Goal: Book appointment/travel/reservation

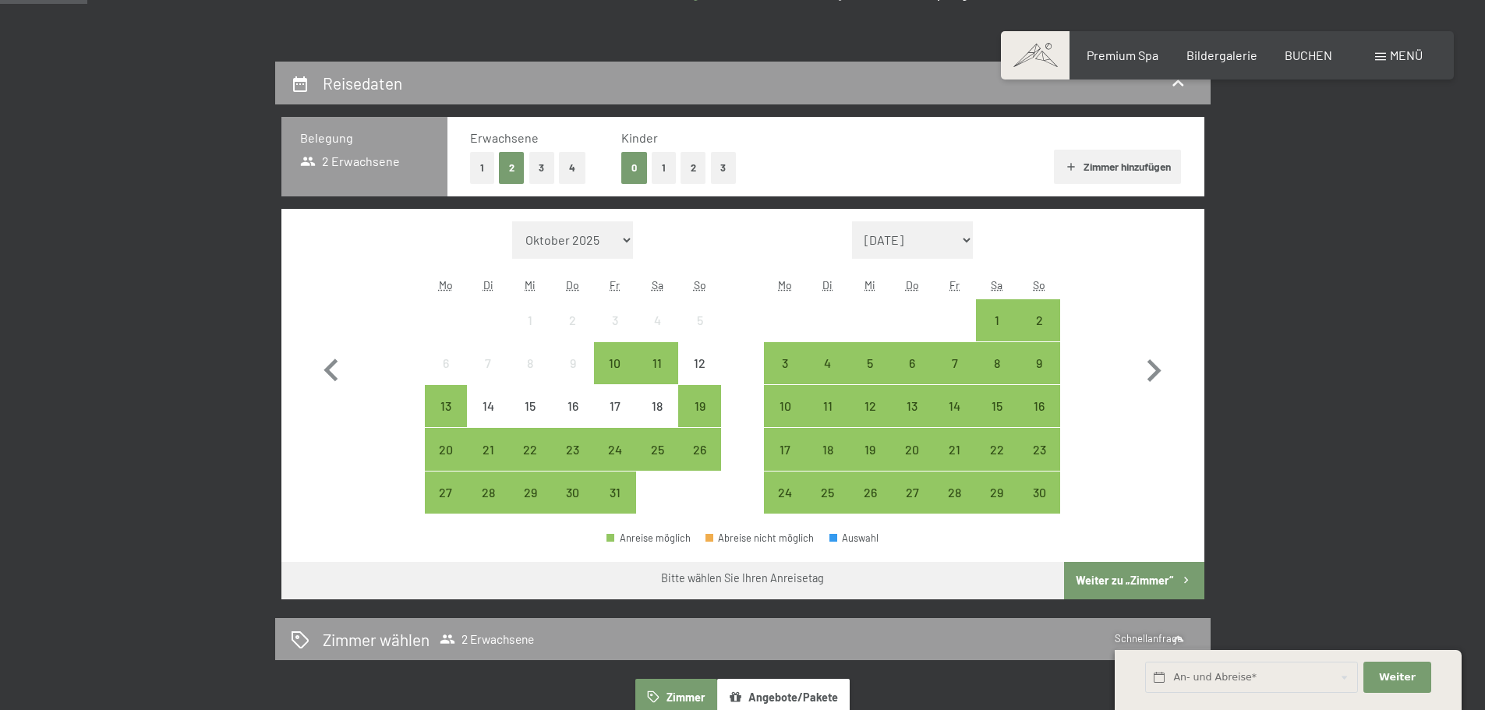
scroll to position [312, 0]
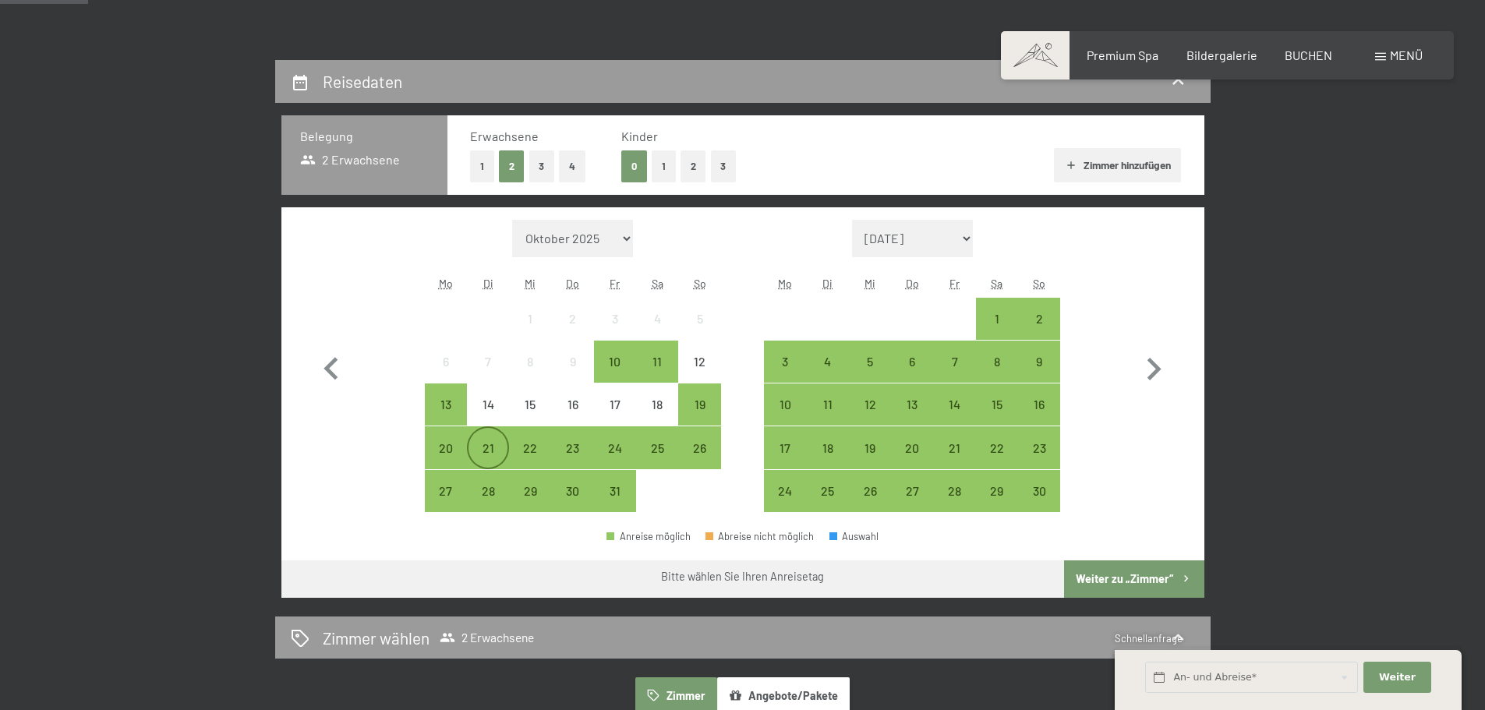
click at [479, 450] on div "21" at bounding box center [487, 461] width 39 height 39
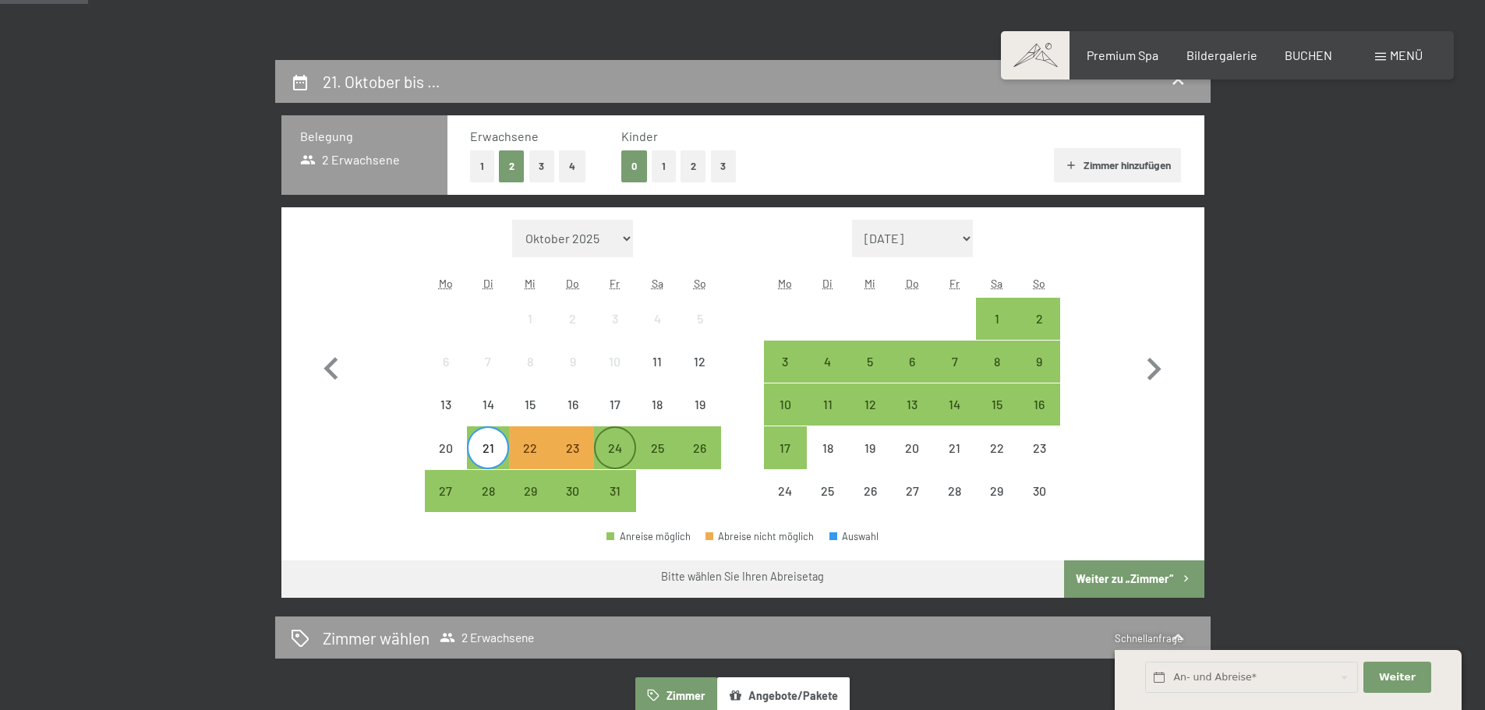
click at [613, 454] on div "24" at bounding box center [614, 461] width 39 height 39
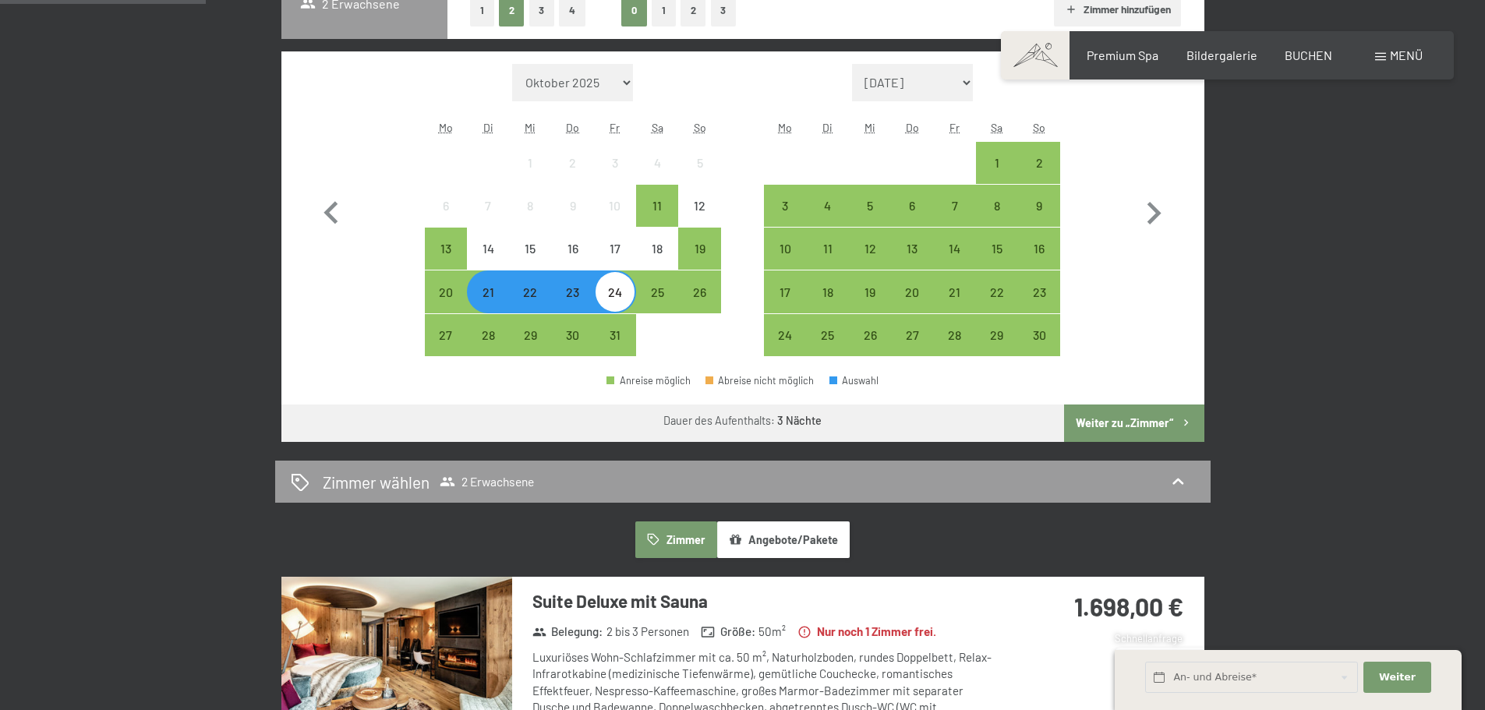
click at [1160, 422] on button "Weiter zu „Zimmer“" at bounding box center [1134, 422] width 140 height 37
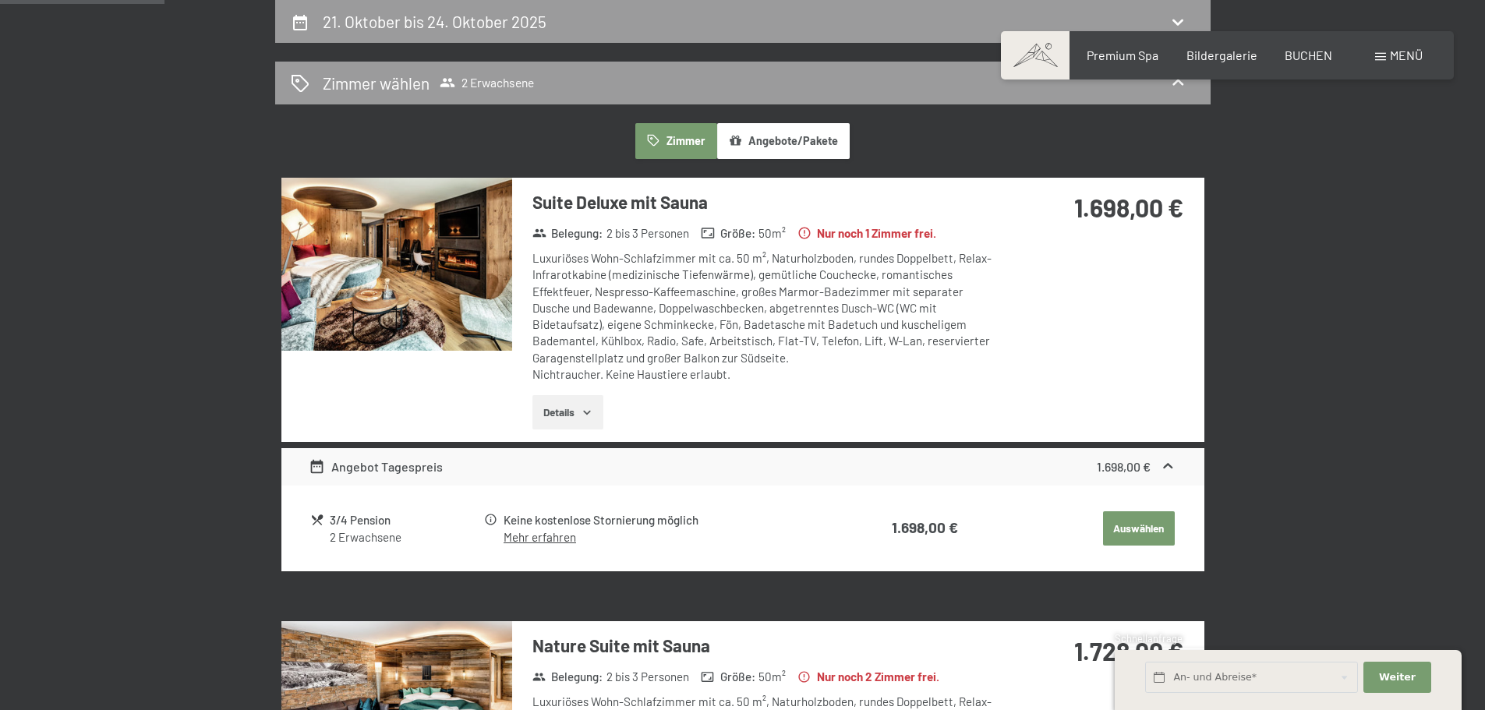
click at [669, 143] on button "Zimmer" at bounding box center [675, 141] width 81 height 36
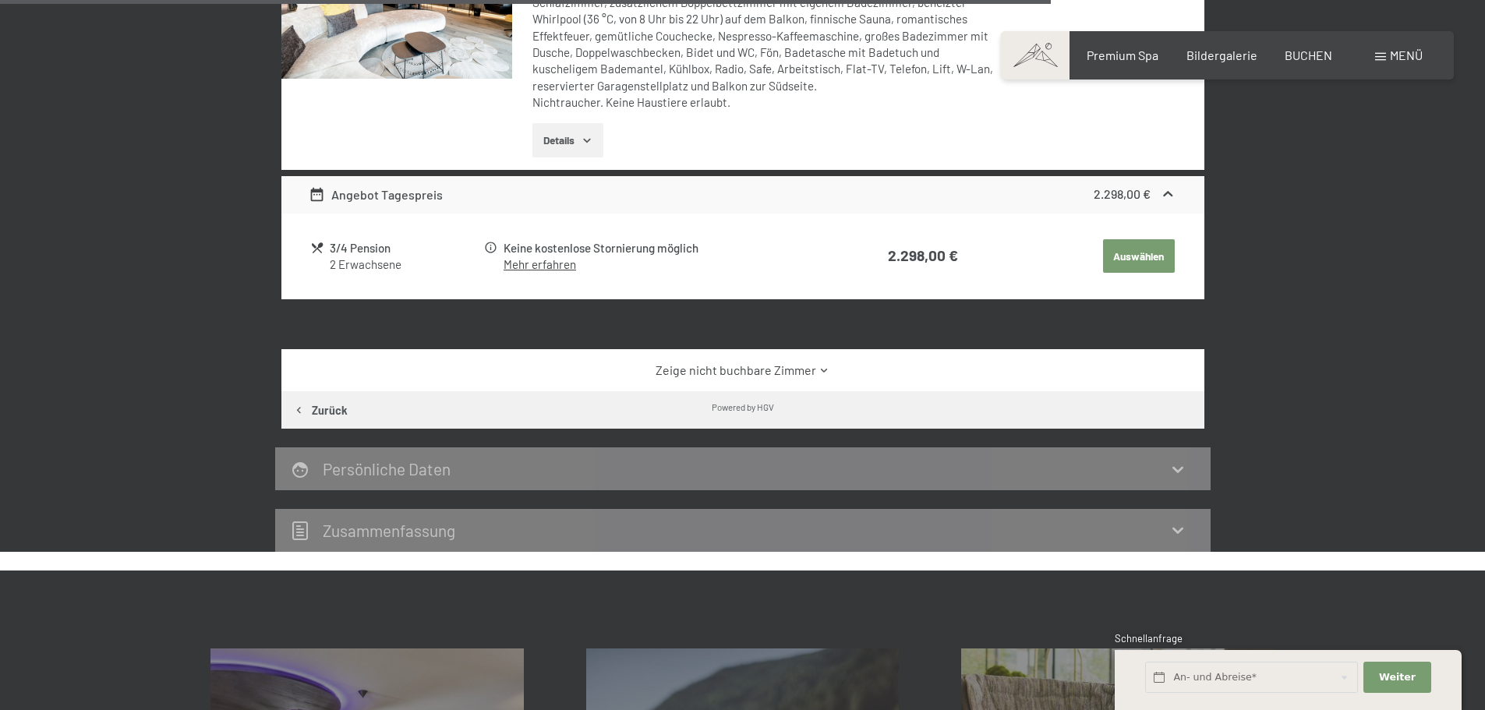
scroll to position [2086, 0]
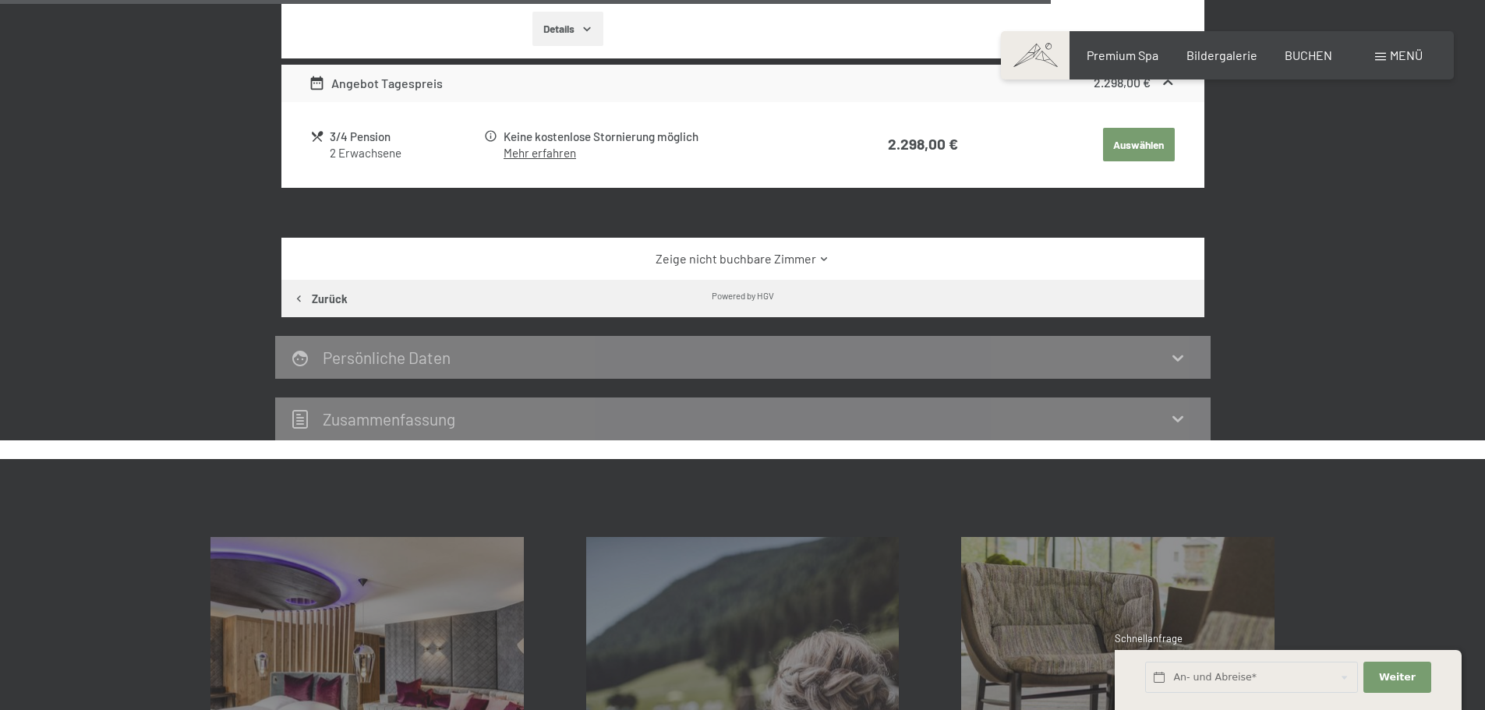
click at [802, 254] on link "Zeige nicht buchbare Zimmer" at bounding box center [742, 258] width 867 height 17
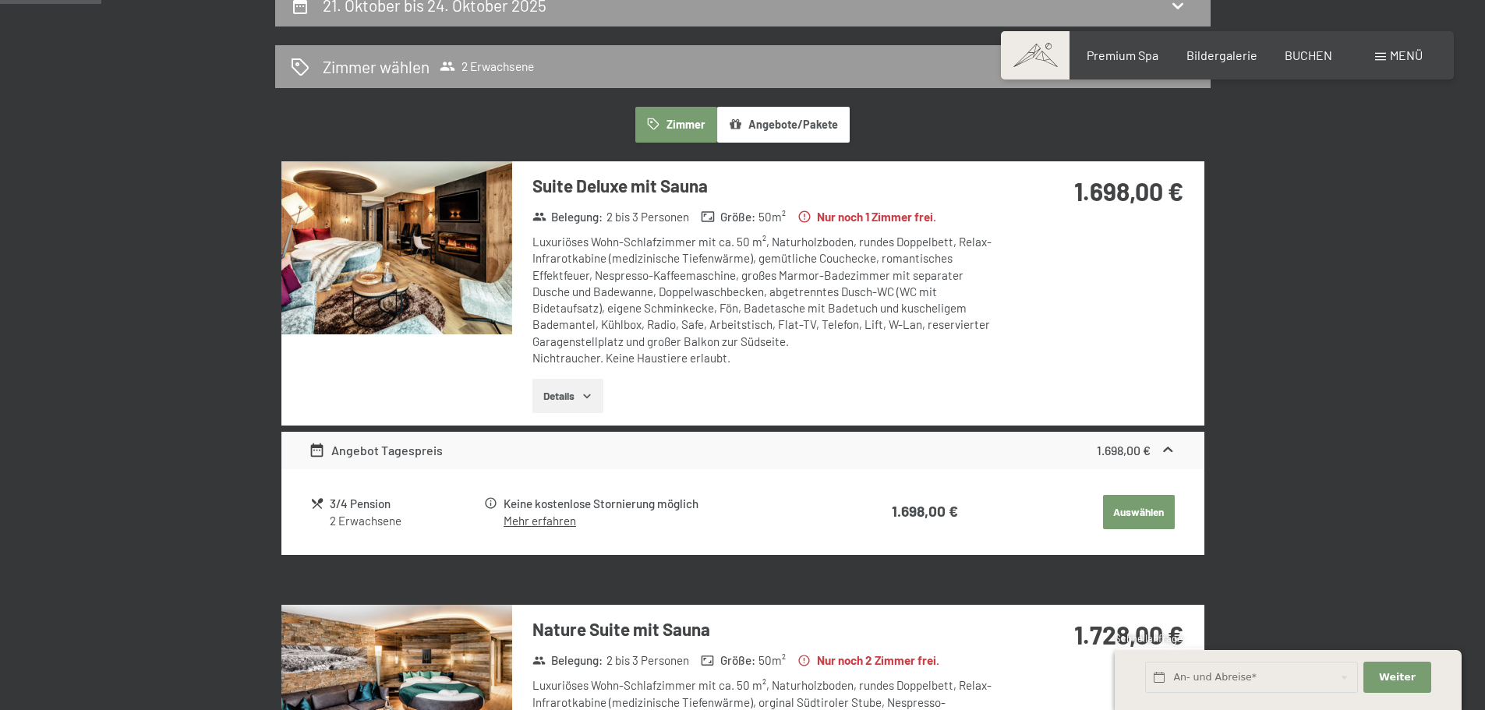
scroll to position [372, 0]
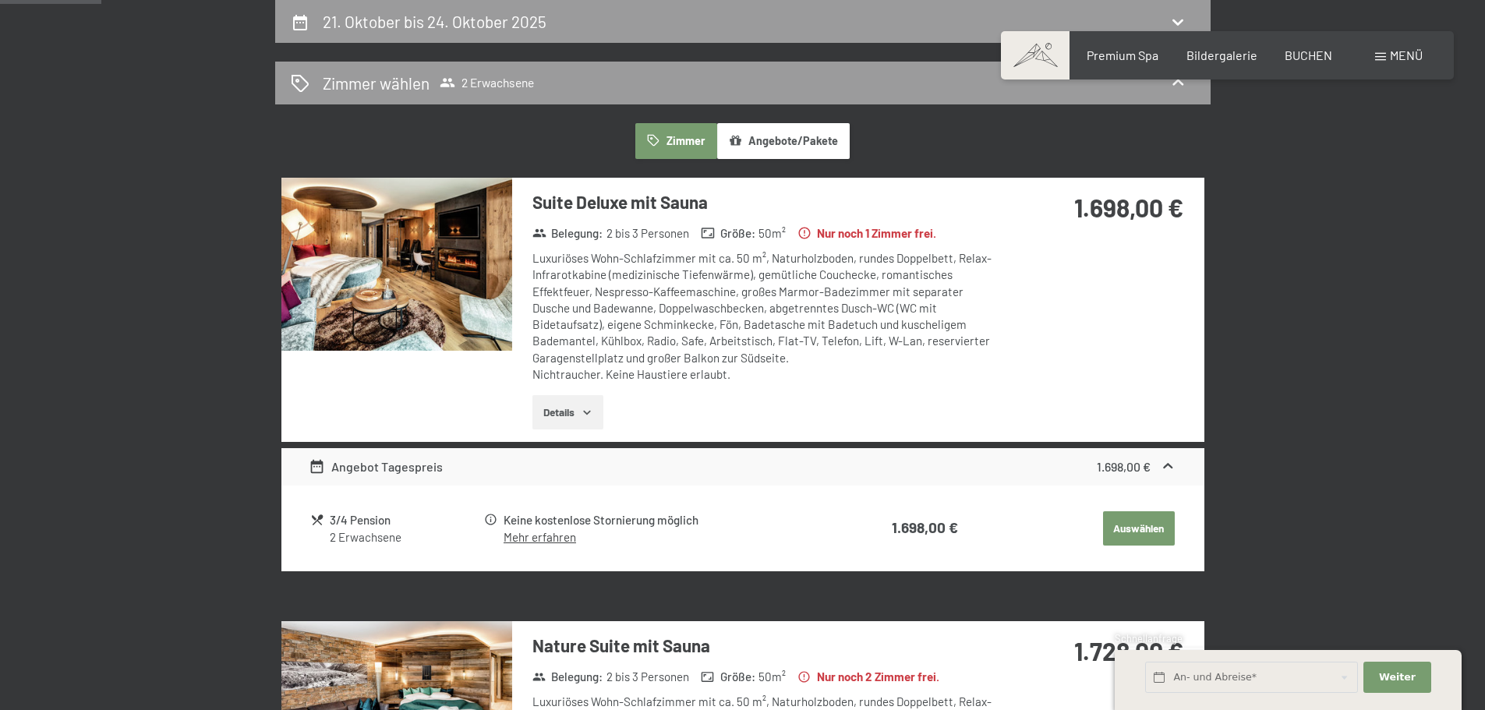
click at [775, 147] on button "Angebote/Pakete" at bounding box center [783, 141] width 132 height 36
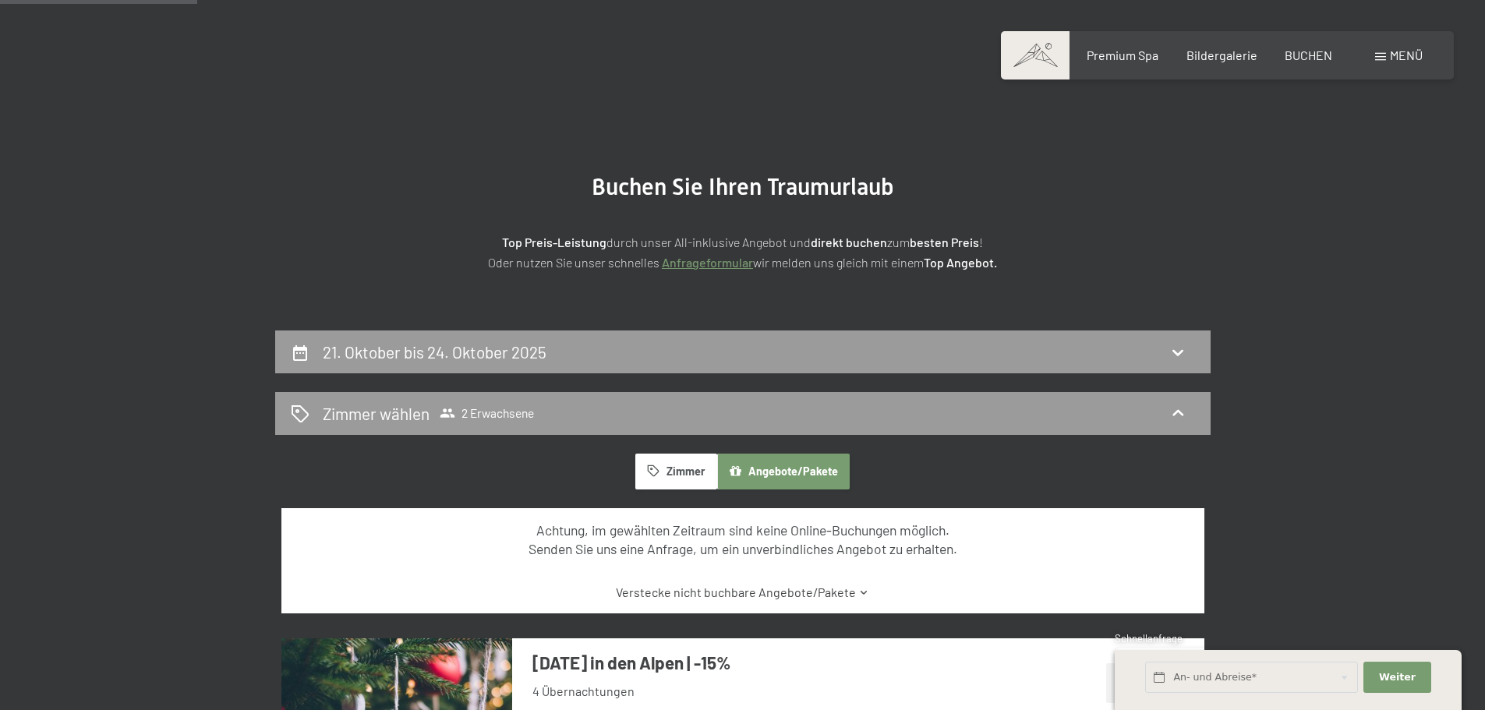
scroll to position [0, 0]
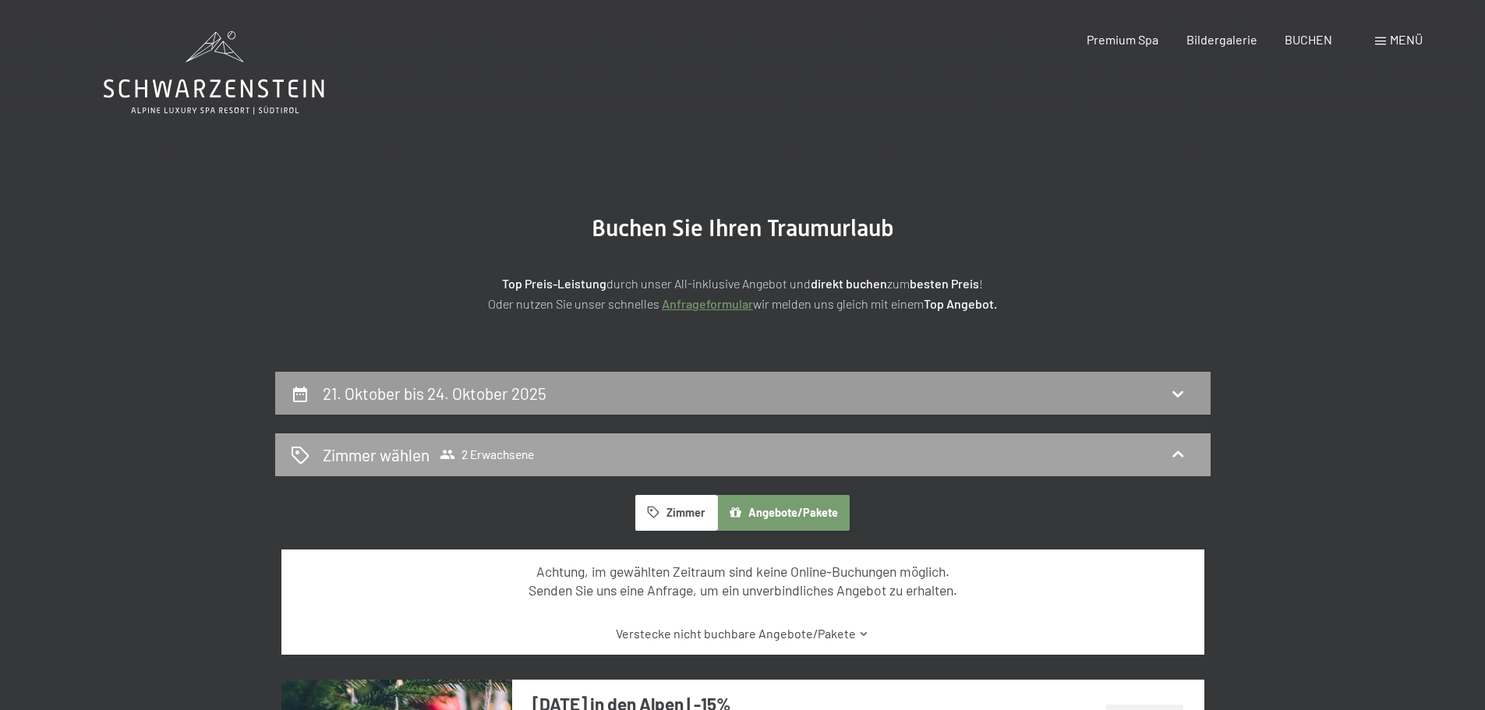
click at [361, 455] on h2 "Zimmer wählen" at bounding box center [376, 454] width 107 height 23
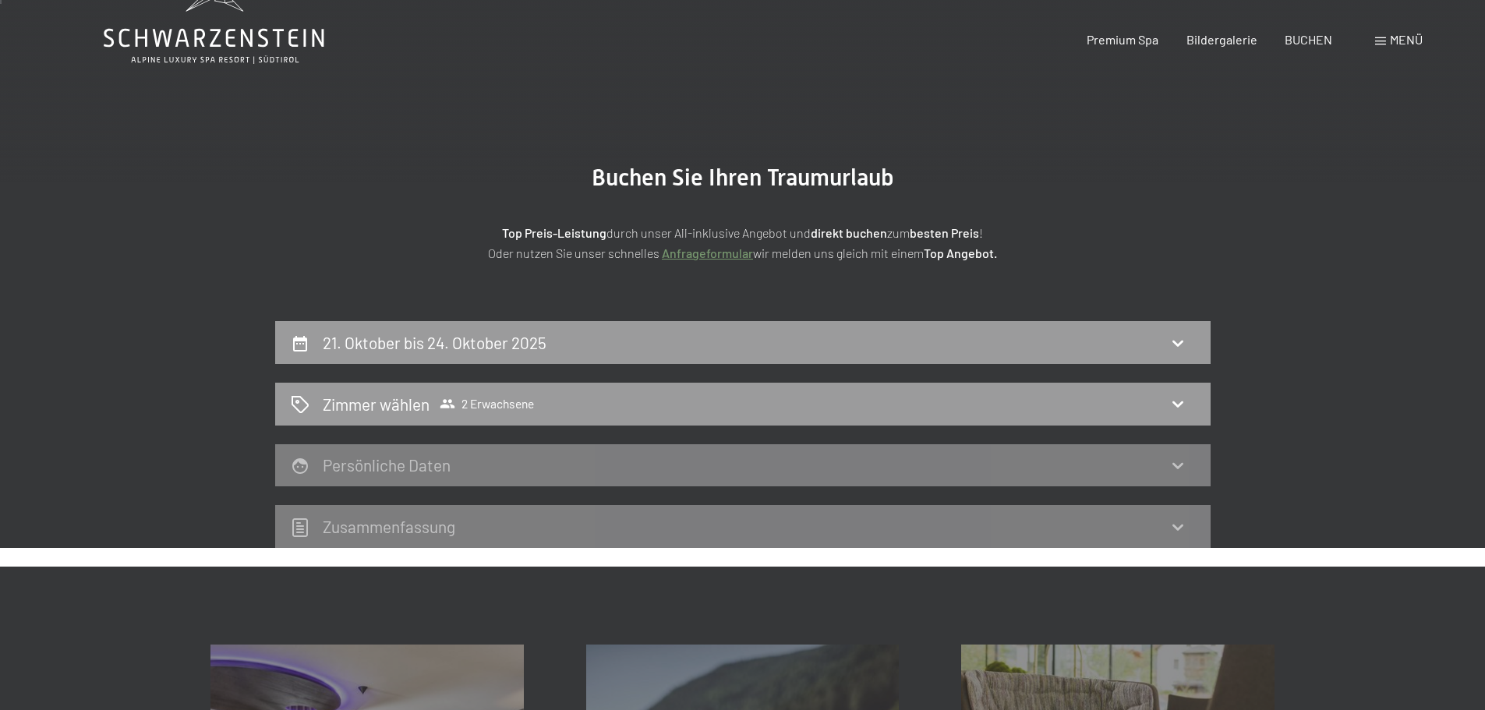
scroll to position [78, 0]
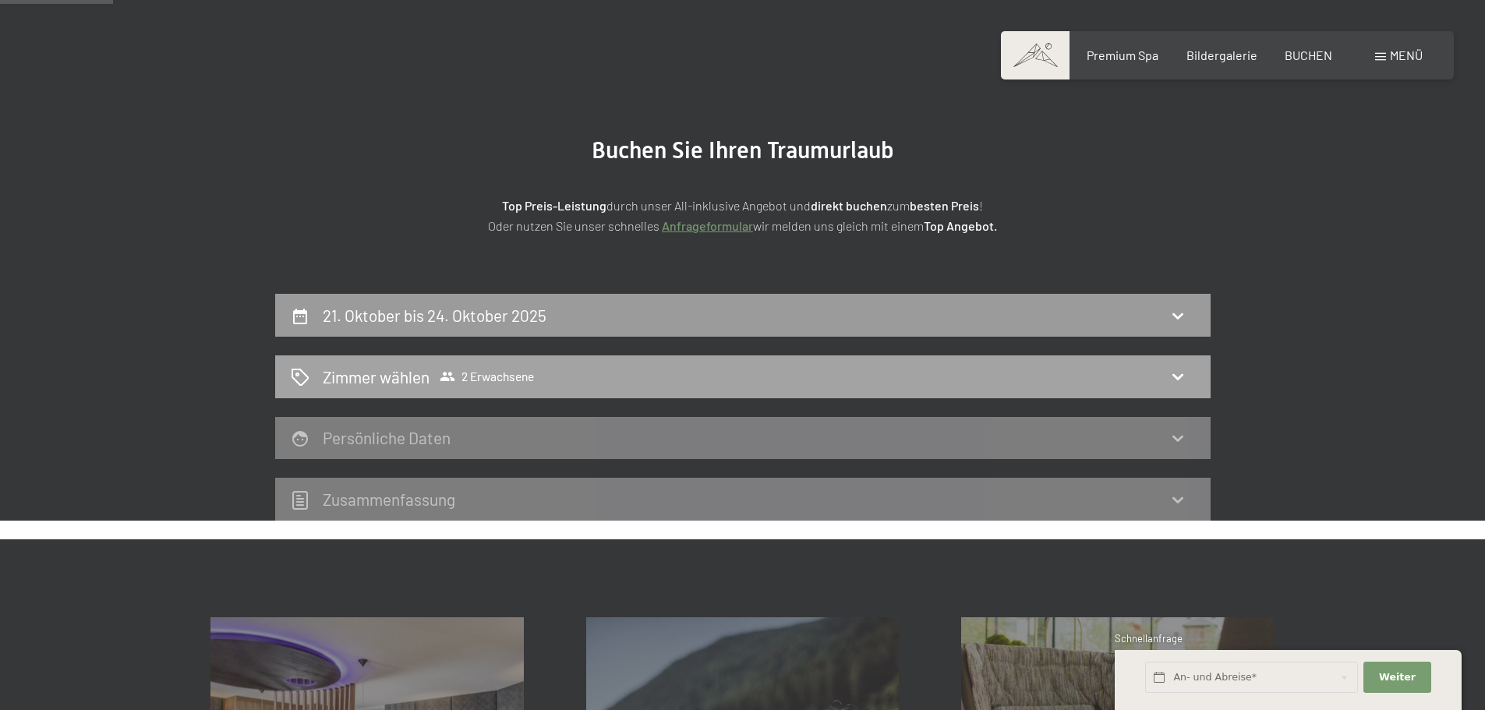
click at [563, 373] on div "Zimmer wählen 2 Erwachsene" at bounding box center [743, 377] width 904 height 23
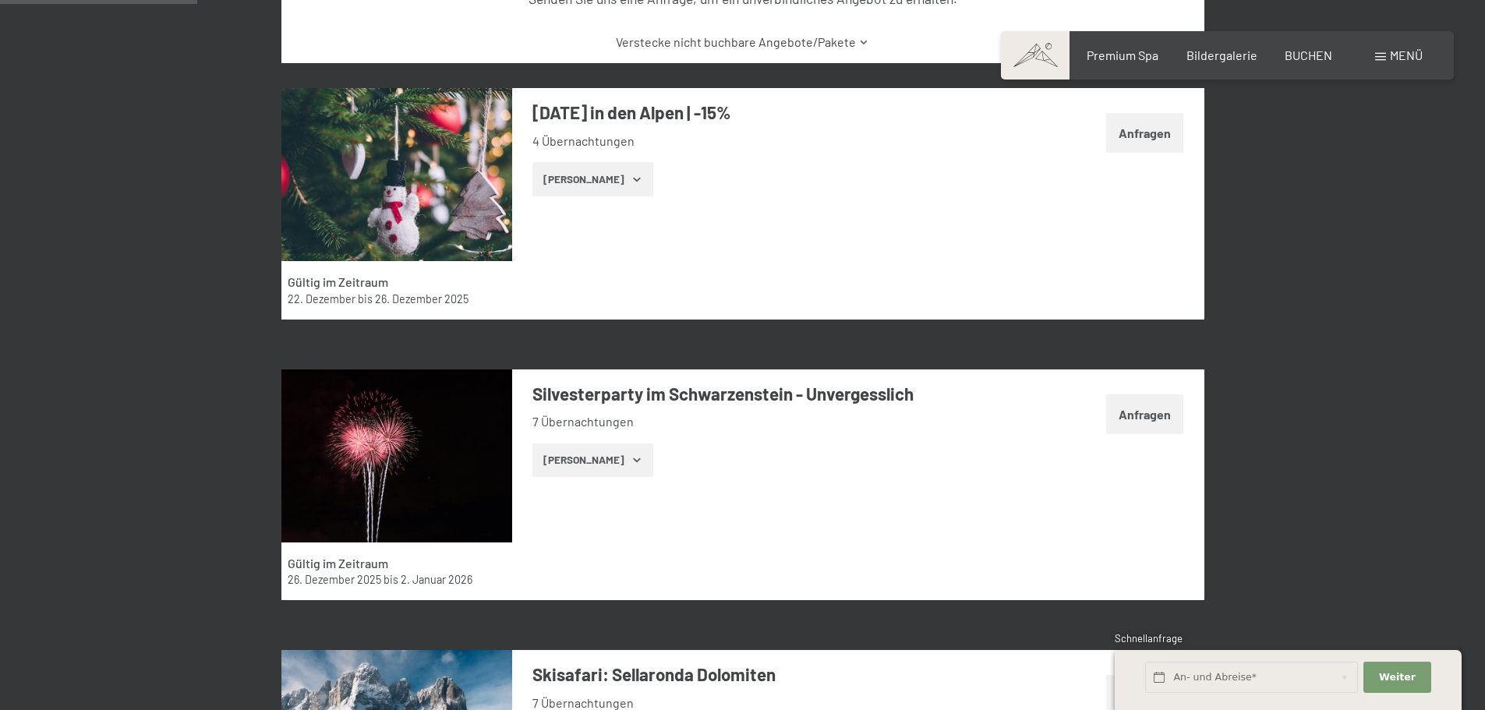
scroll to position [312, 0]
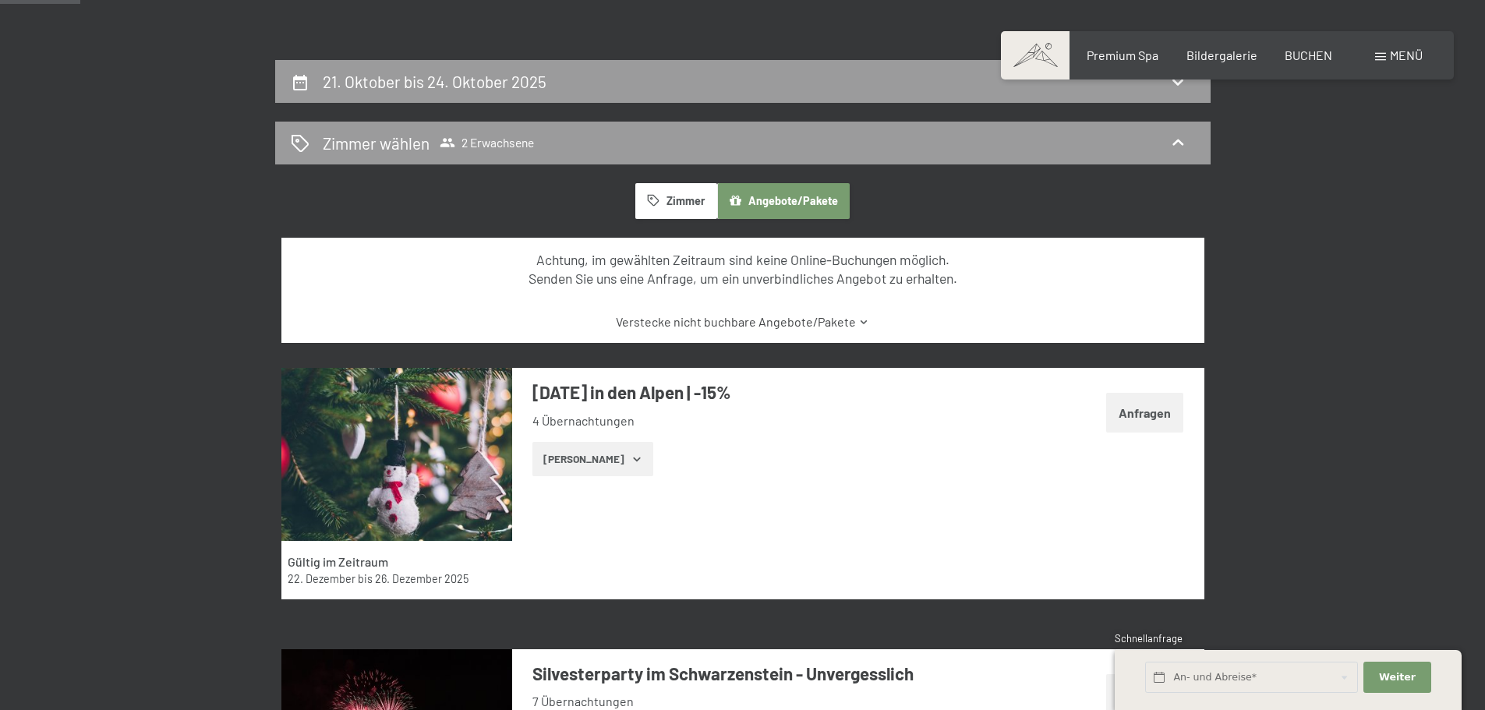
click at [655, 202] on icon "button" at bounding box center [653, 200] width 13 height 13
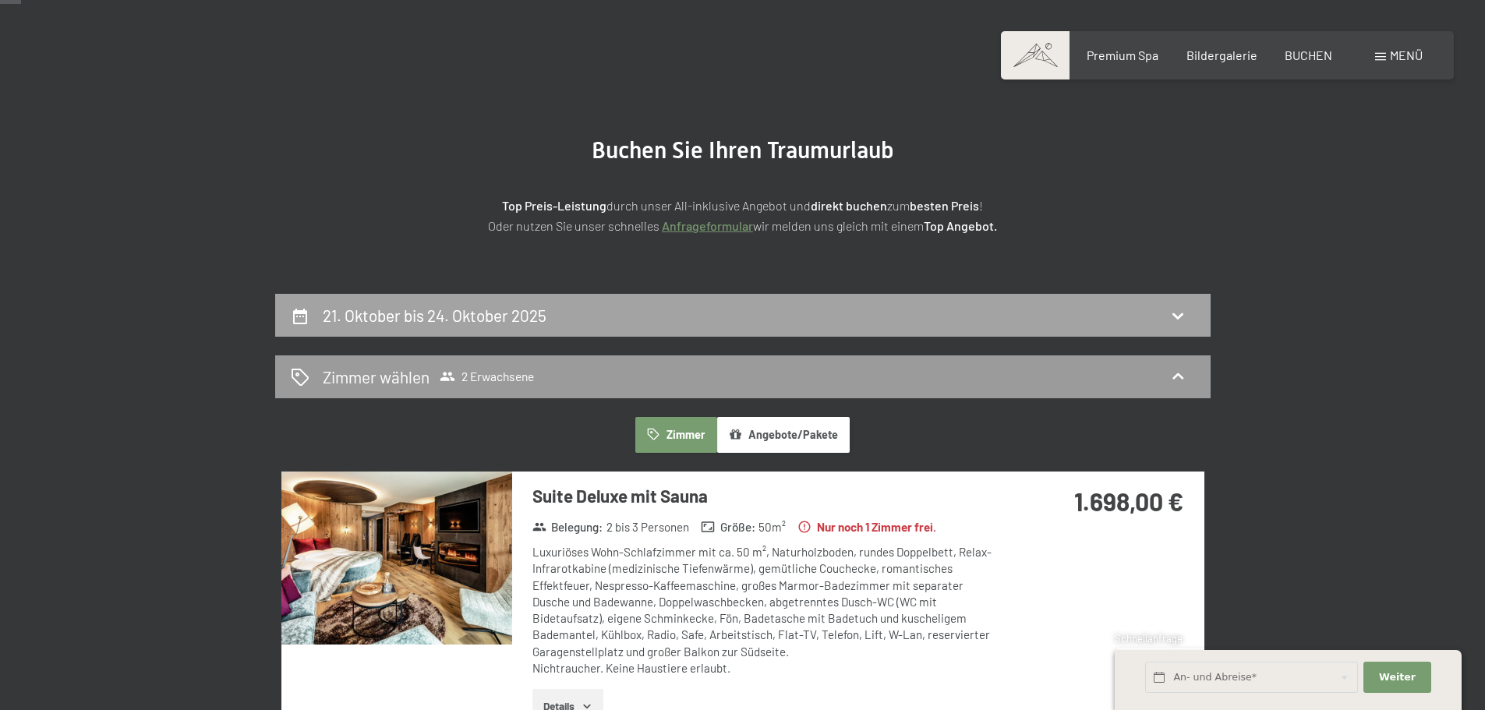
click at [1150, 301] on div "21. Oktober bis 24. Oktober 2025" at bounding box center [742, 315] width 935 height 43
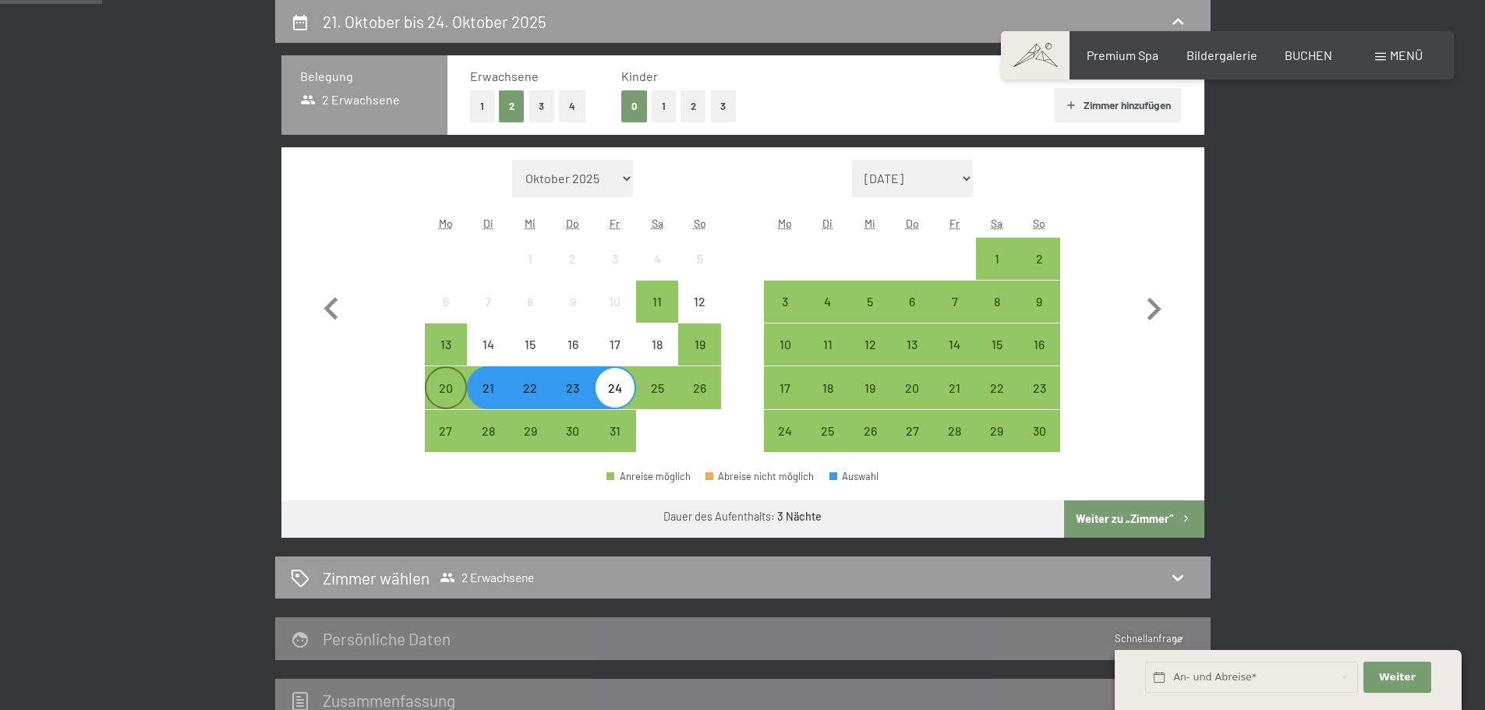
click at [451, 395] on div "20" at bounding box center [445, 401] width 39 height 39
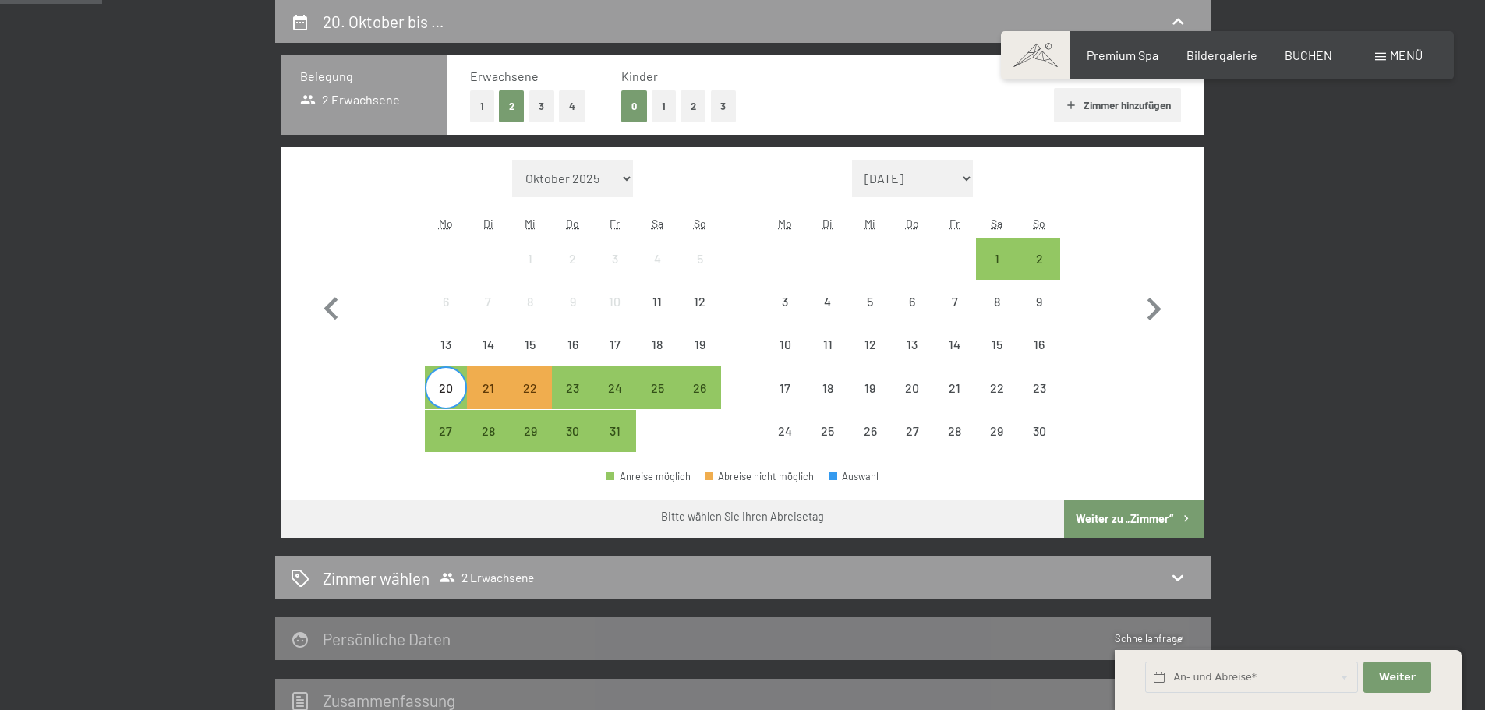
click at [586, 395] on label "Einwilligung Marketing*" at bounding box center [653, 401] width 136 height 16
click at [585, 395] on input "Einwilligung Marketing*" at bounding box center [578, 401] width 16 height 16
checkbox input "false"
click at [577, 394] on div "23" at bounding box center [572, 401] width 39 height 39
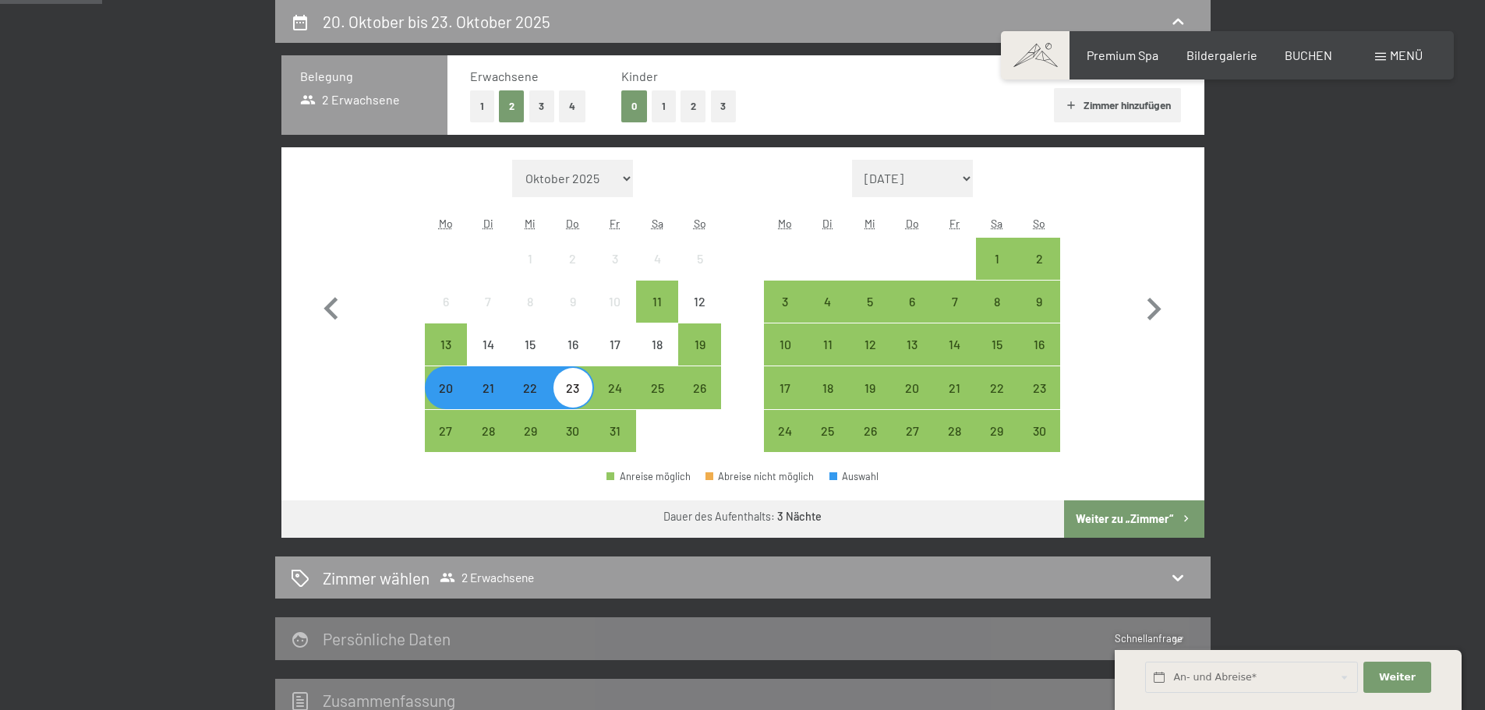
click at [1152, 510] on button "Weiter zu „Zimmer“" at bounding box center [1134, 518] width 140 height 37
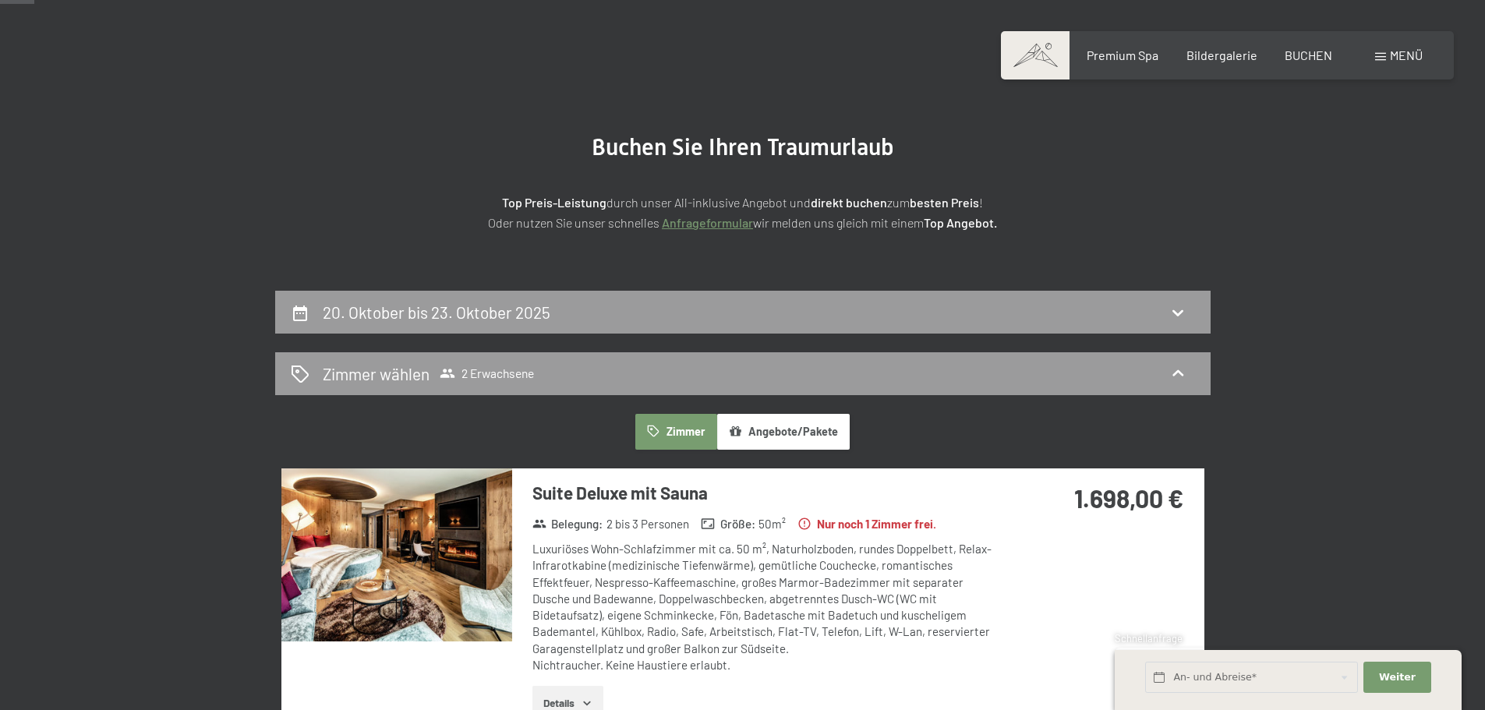
scroll to position [78, 0]
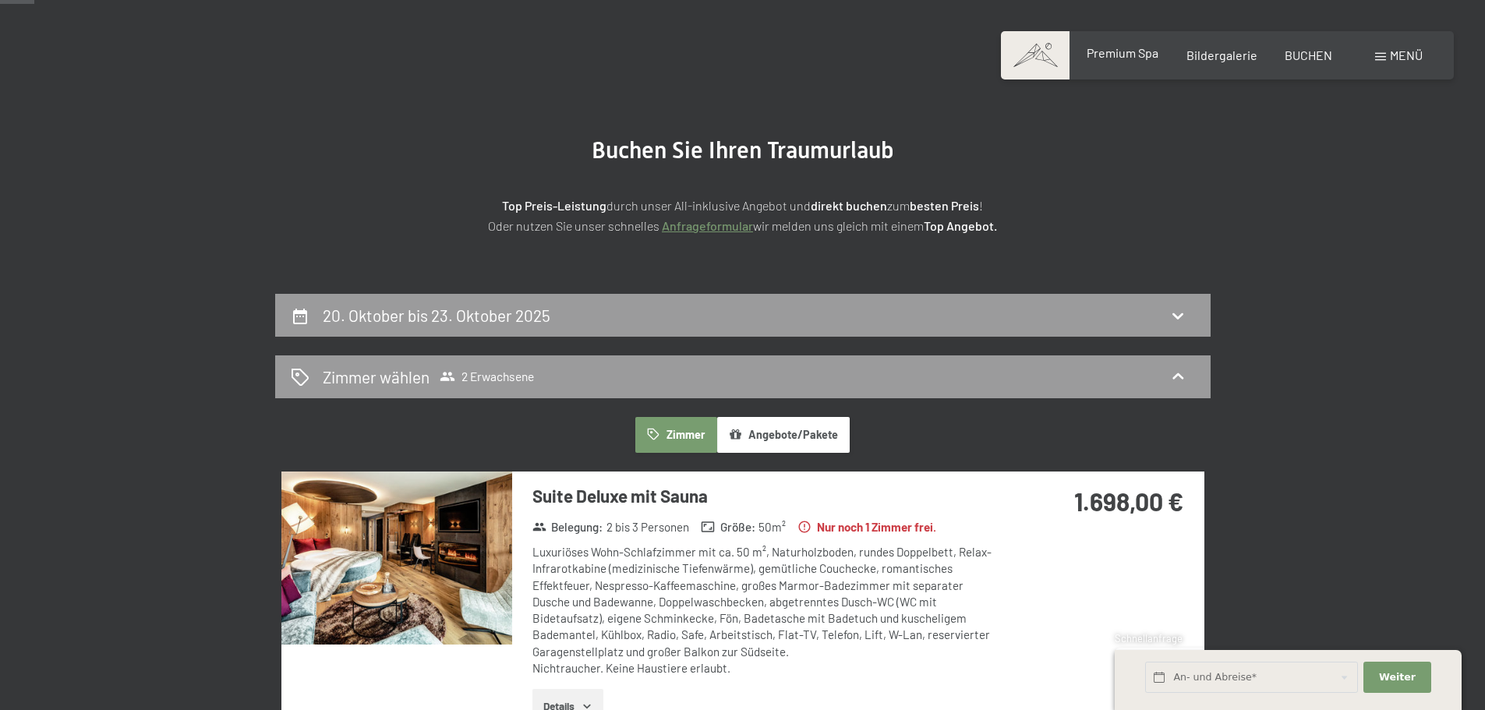
click at [1134, 60] on span "Premium Spa" at bounding box center [1122, 52] width 72 height 15
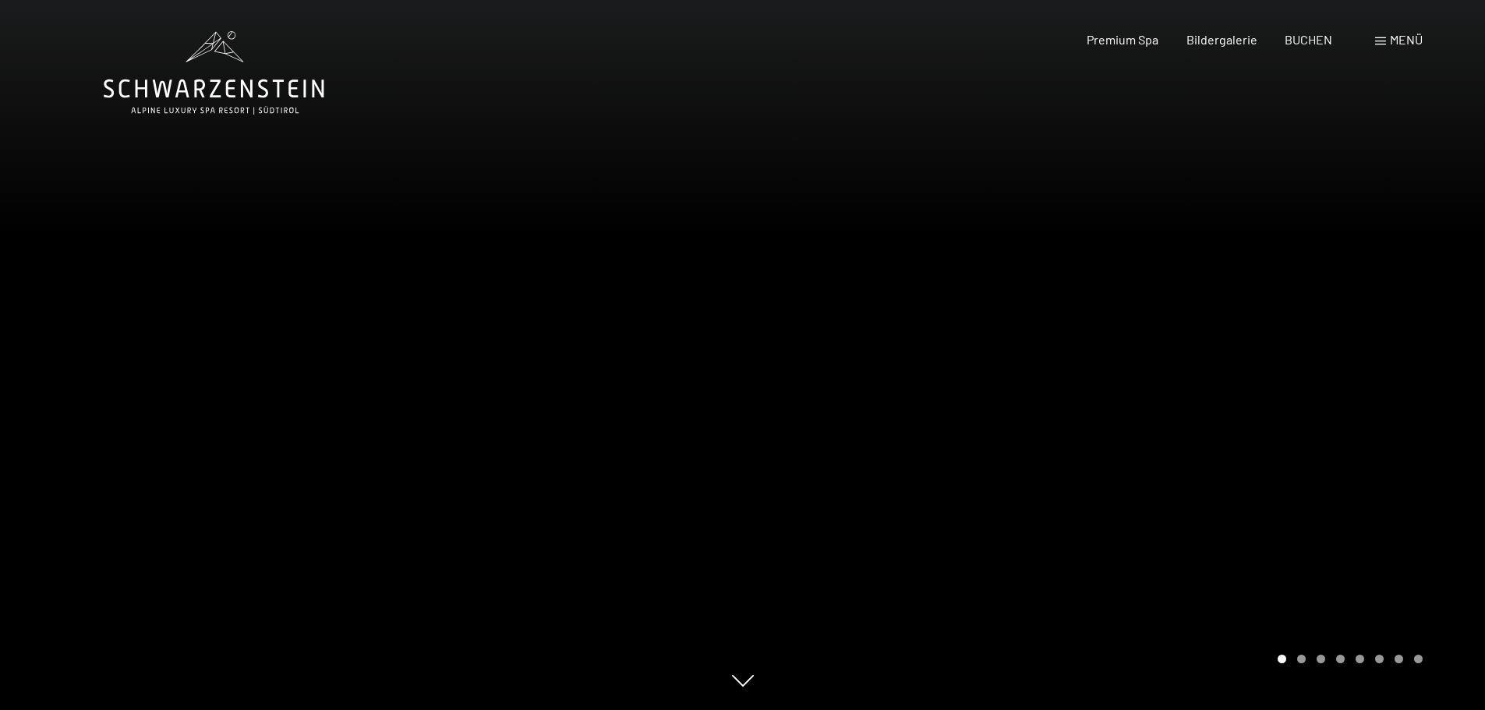
click at [1389, 367] on div at bounding box center [1114, 355] width 743 height 710
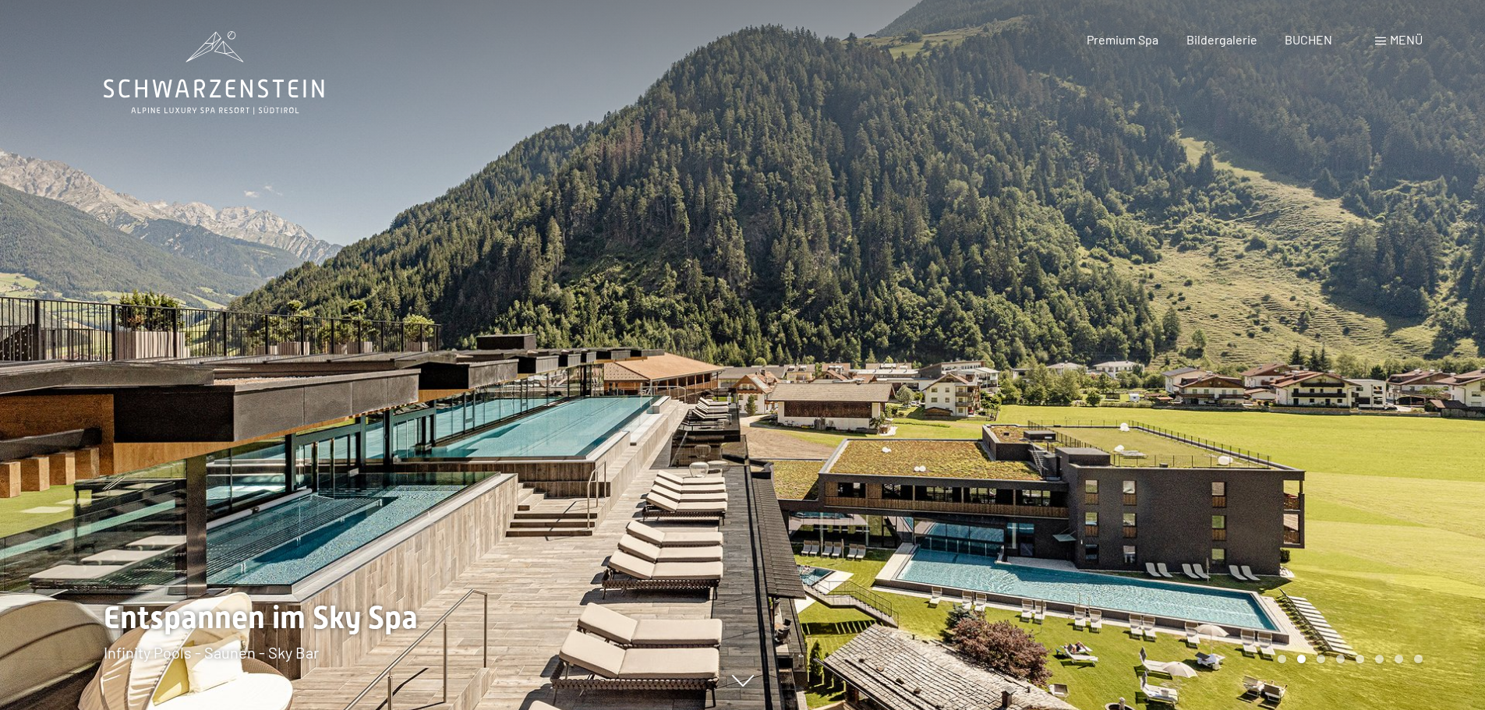
click at [1389, 367] on div at bounding box center [1114, 355] width 743 height 710
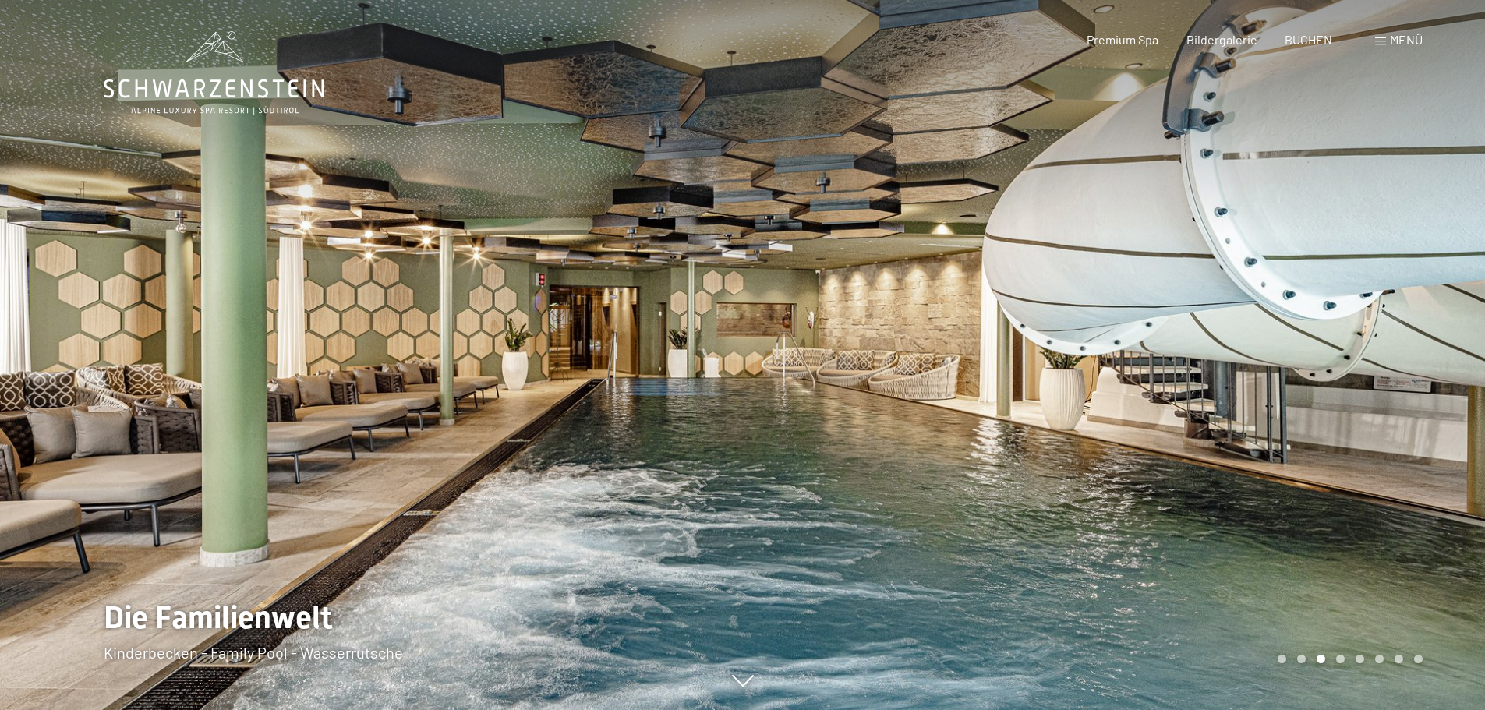
click at [1389, 367] on div at bounding box center [1114, 355] width 743 height 710
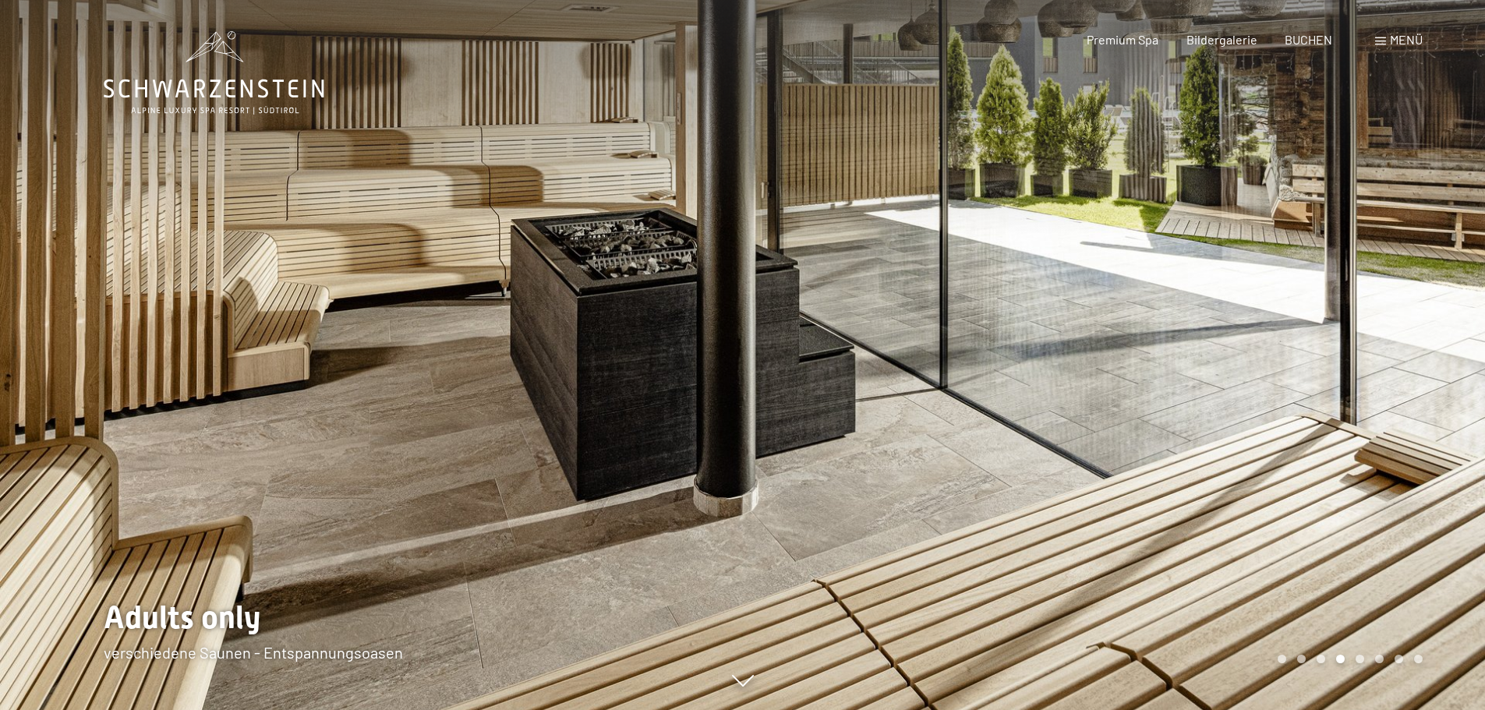
click at [1388, 360] on div at bounding box center [1114, 355] width 743 height 710
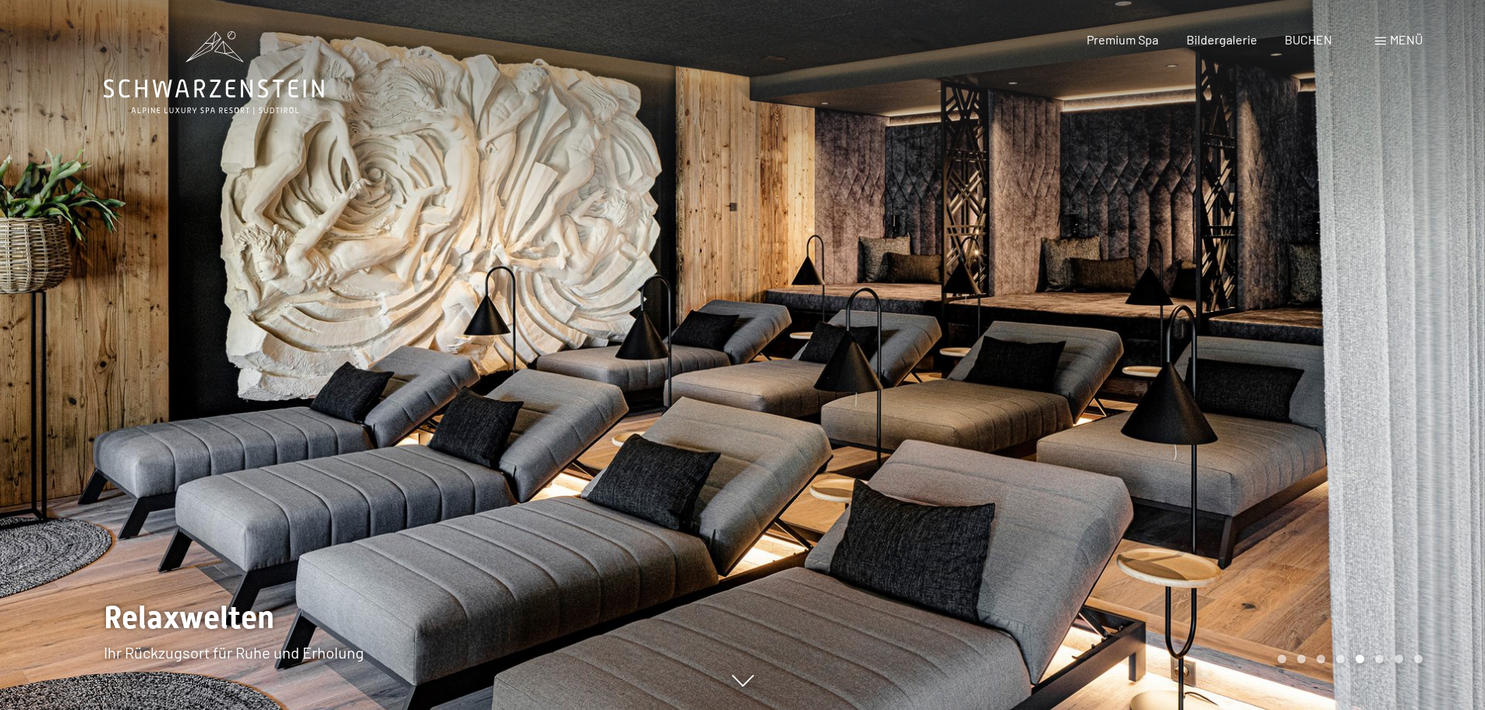
click at [1388, 360] on div at bounding box center [1114, 355] width 743 height 710
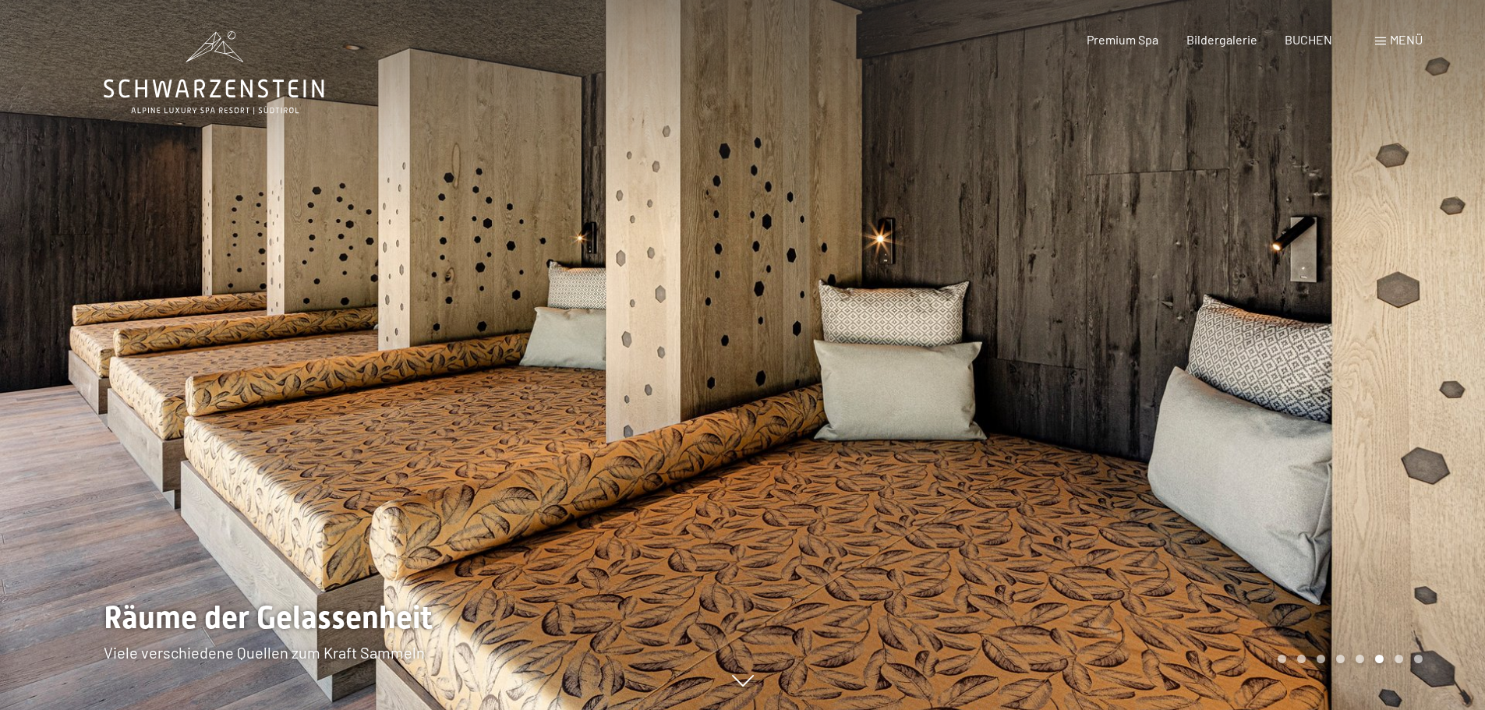
click at [1388, 360] on div at bounding box center [1114, 355] width 743 height 710
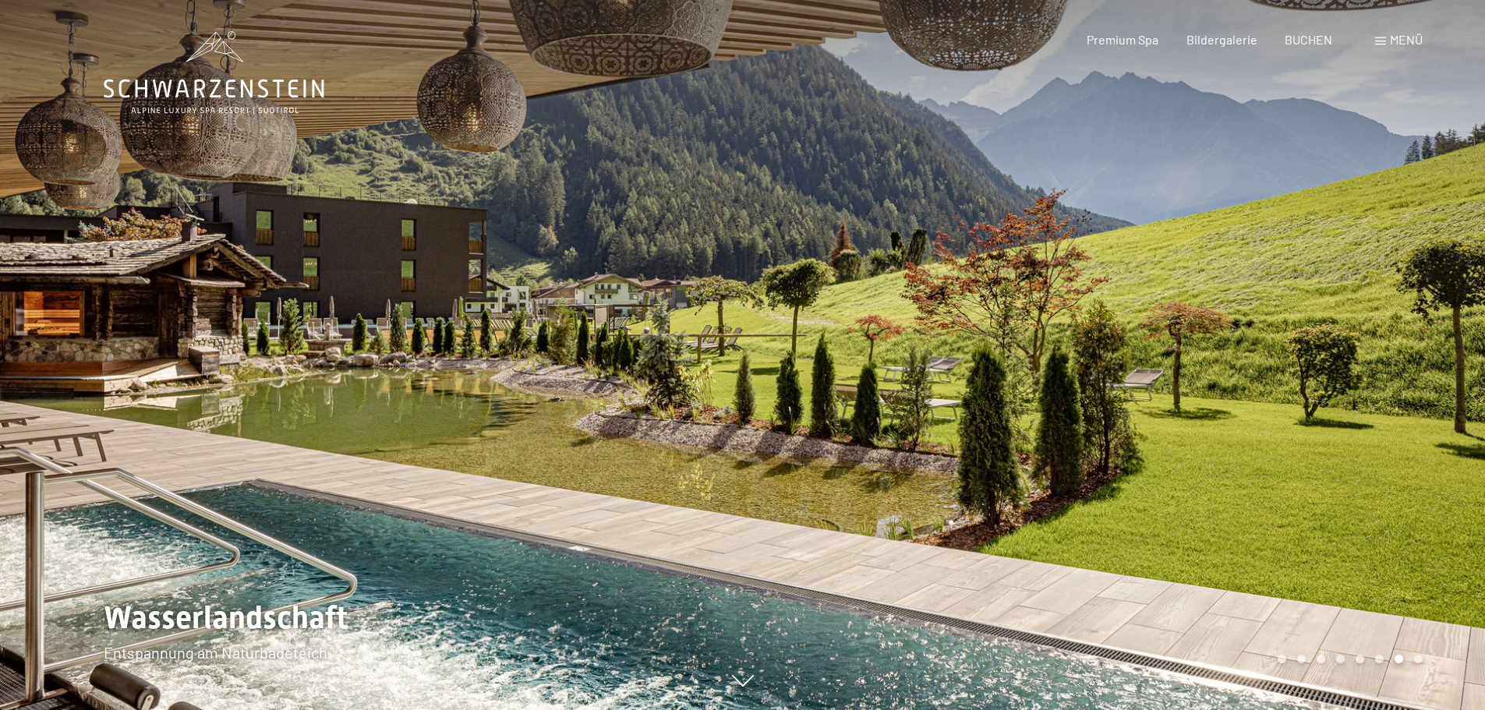
click at [1388, 360] on div at bounding box center [1114, 355] width 743 height 710
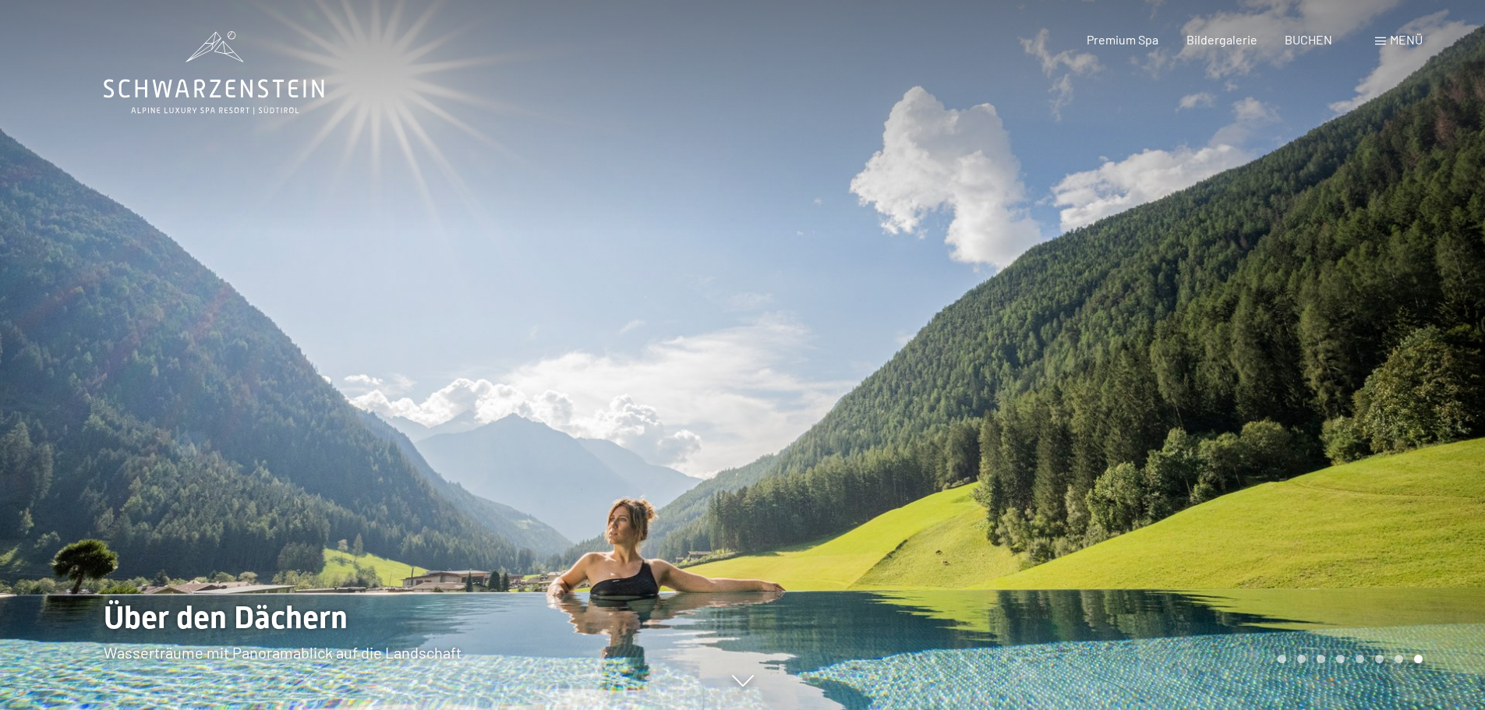
click at [1388, 360] on div at bounding box center [1114, 355] width 743 height 710
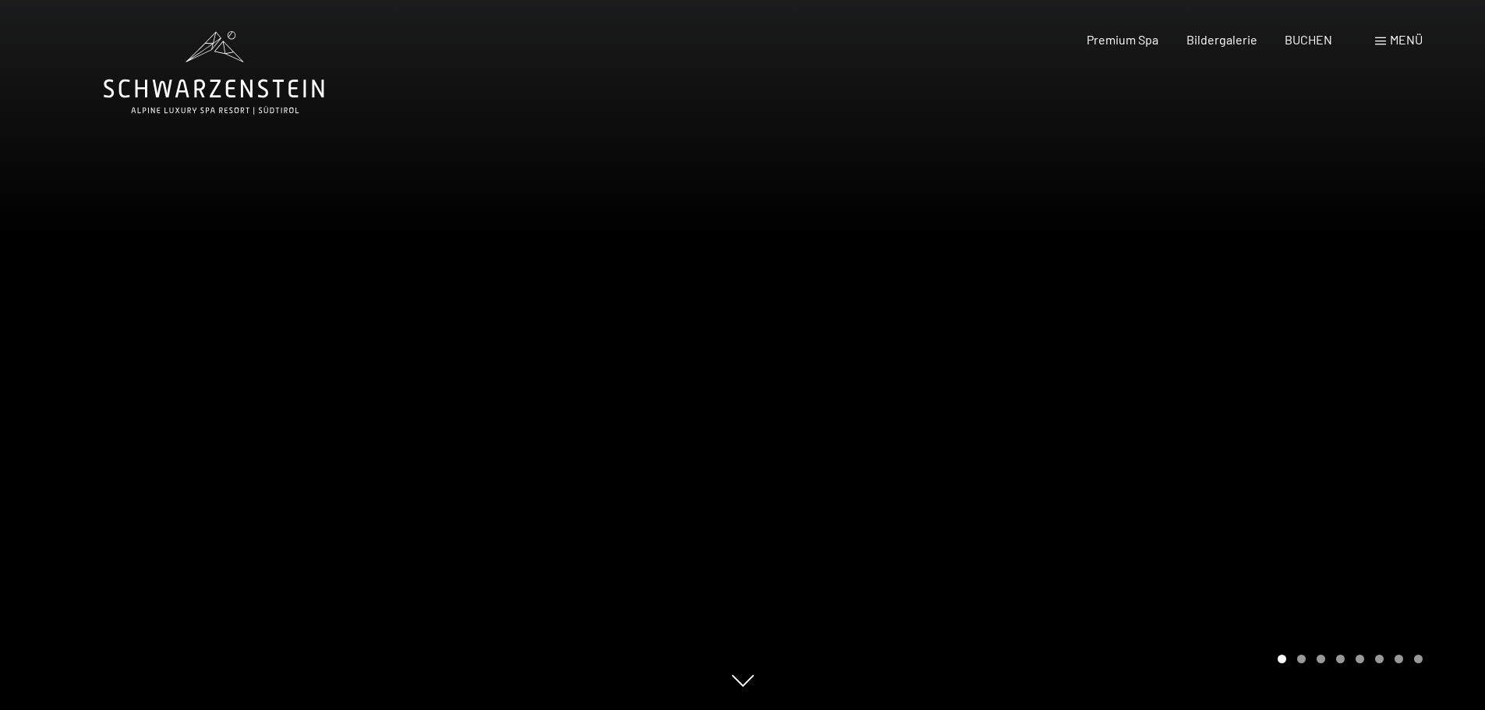
click at [1388, 360] on div at bounding box center [1114, 355] width 743 height 710
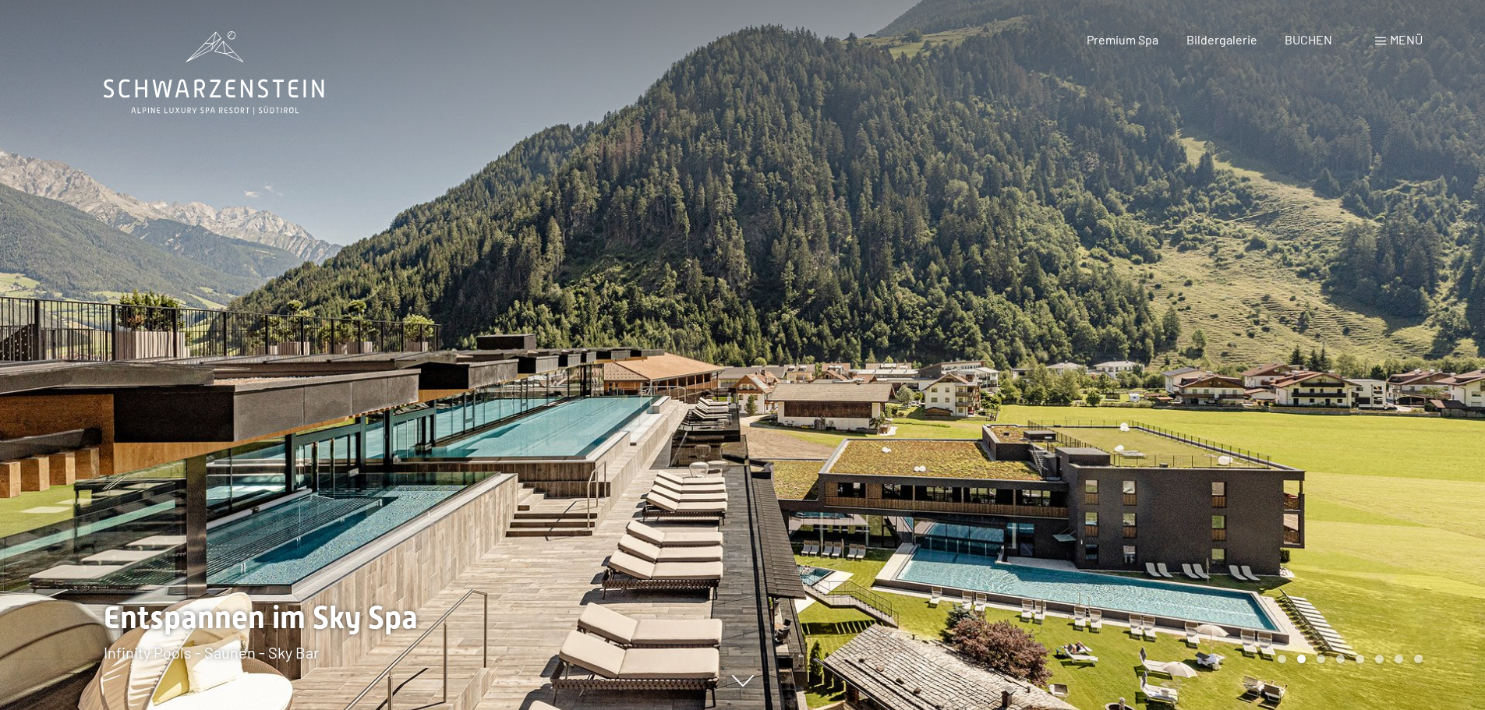
click at [1388, 360] on div at bounding box center [1114, 355] width 743 height 710
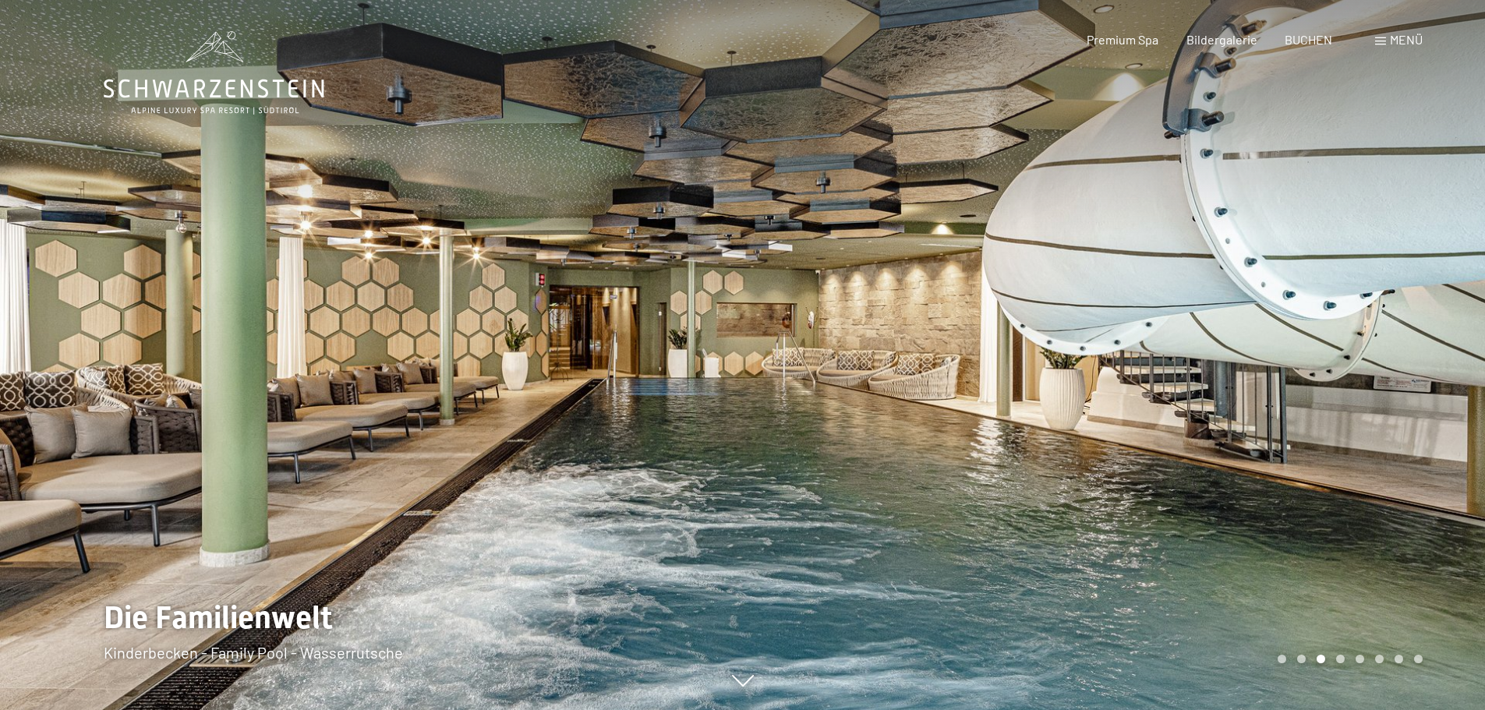
click at [1390, 367] on div at bounding box center [1114, 355] width 743 height 710
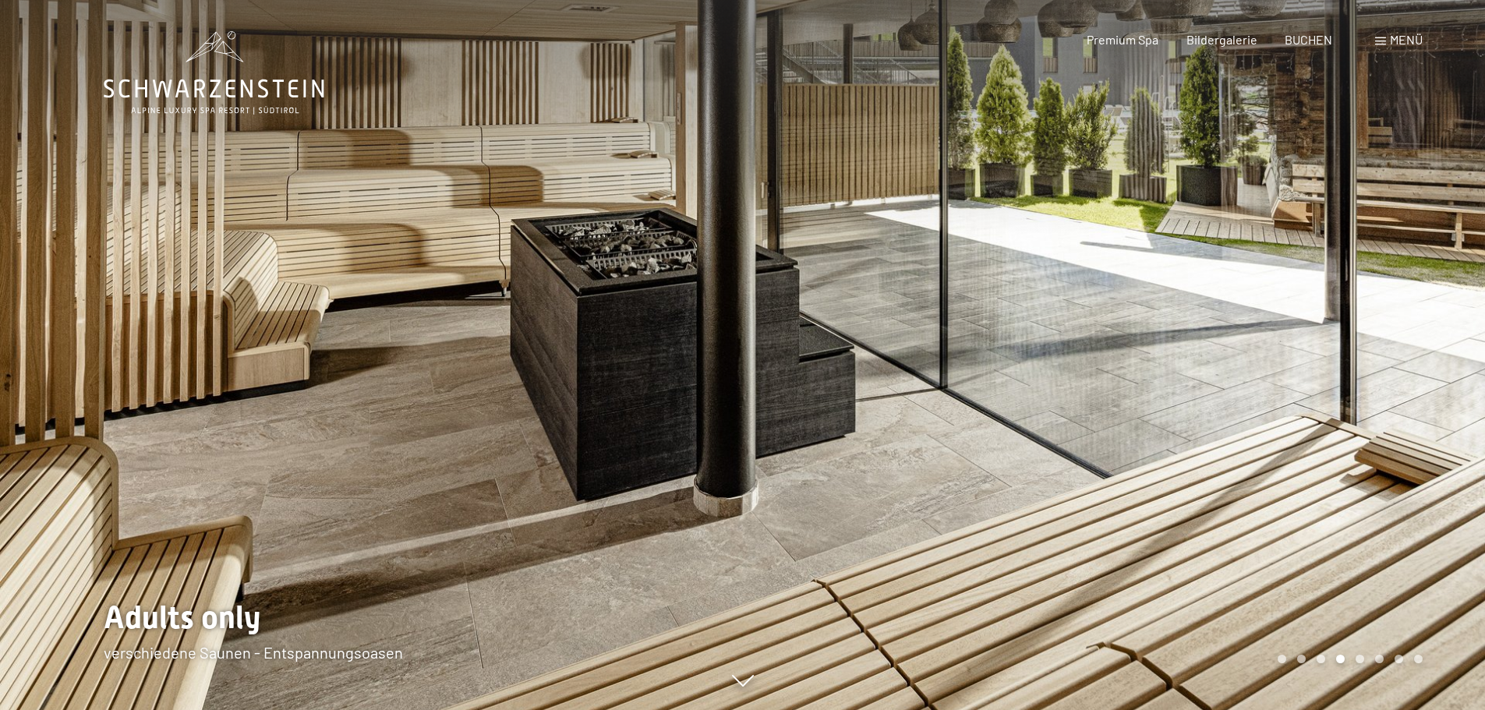
click at [1390, 367] on div at bounding box center [1114, 355] width 743 height 710
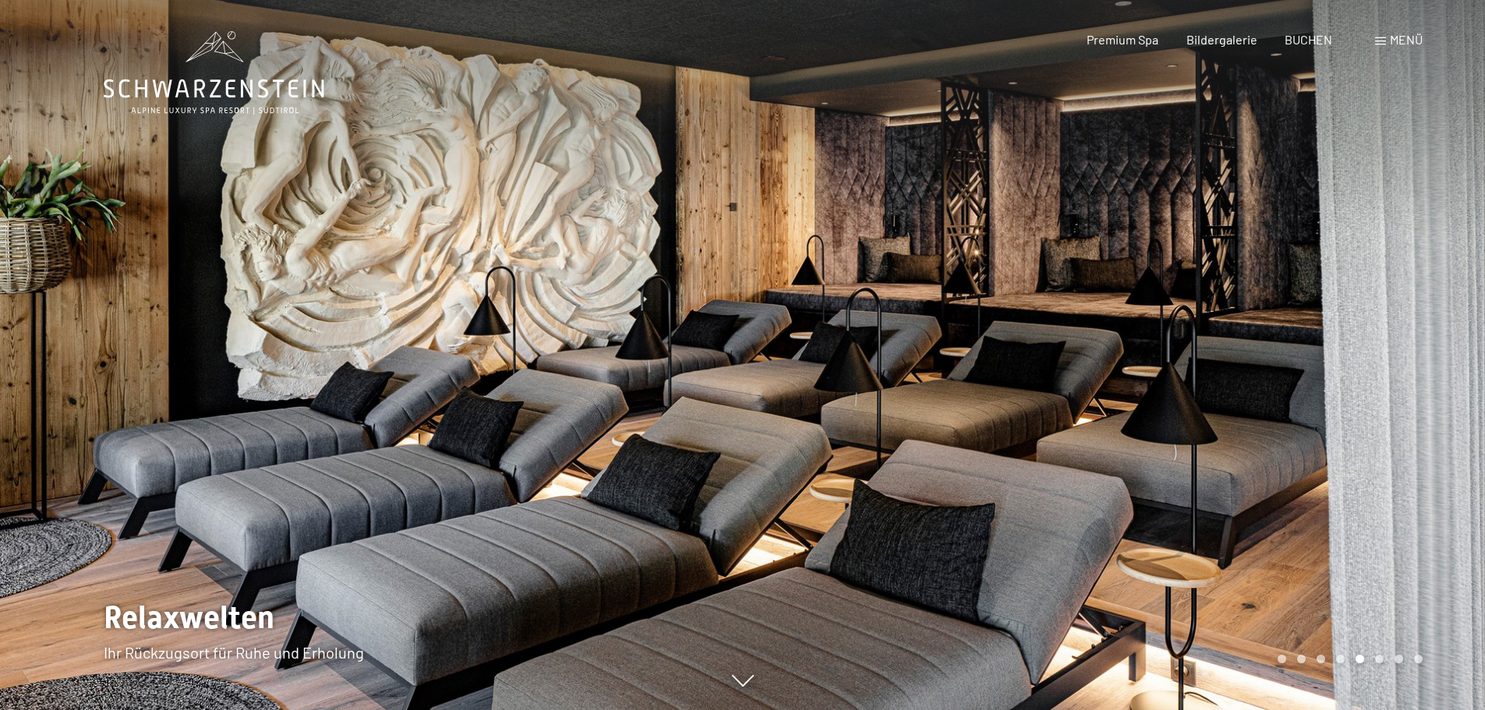
click at [131, 357] on div at bounding box center [371, 355] width 743 height 710
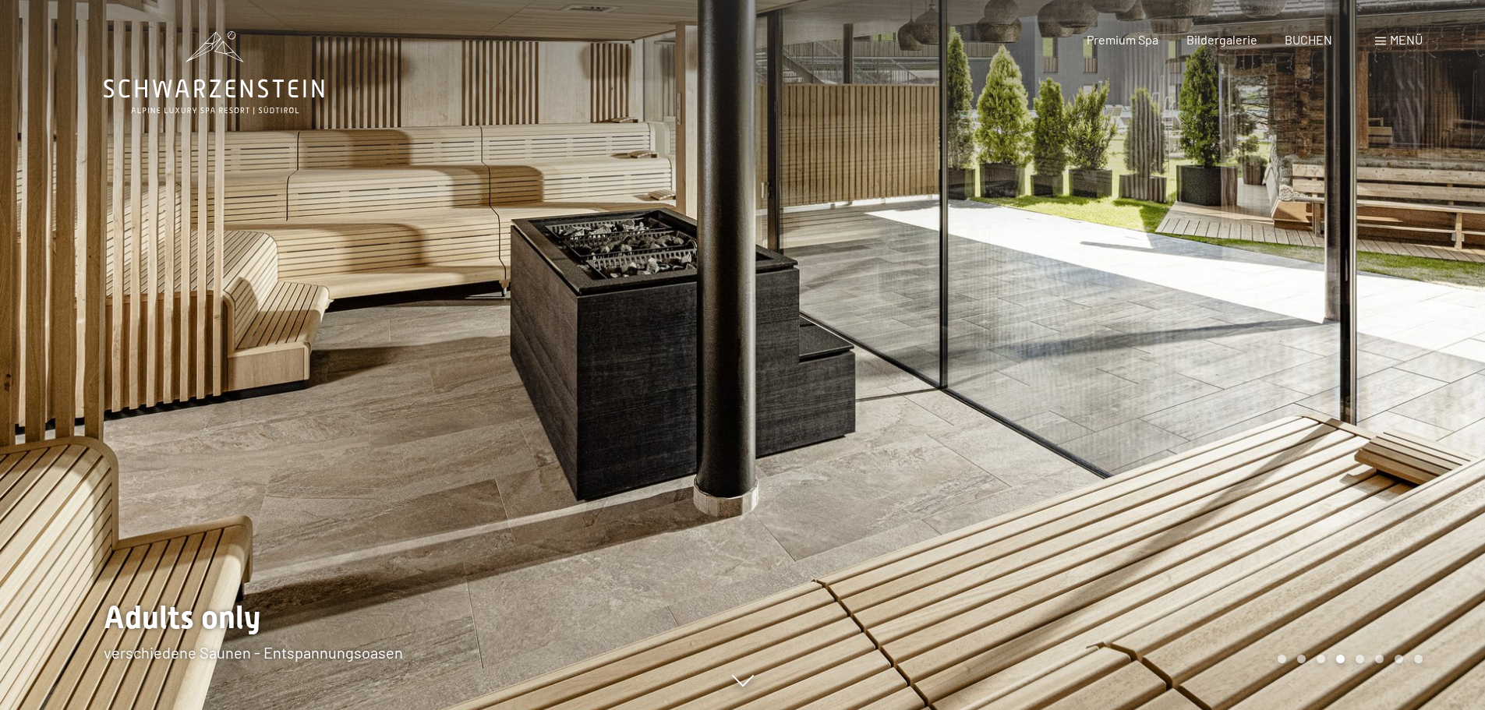
click at [129, 356] on div at bounding box center [371, 355] width 743 height 710
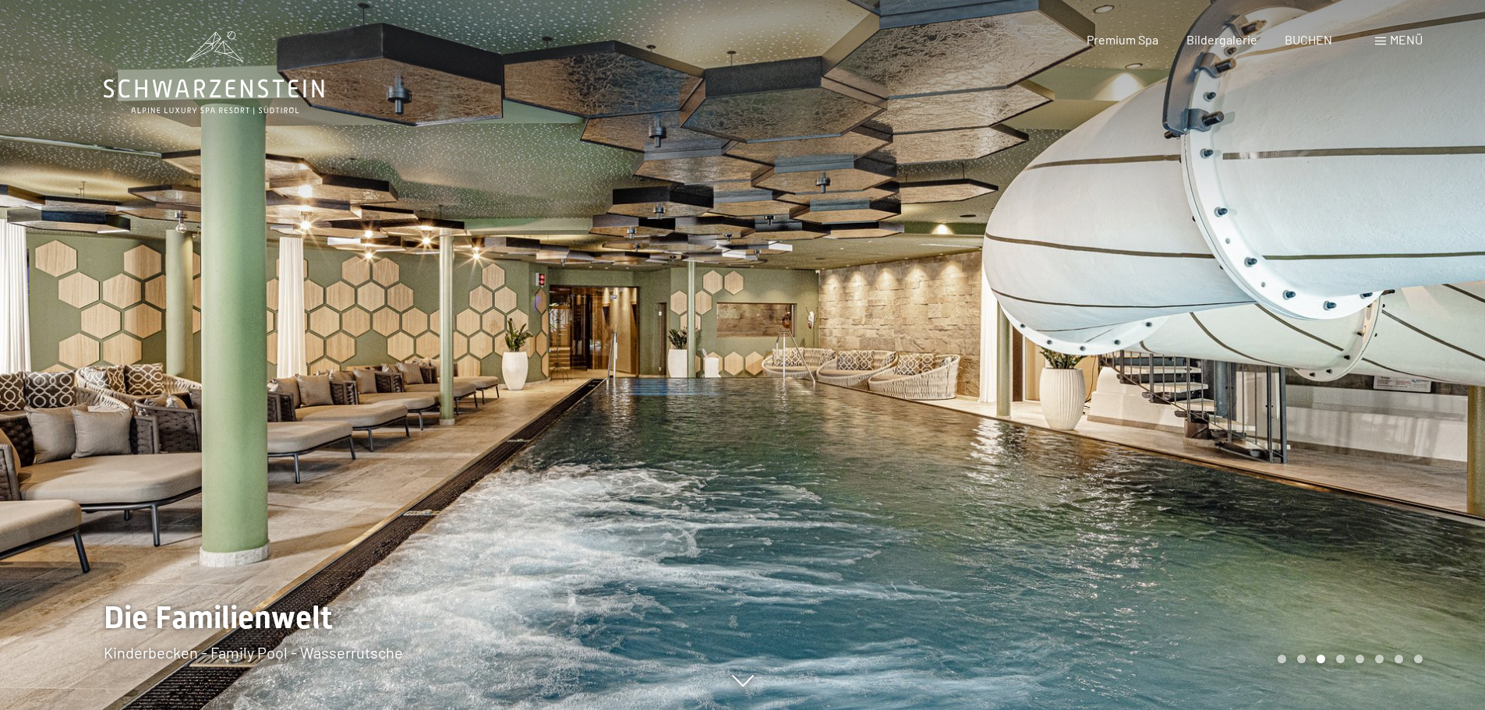
click at [1408, 358] on div at bounding box center [1114, 355] width 743 height 710
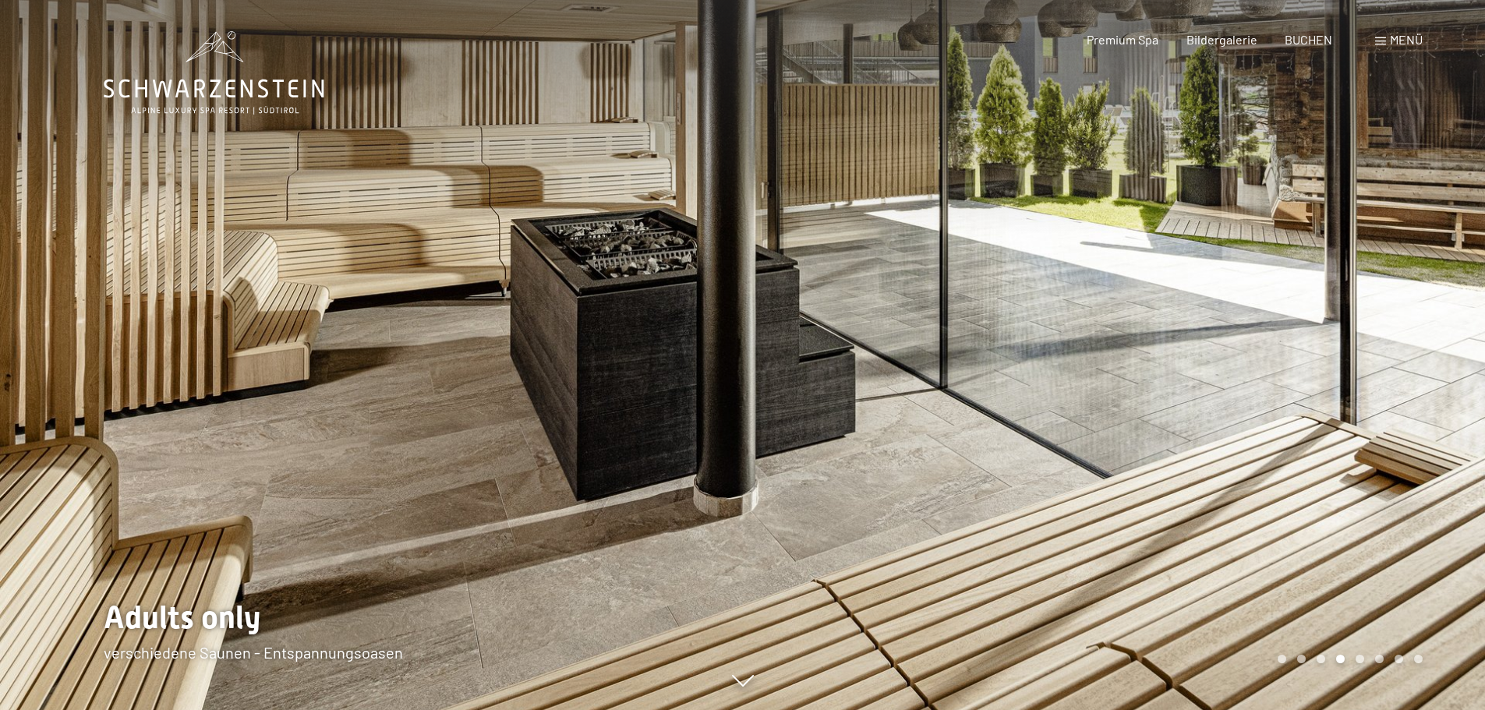
click at [1408, 358] on div at bounding box center [1114, 355] width 743 height 710
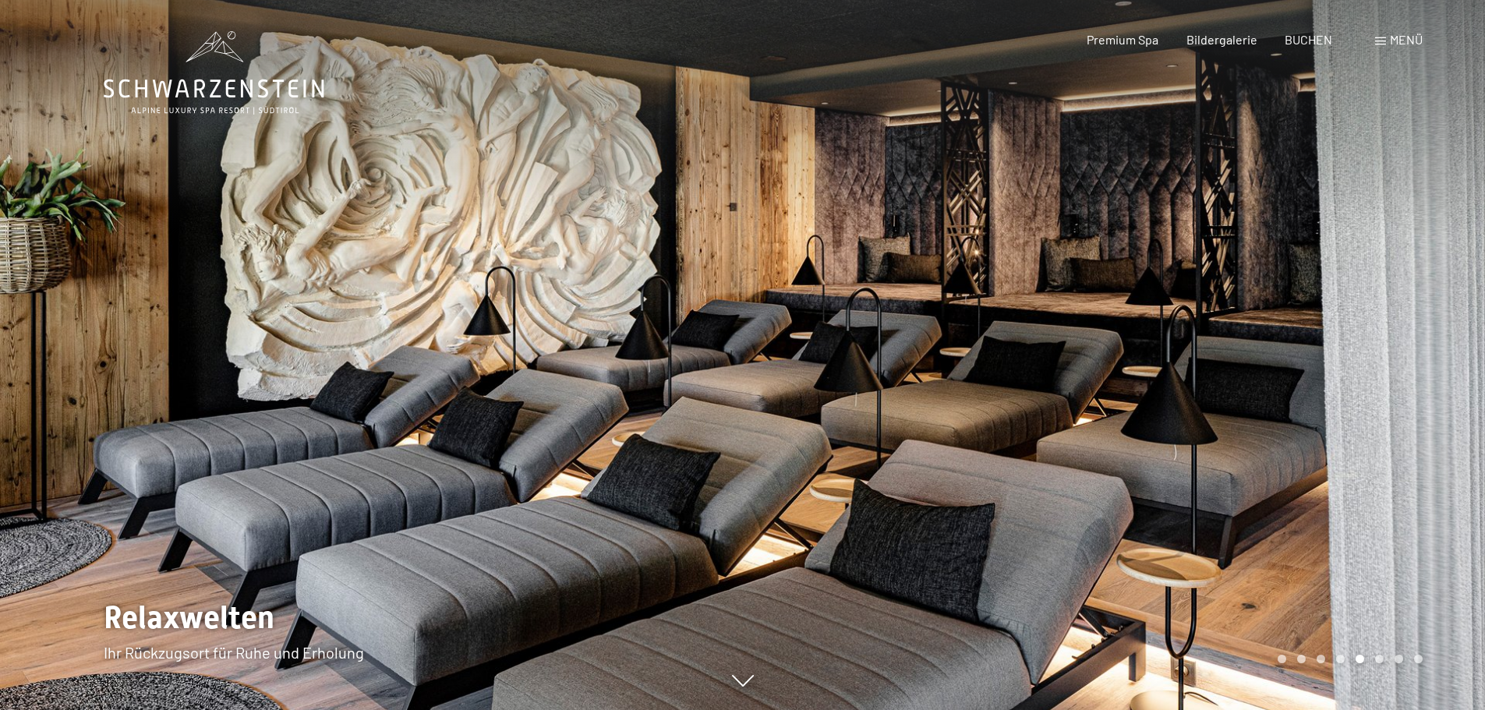
click at [1408, 358] on div at bounding box center [1114, 355] width 743 height 710
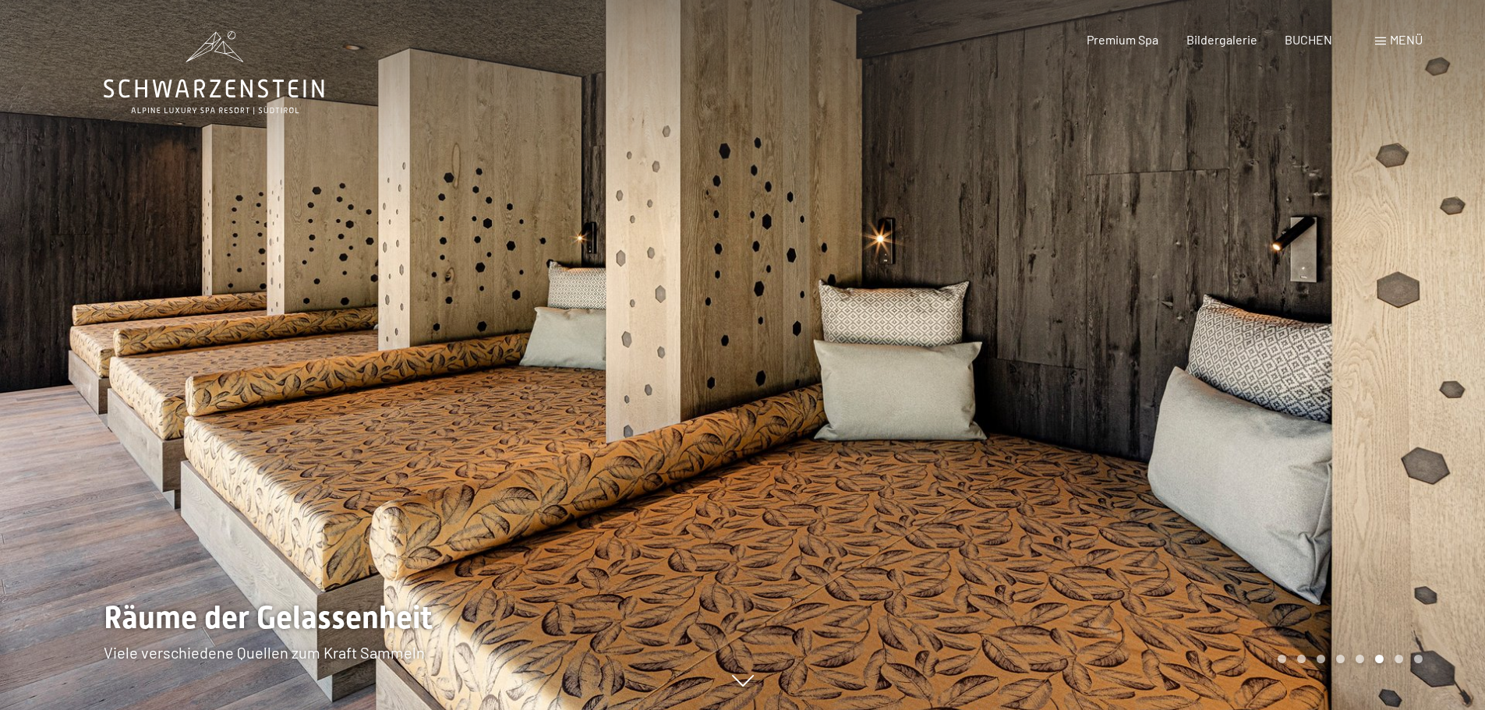
click at [1408, 357] on div at bounding box center [1114, 355] width 743 height 710
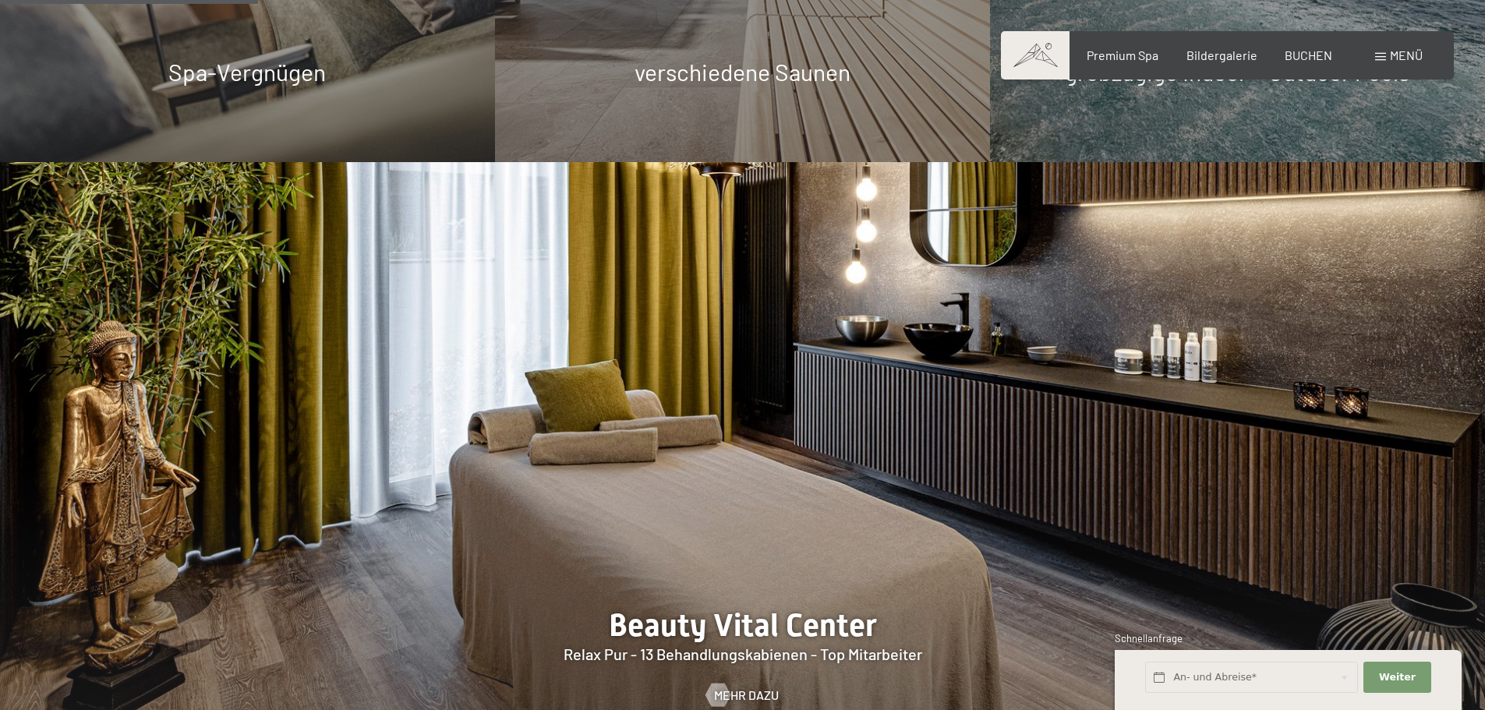
scroll to position [1715, 0]
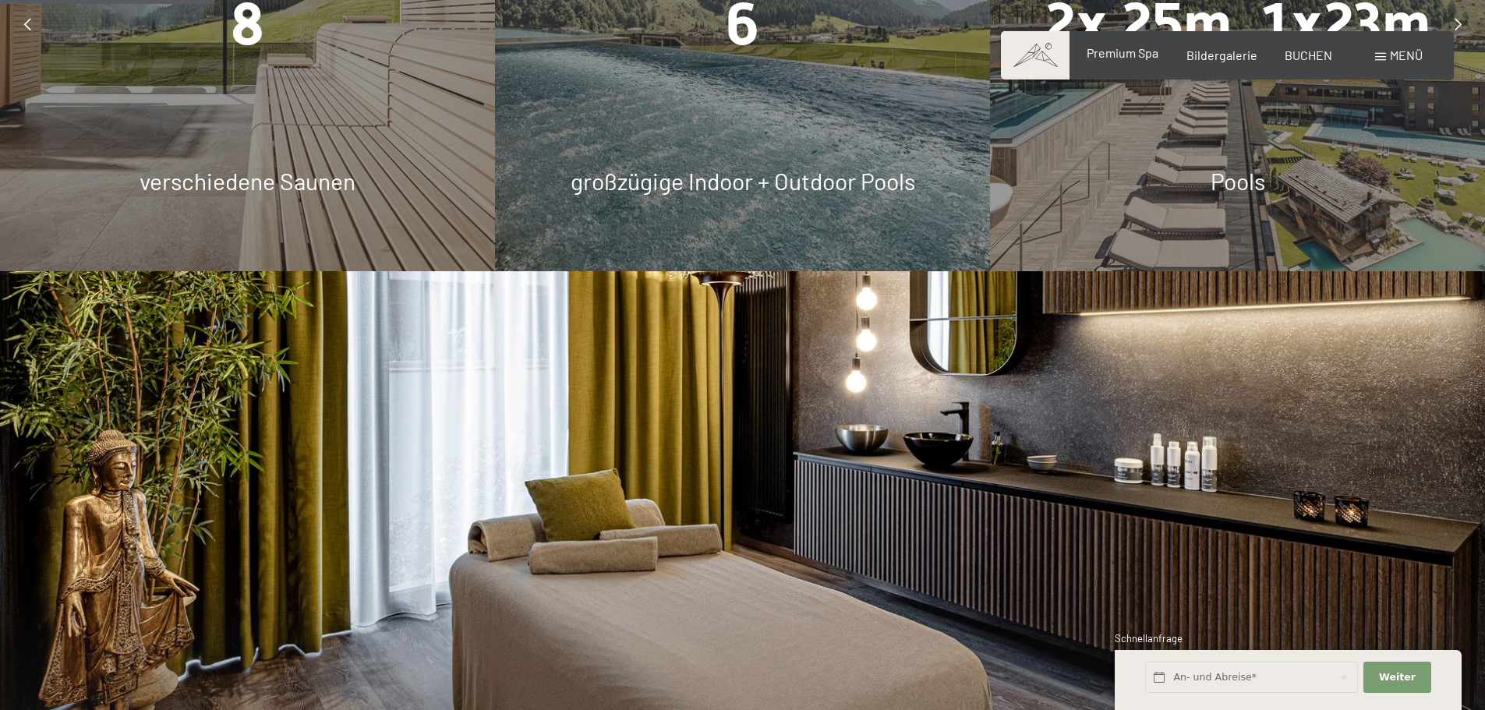
click at [1132, 51] on span "Premium Spa" at bounding box center [1122, 52] width 72 height 15
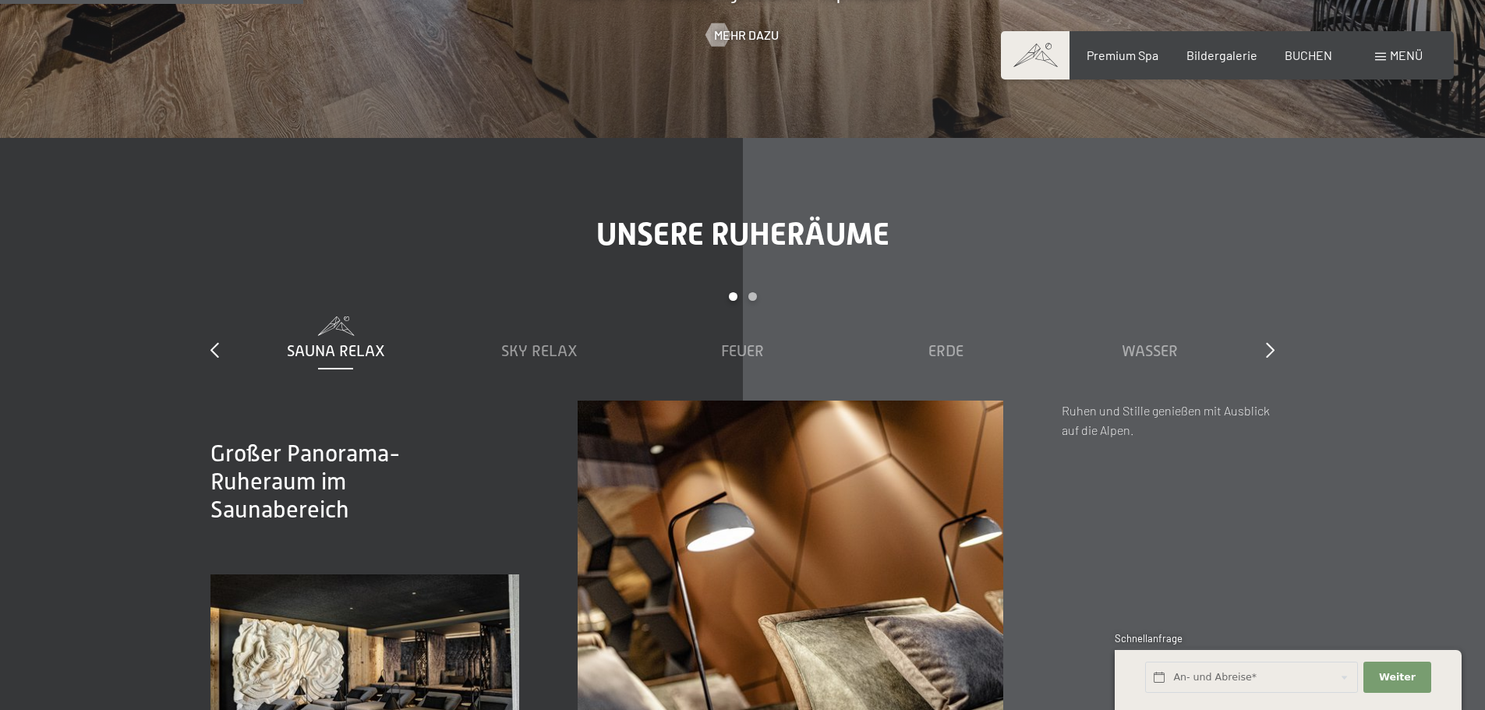
scroll to position [2494, 0]
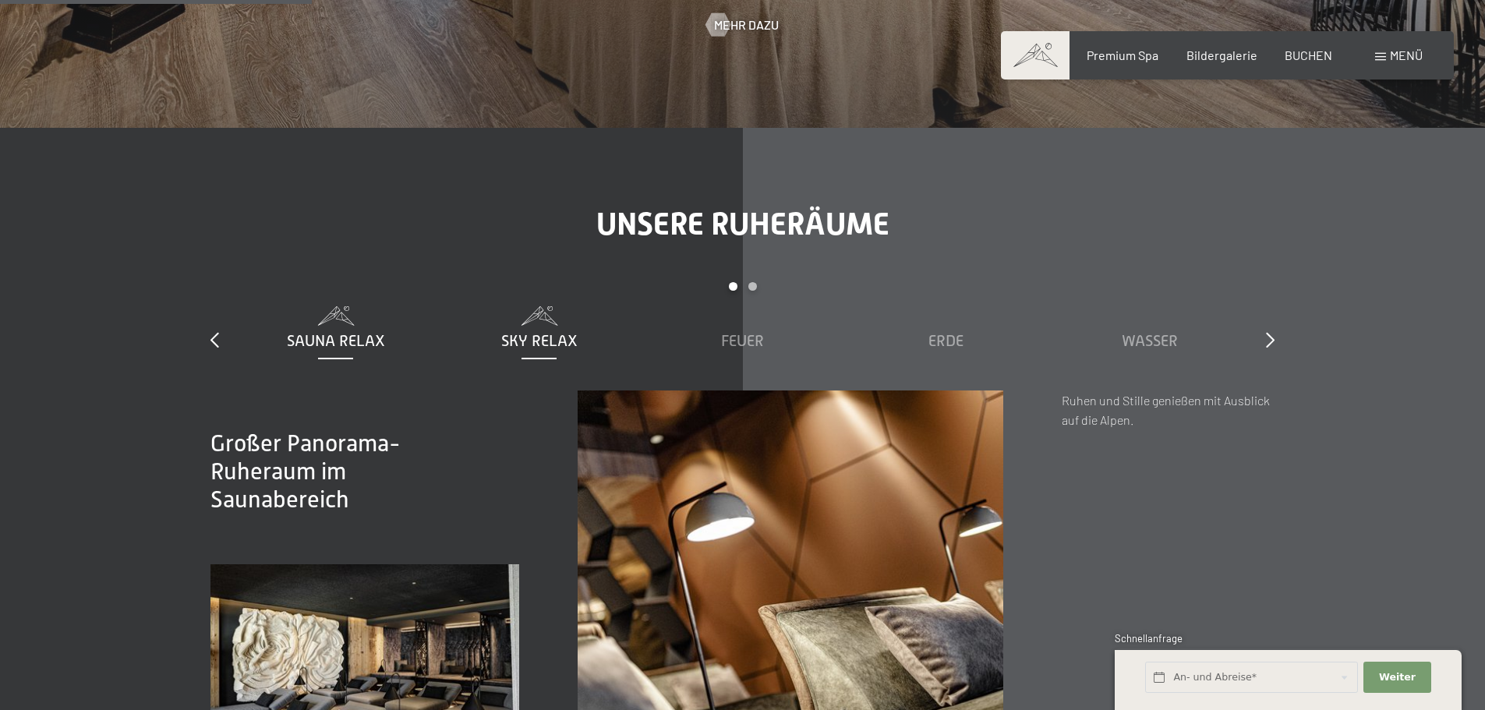
click at [518, 332] on span "Sky Relax" at bounding box center [539, 340] width 76 height 17
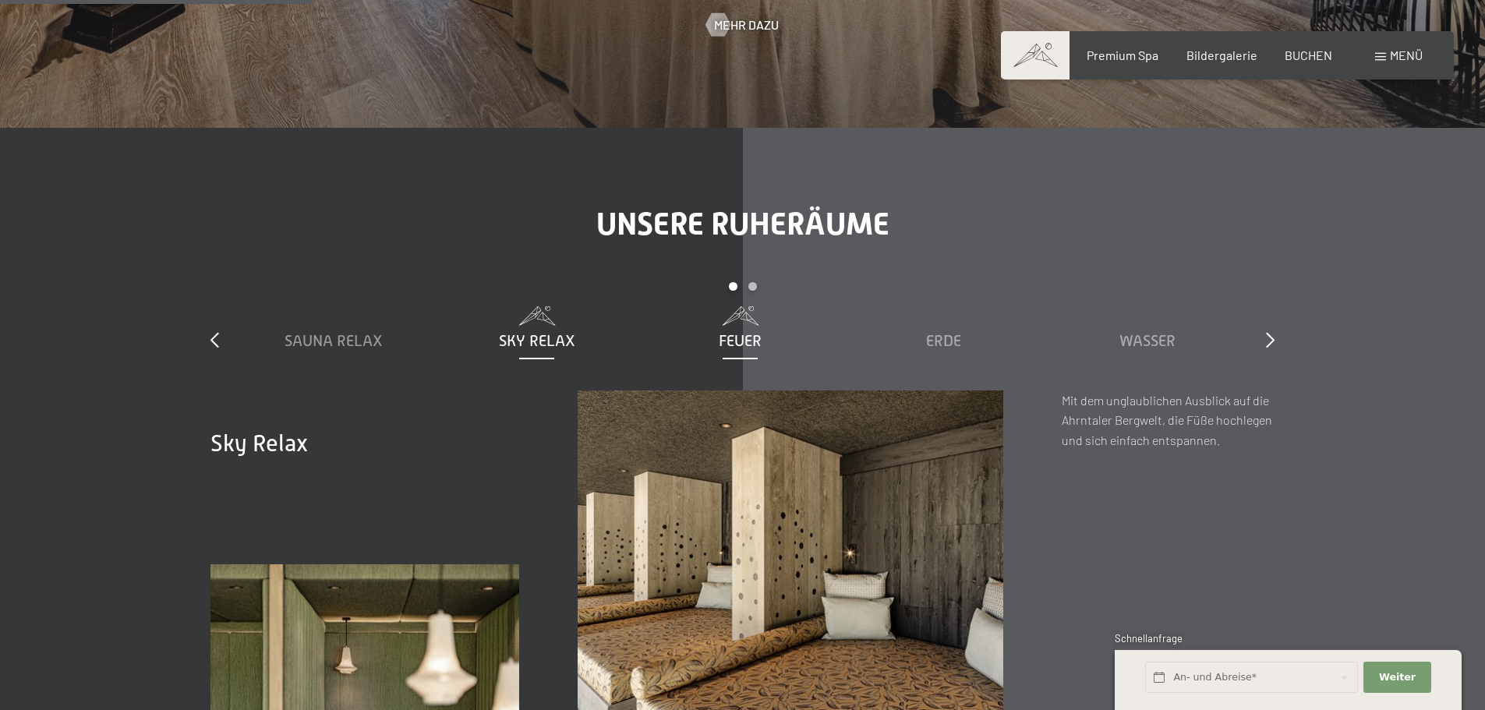
click at [761, 332] on span "Feuer" at bounding box center [740, 340] width 43 height 17
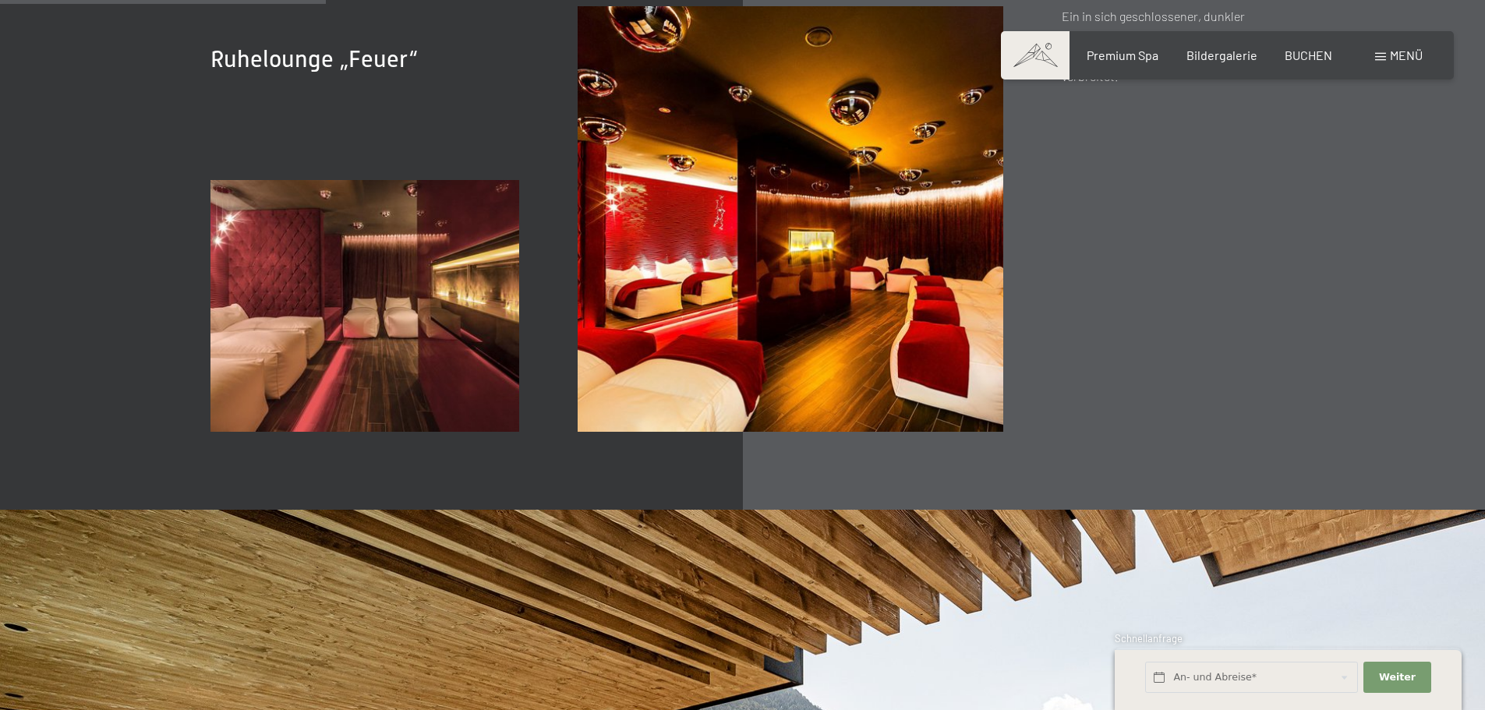
scroll to position [2572, 0]
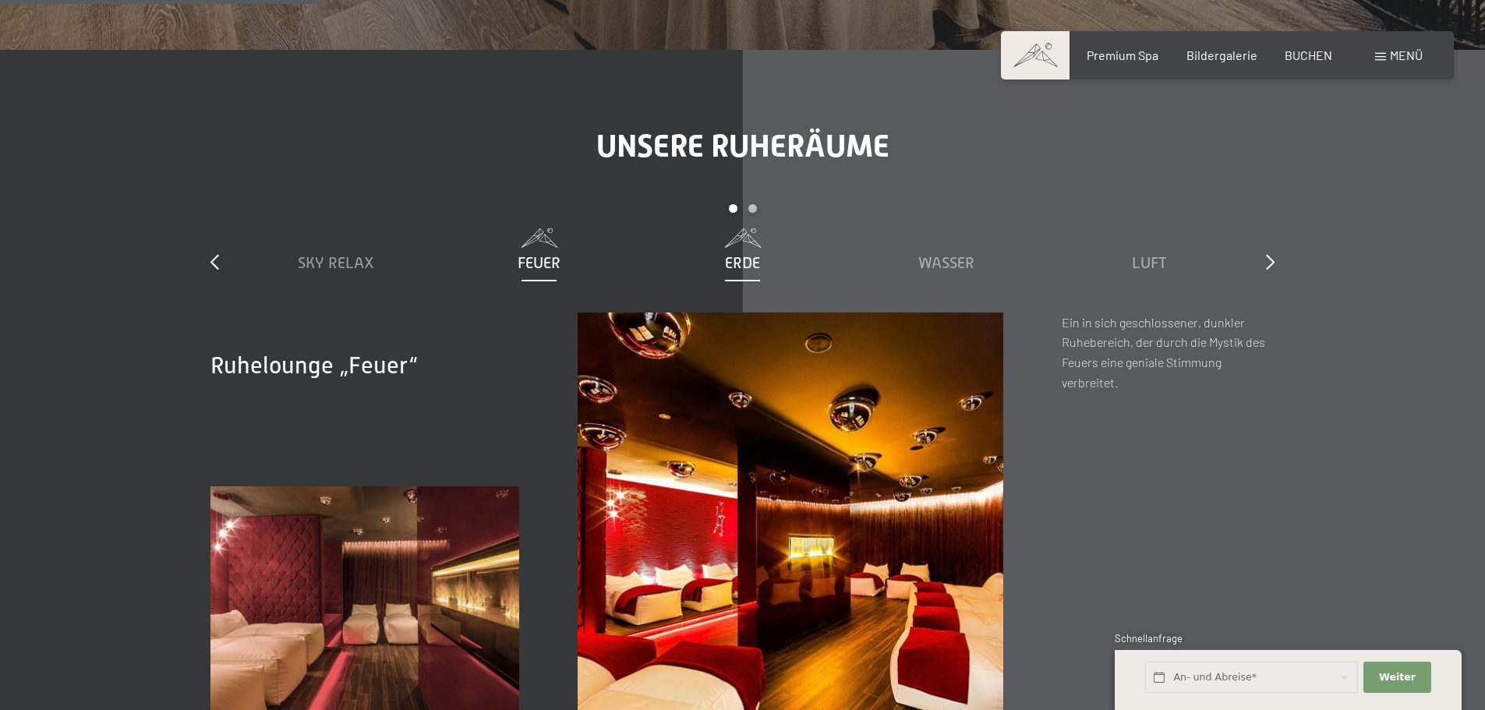
click at [754, 254] on span "Erde" at bounding box center [742, 262] width 35 height 17
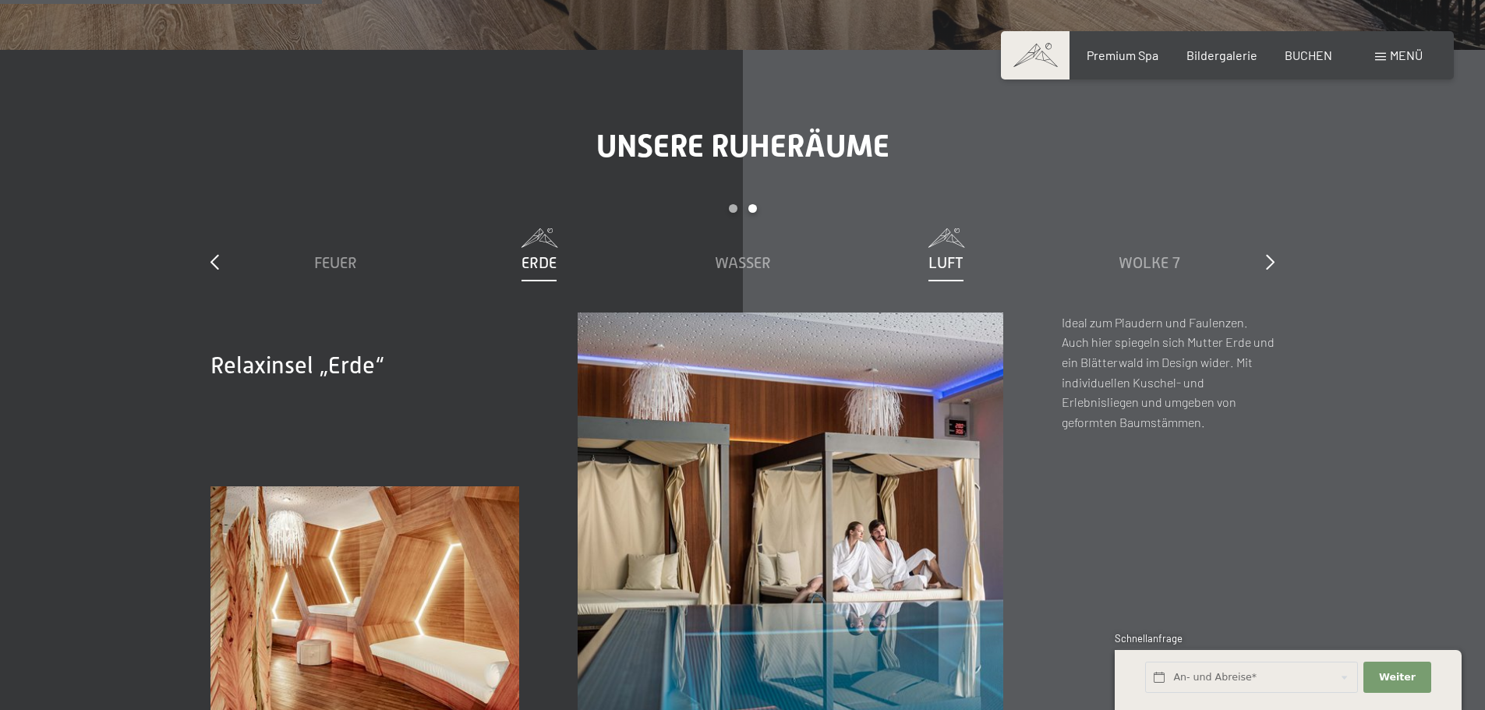
click at [935, 254] on span "Luft" at bounding box center [945, 262] width 35 height 17
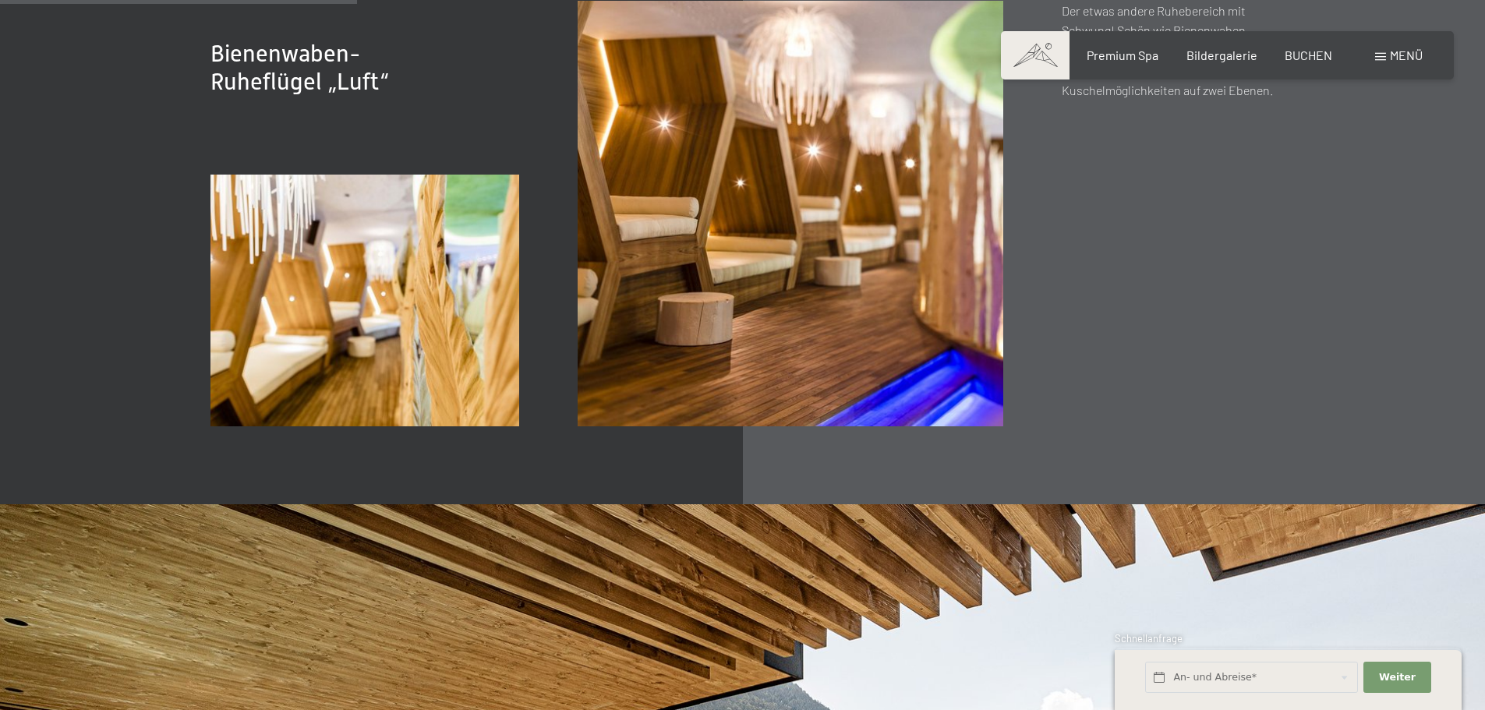
scroll to position [2494, 0]
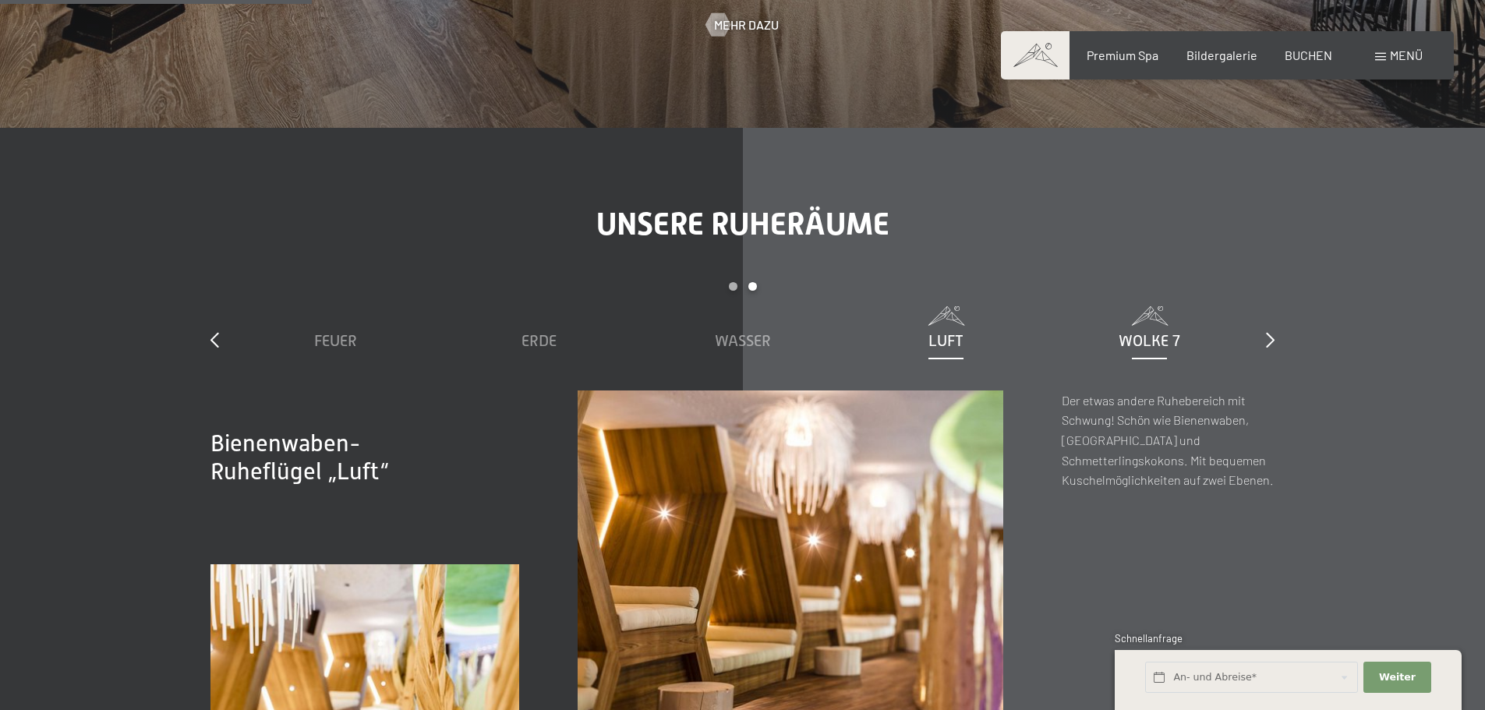
click at [1147, 332] on span "Wolke 7" at bounding box center [1149, 340] width 62 height 17
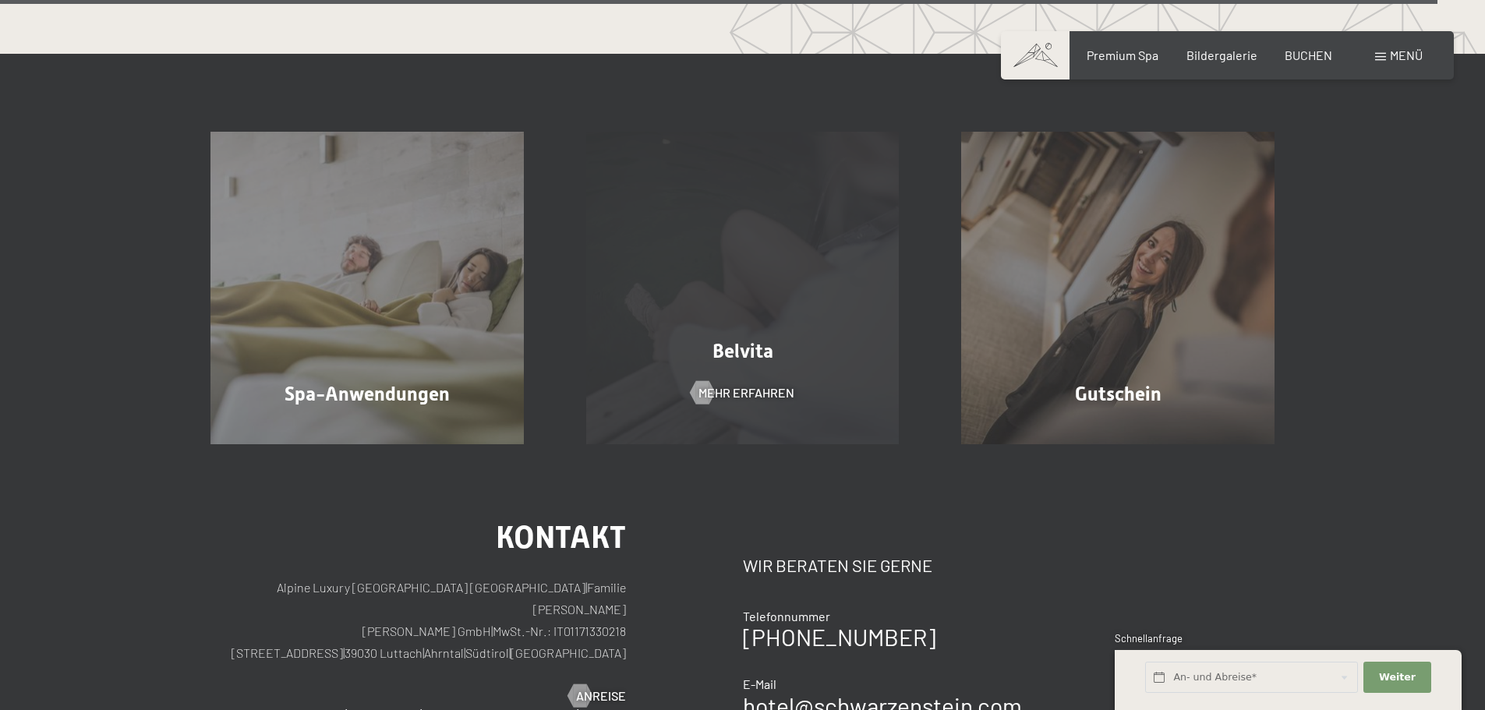
scroll to position [9976, 0]
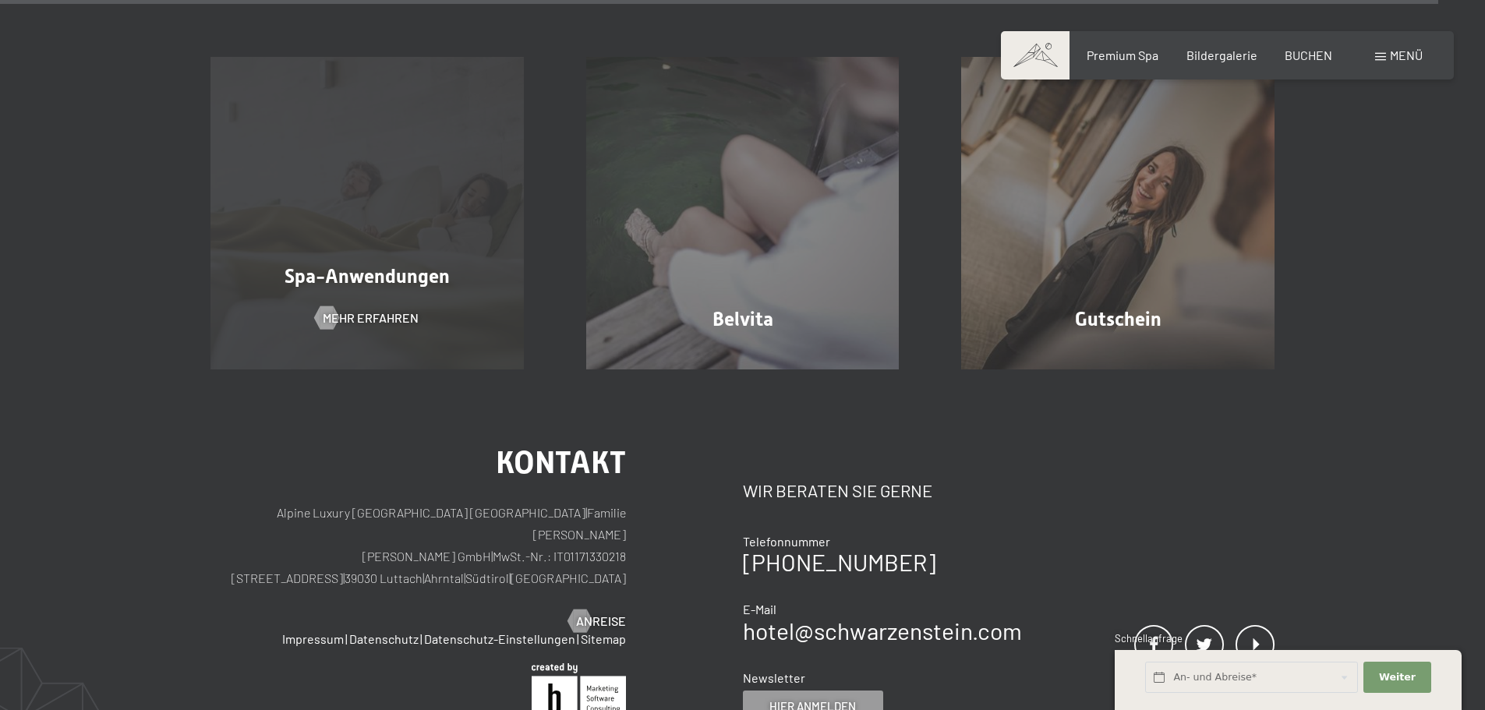
click at [362, 185] on div "Spa-Anwendungen Mehr erfahren" at bounding box center [367, 213] width 376 height 313
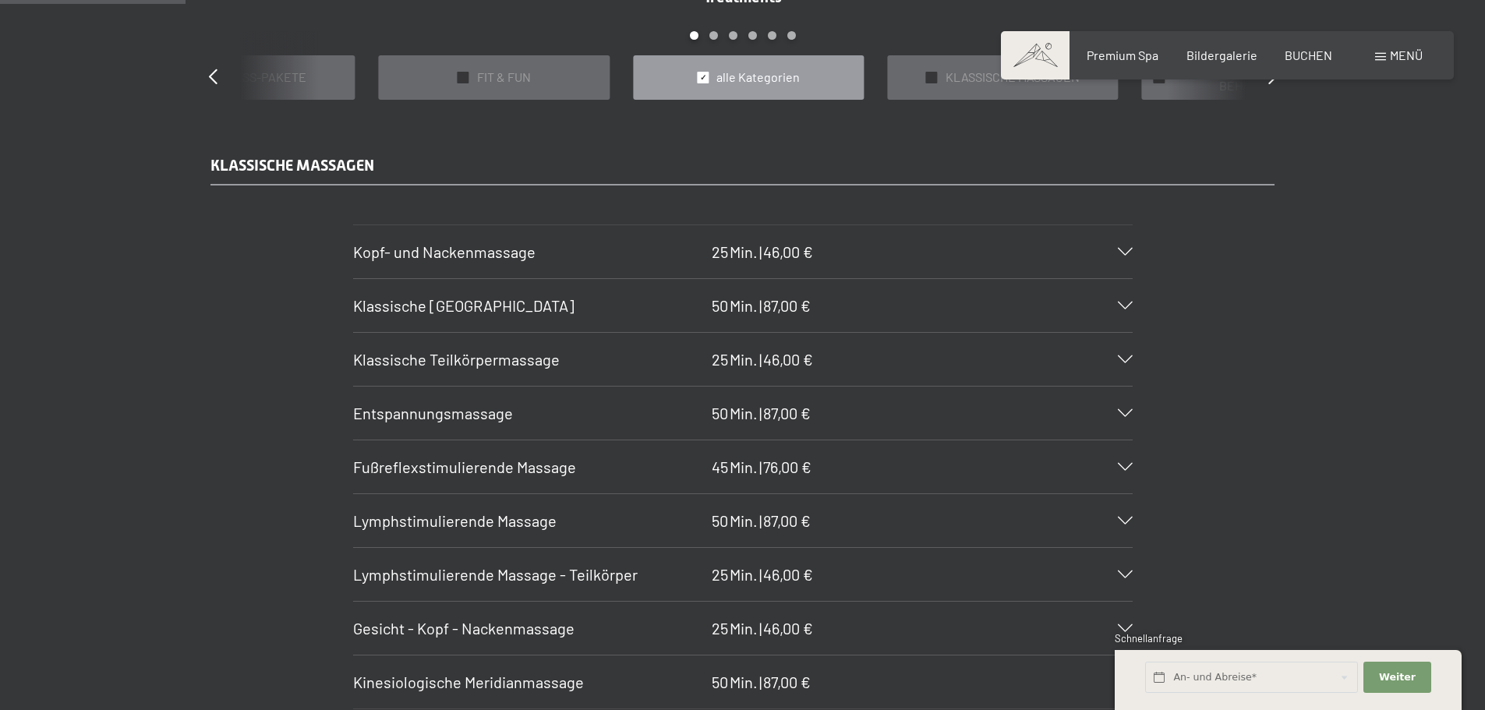
scroll to position [1559, 0]
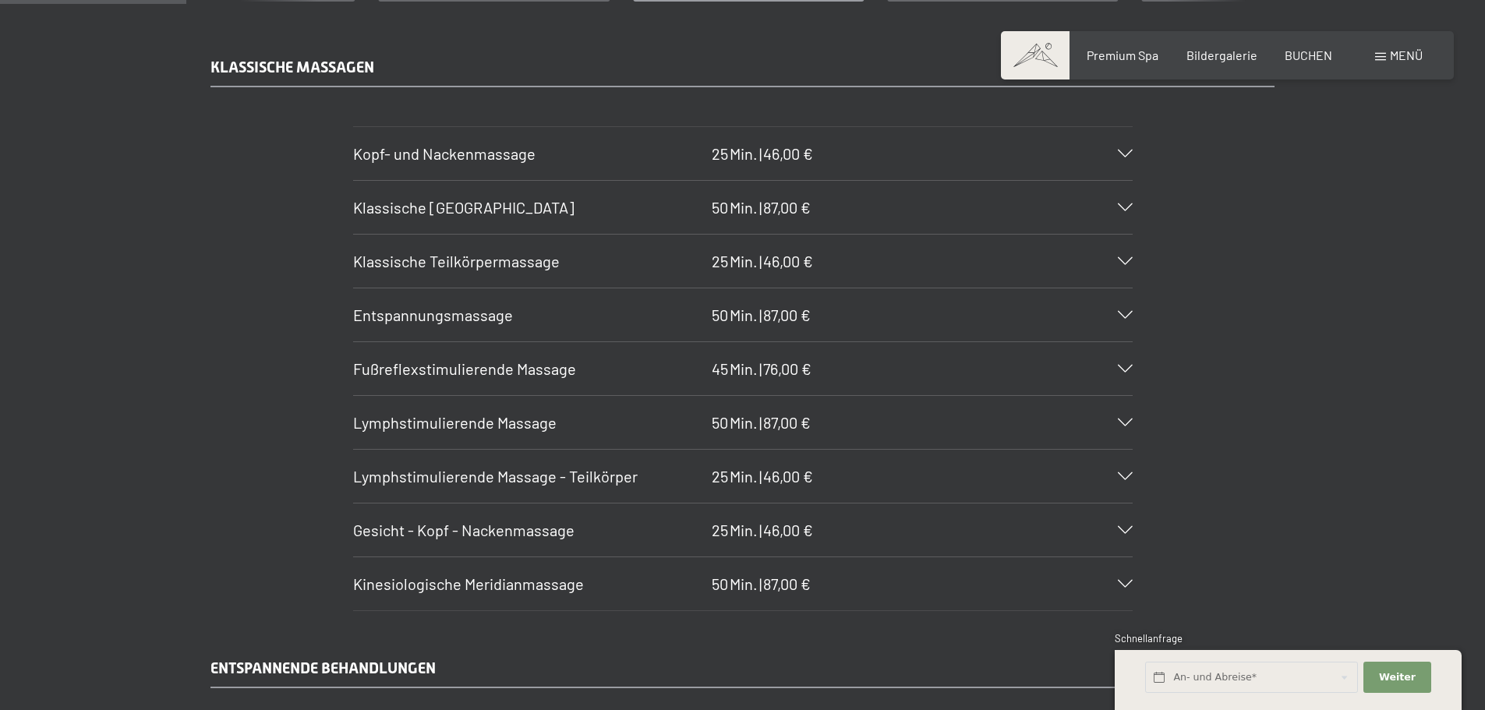
click at [1114, 311] on div at bounding box center [1115, 315] width 34 height 8
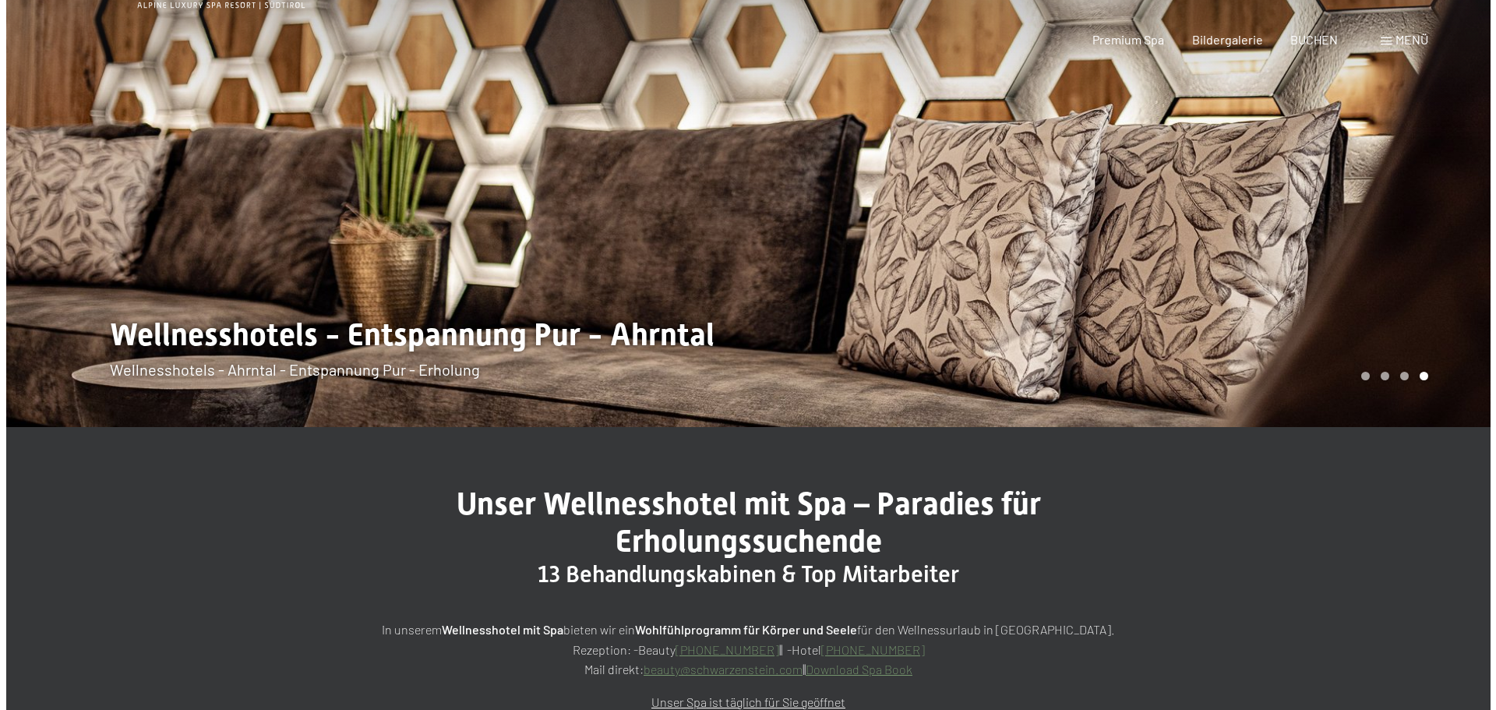
scroll to position [0, 0]
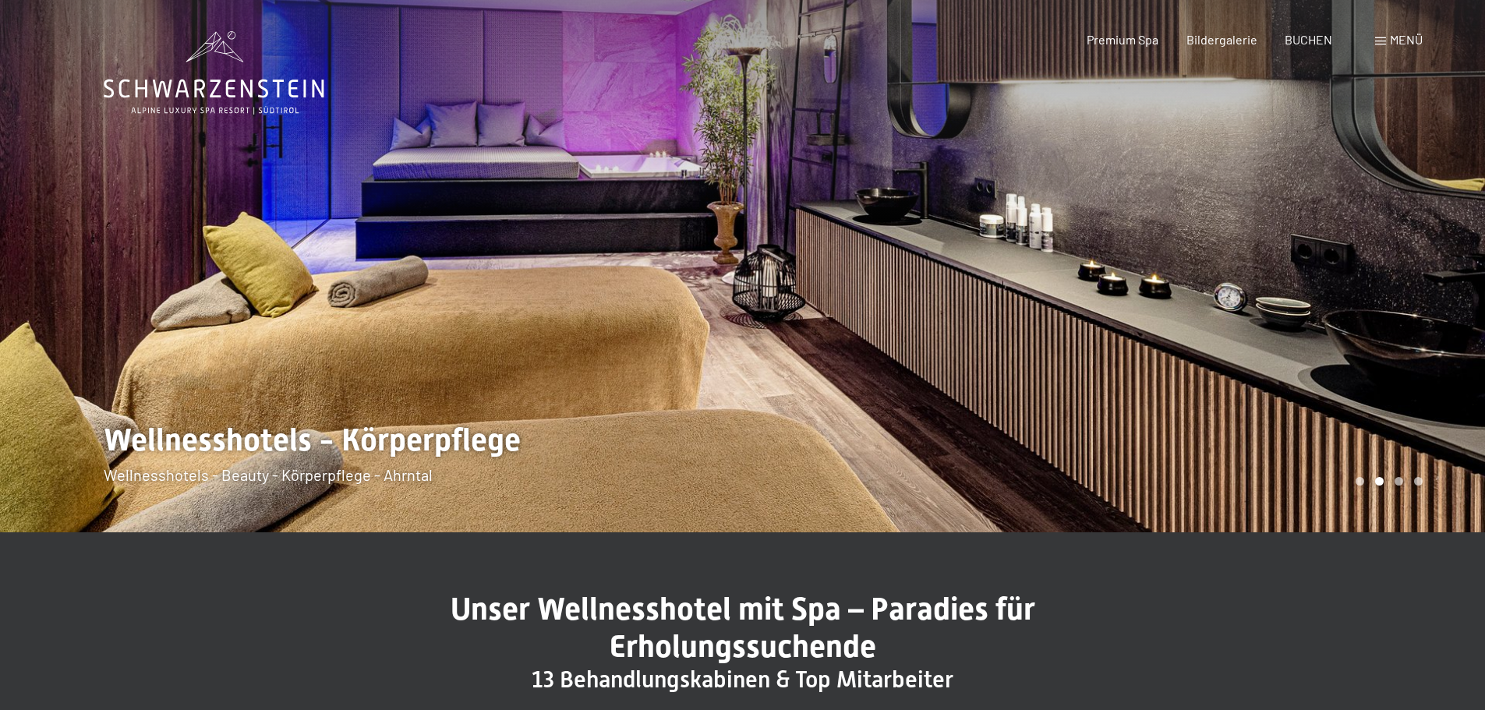
click at [1419, 38] on span "Menü" at bounding box center [1406, 39] width 33 height 15
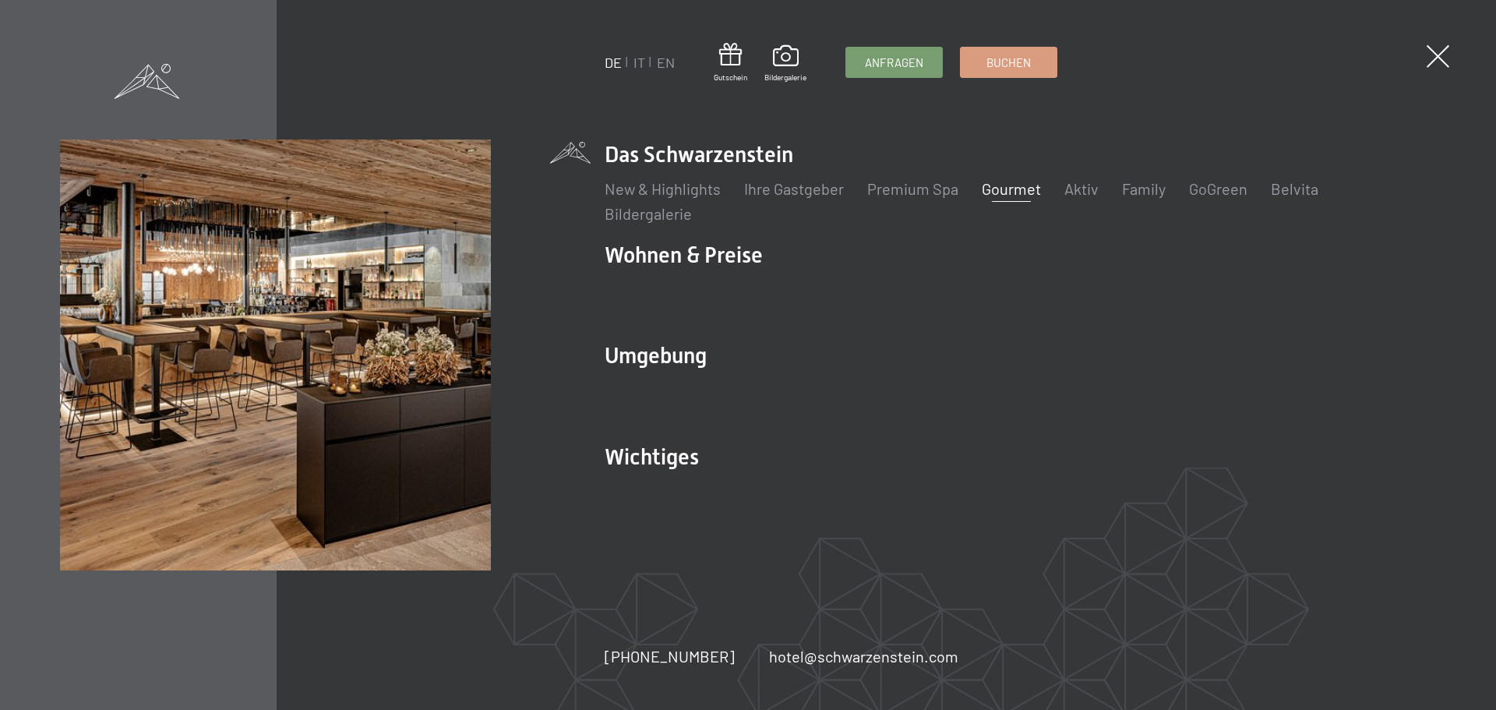
click at [996, 193] on link "Gourmet" at bounding box center [1011, 188] width 59 height 19
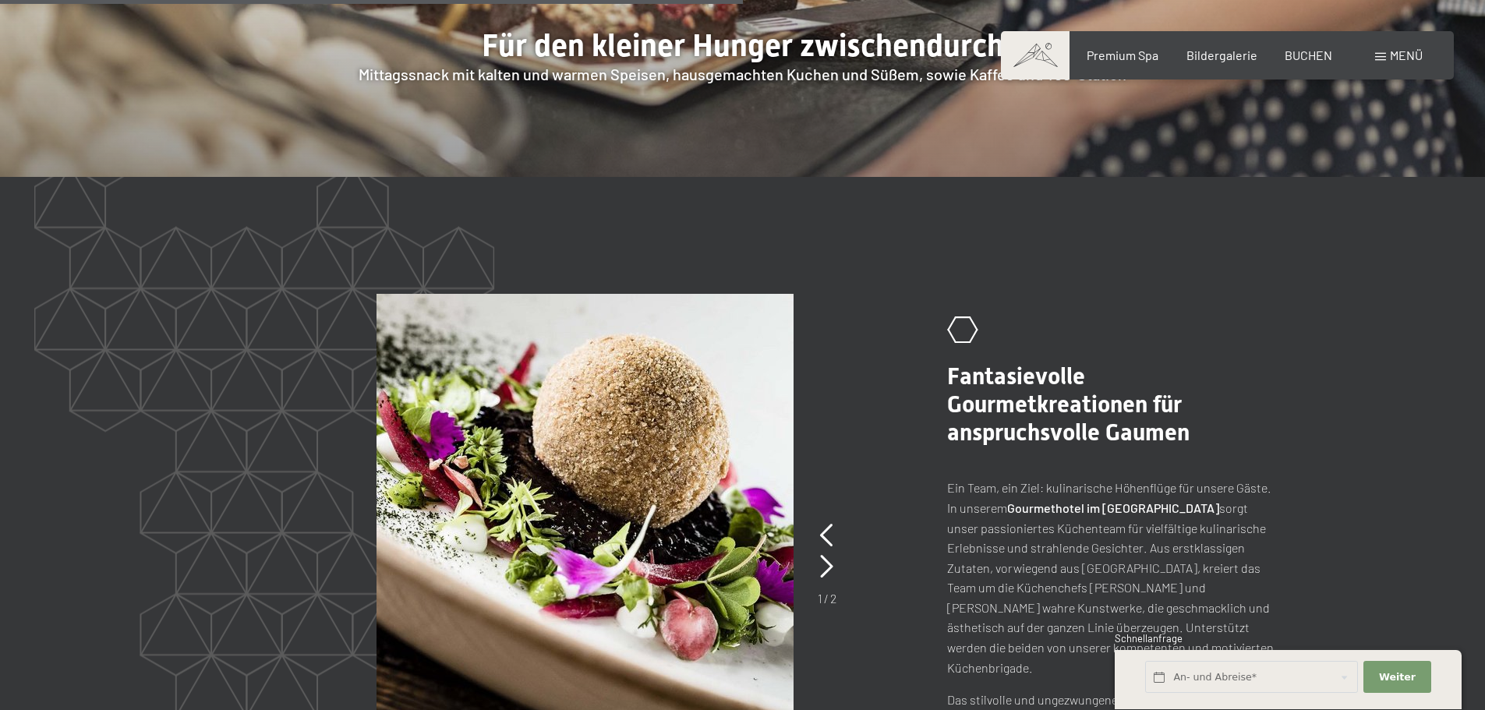
scroll to position [3117, 0]
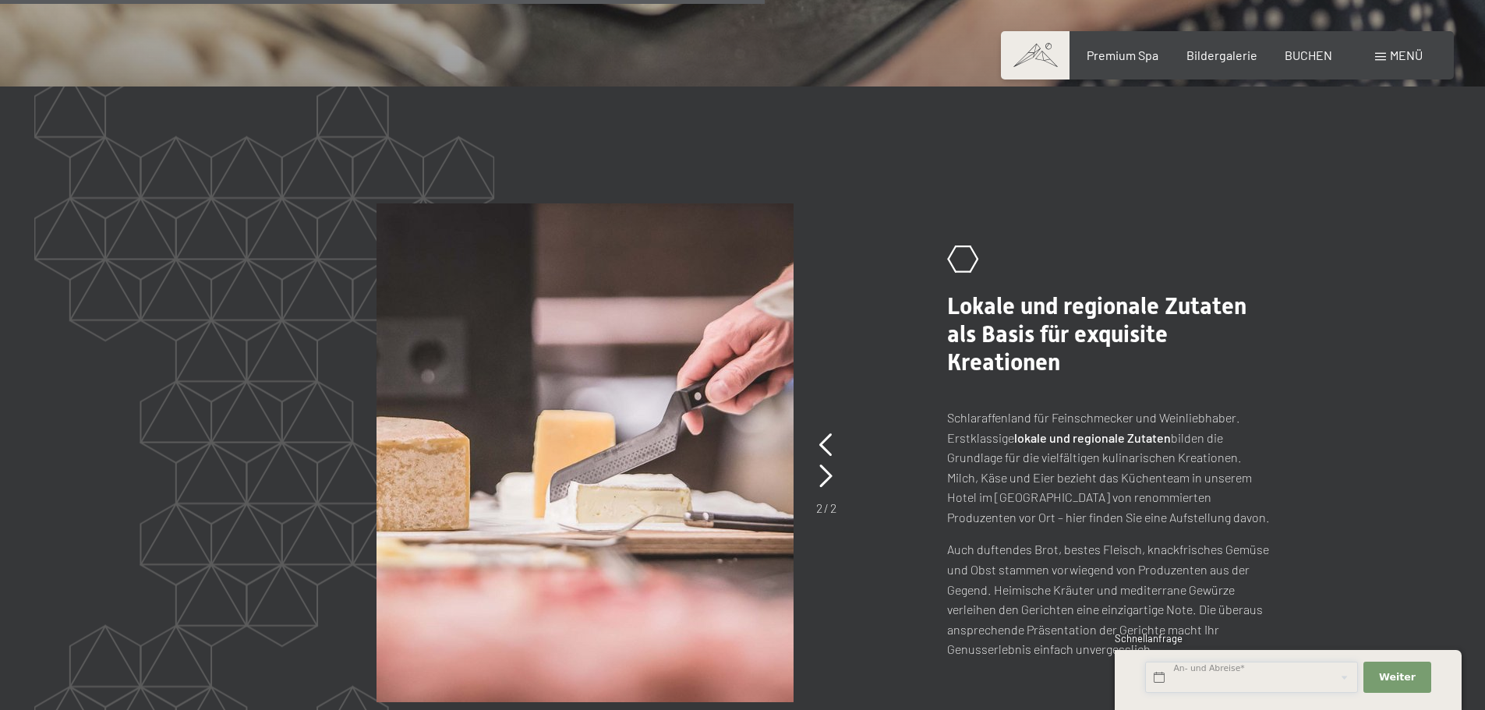
click at [1213, 685] on input "text" at bounding box center [1251, 678] width 213 height 32
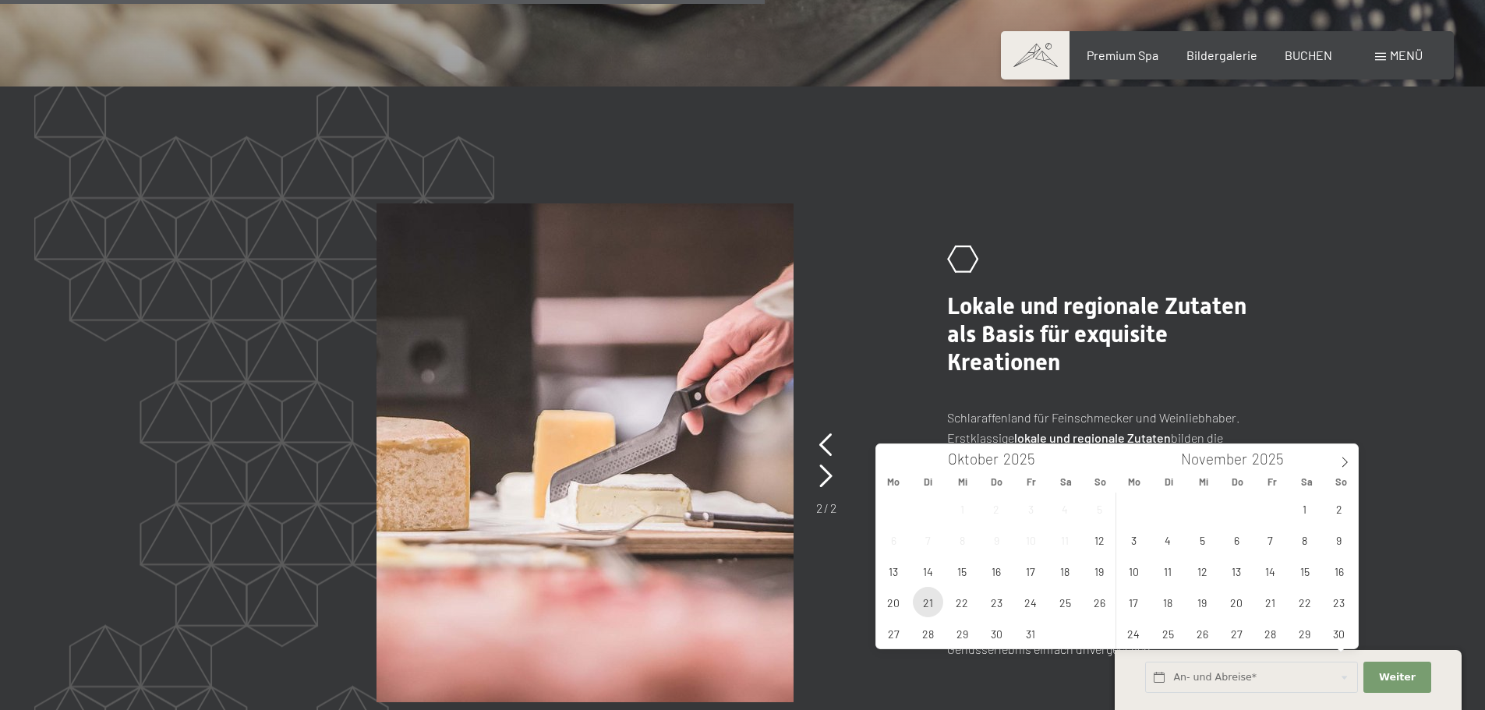
click at [922, 599] on span "21" at bounding box center [928, 602] width 30 height 30
click at [1032, 602] on span "24" at bounding box center [1031, 602] width 30 height 30
type input "Di. 21.10.2025 - Fr. 24.10.2025"
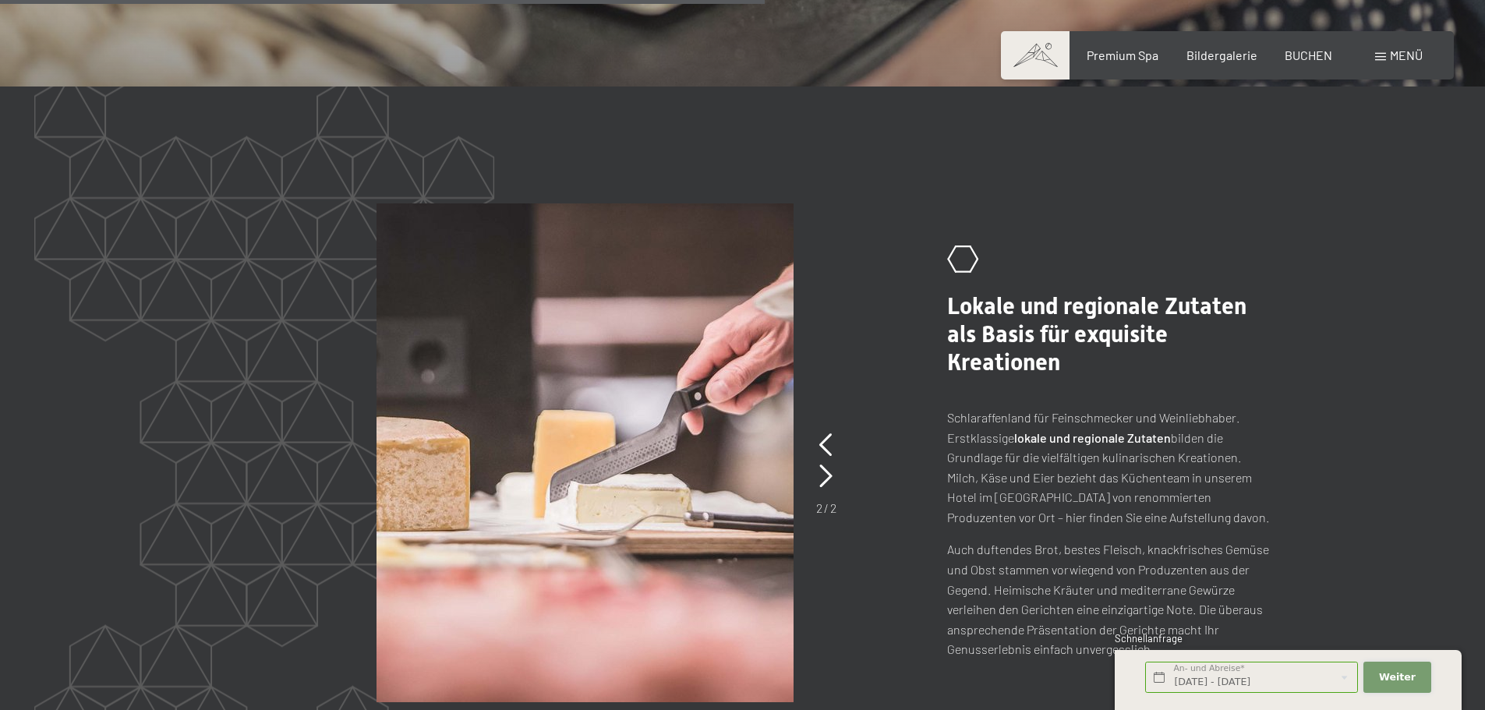
click at [1383, 676] on span "Weiter" at bounding box center [1397, 677] width 37 height 14
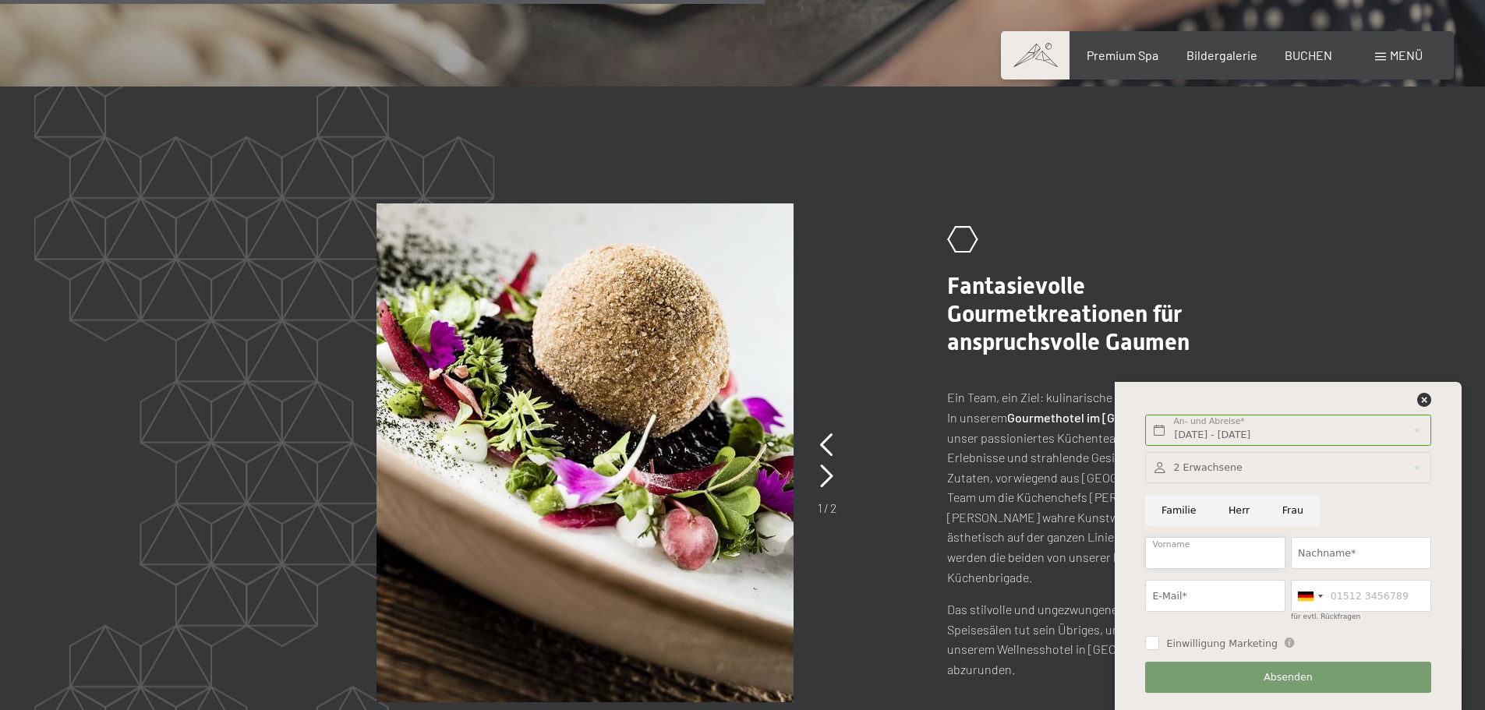
click at [1206, 550] on input "Vorname" at bounding box center [1215, 553] width 140 height 32
type input "Florian"
type input "Schupfner"
type input "florian.schupfner@web.de"
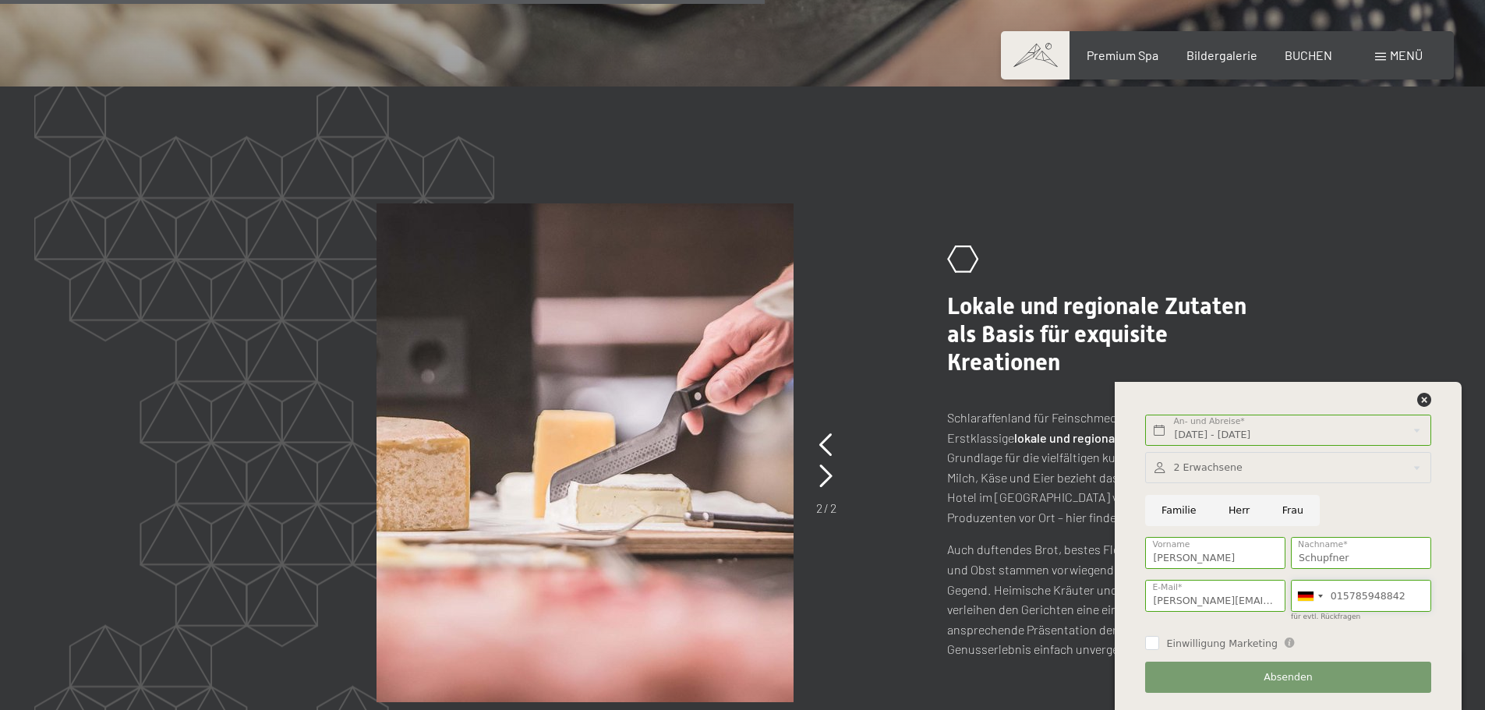
click at [1333, 596] on input "015785948842" at bounding box center [1361, 596] width 140 height 32
type input "15785948842"
click at [1284, 274] on div "slide 2 of 2 .st0{fill:none;stroke:#FFFFFF;stroke-width:2;stroke-linecap:round;…" at bounding box center [742, 452] width 1181 height 499
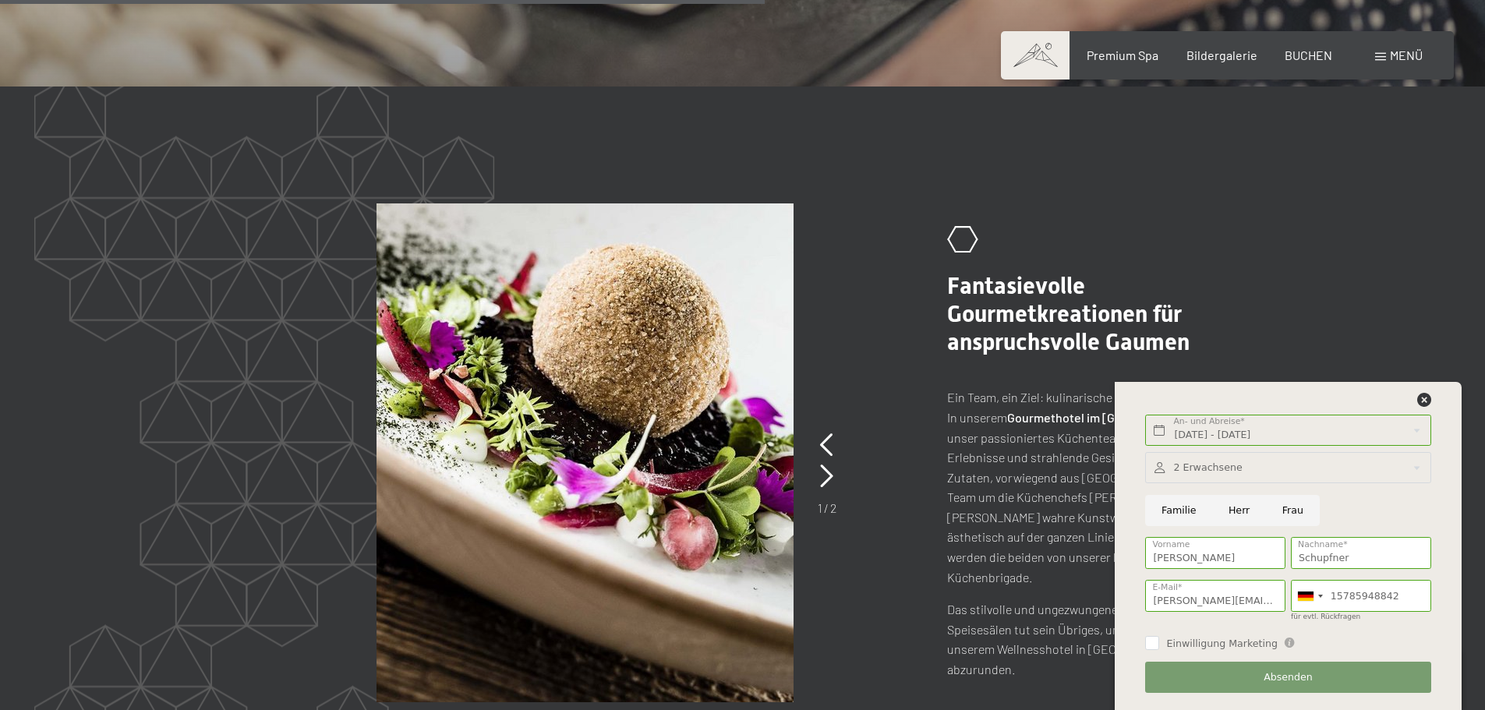
click at [1235, 515] on input "Herr" at bounding box center [1239, 511] width 54 height 32
radio input "true"
click at [1190, 648] on span "Einwilligung Marketing" at bounding box center [1221, 644] width 111 height 14
click at [1159, 648] on input "Einwilligung Marketing" at bounding box center [1152, 643] width 14 height 14
click at [1151, 645] on input "Einwilligung Marketing" at bounding box center [1152, 643] width 14 height 14
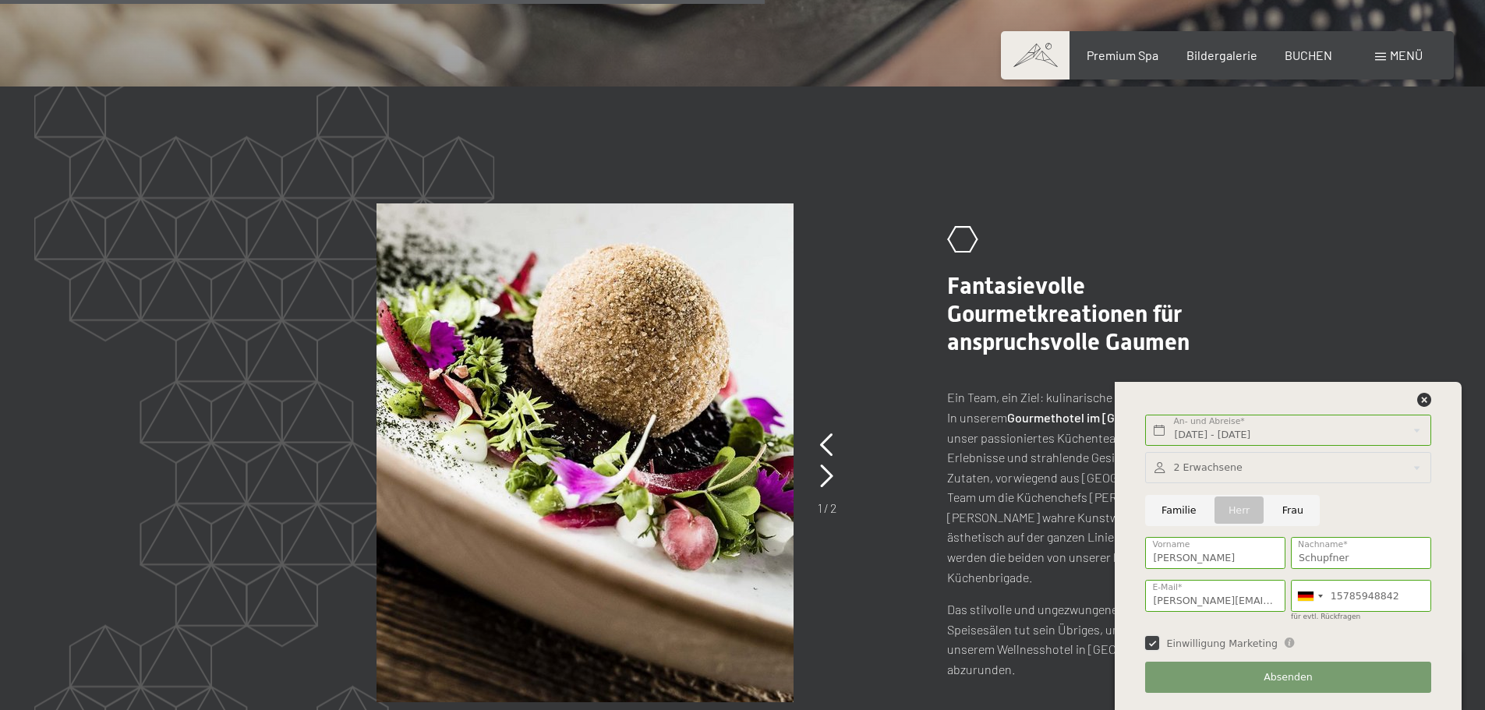
click at [1153, 645] on input "Einwilligung Marketing" at bounding box center [1152, 643] width 14 height 14
checkbox input "false"
click at [1256, 669] on button "Absenden" at bounding box center [1287, 678] width 285 height 32
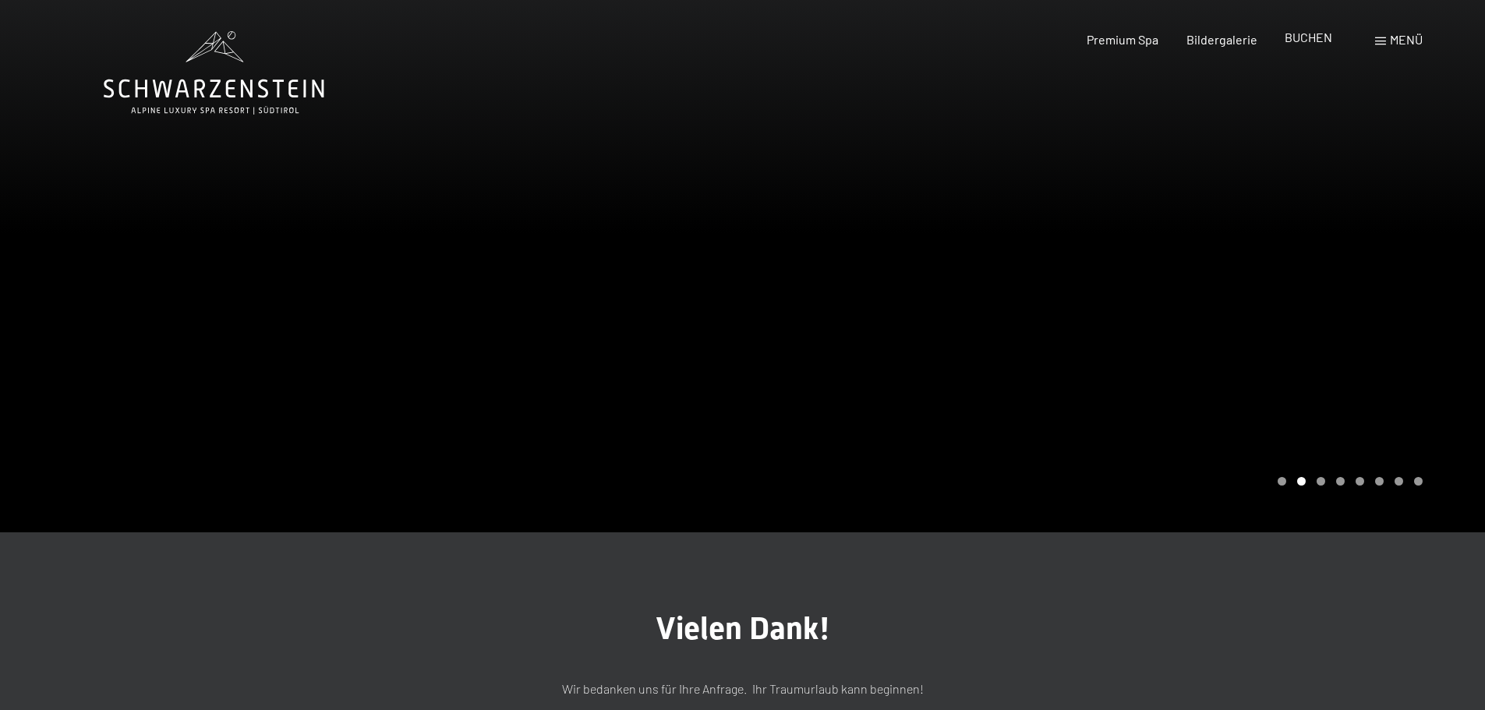
click at [1305, 40] on span "BUCHEN" at bounding box center [1308, 37] width 48 height 15
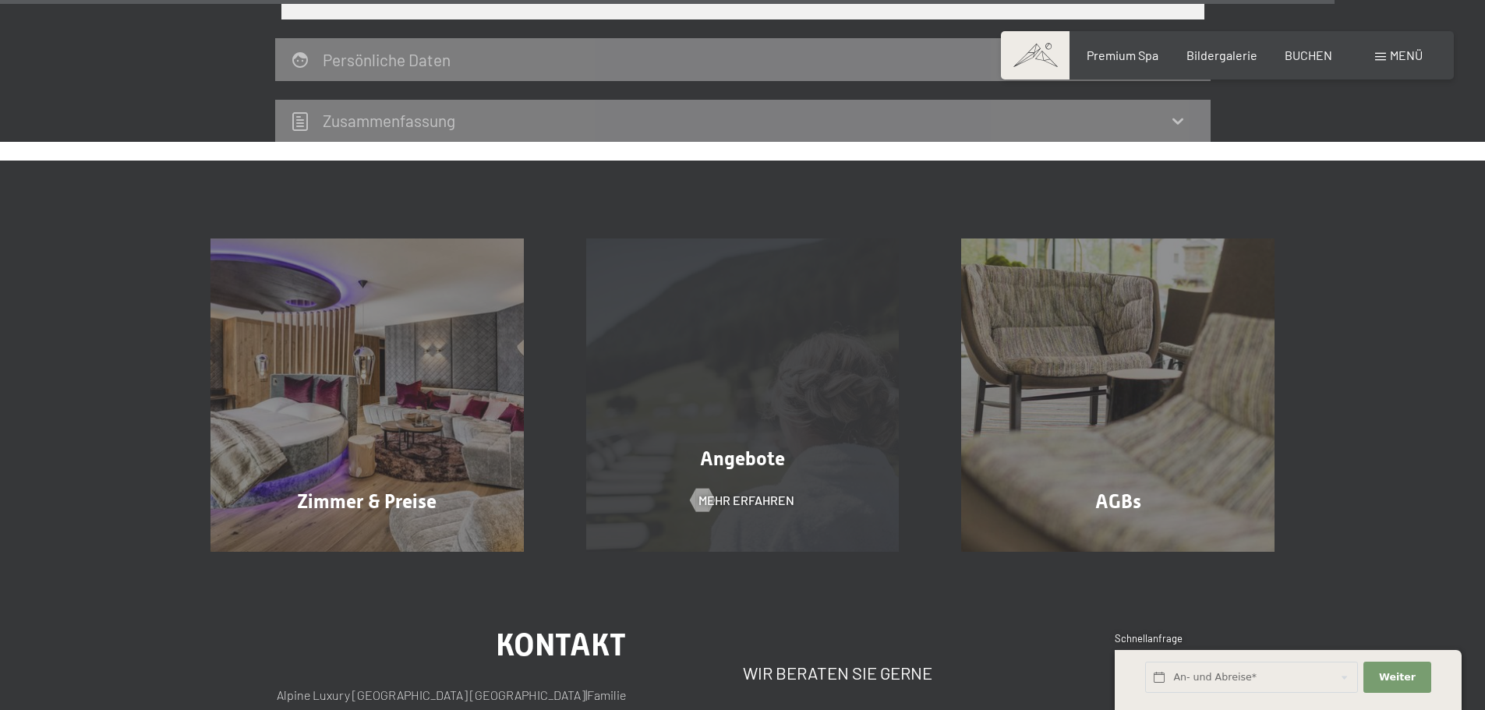
scroll to position [4804, 0]
